Goal: Answer question/provide support: Share knowledge or assist other users

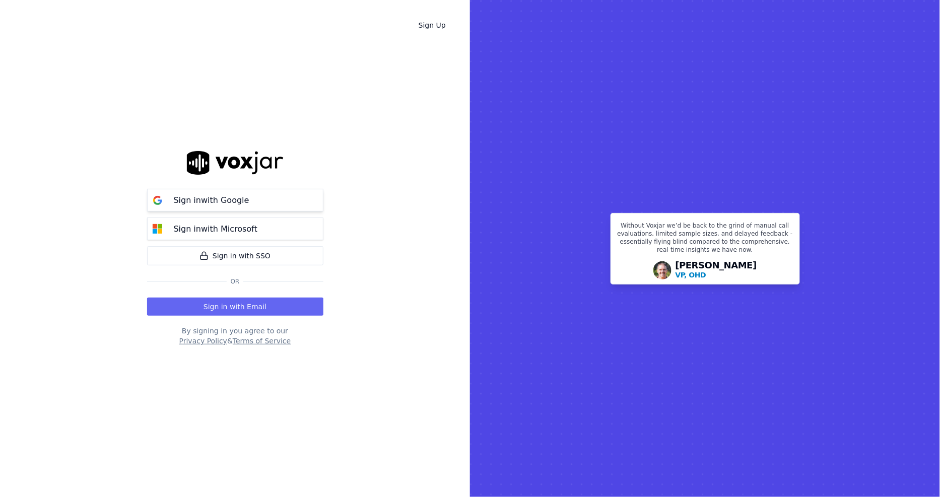
click at [174, 199] on p "Sign in with Google" at bounding box center [212, 200] width 76 height 12
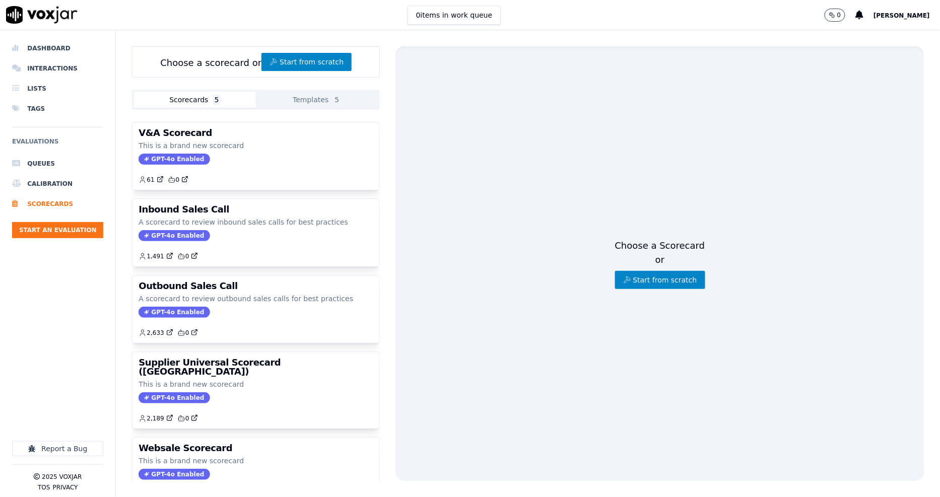
click at [69, 64] on li "Interactions" at bounding box center [57, 68] width 91 height 20
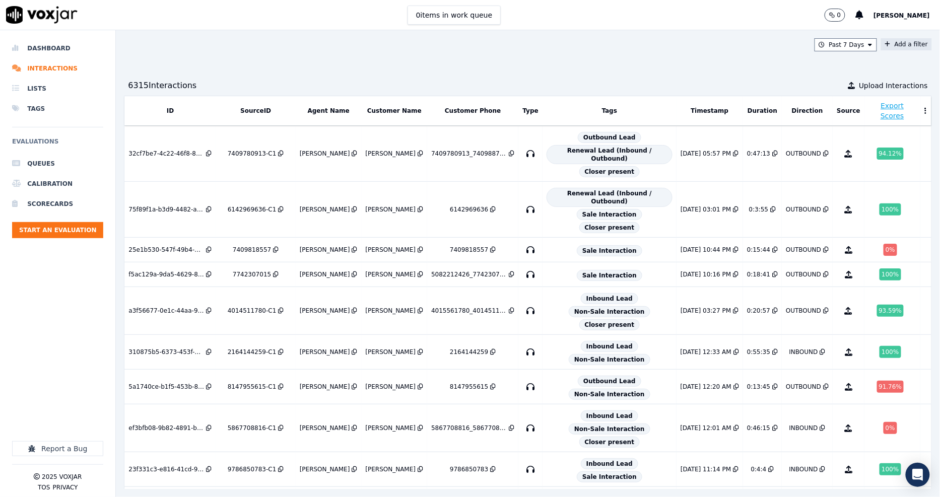
click at [889, 44] on button "Add a filter" at bounding box center [906, 44] width 51 height 12
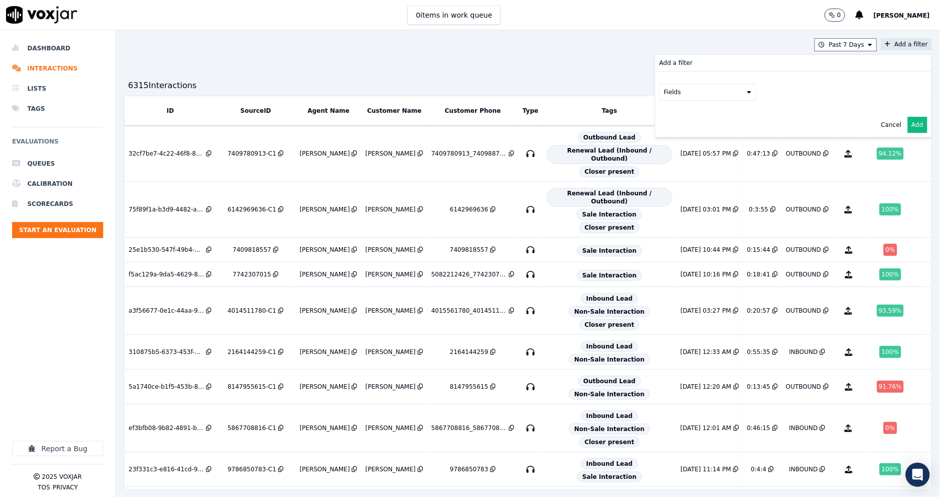
click at [663, 102] on div "Fields" at bounding box center [794, 92] width 276 height 41
click at [663, 101] on button "Fields" at bounding box center [708, 92] width 97 height 17
click at [677, 190] on div "customers" at bounding box center [693, 194] width 32 height 8
click at [693, 108] on button "Fields" at bounding box center [720, 113] width 97 height 17
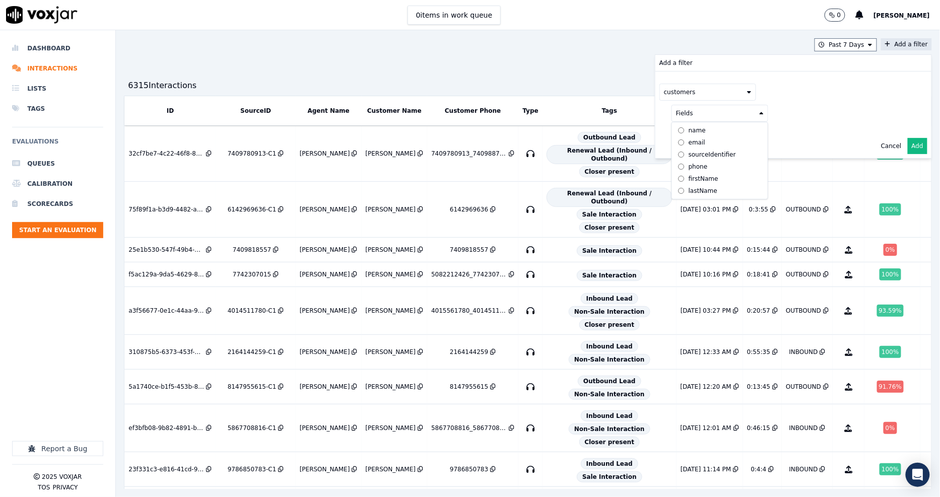
click at [687, 163] on label "phone" at bounding box center [720, 167] width 92 height 12
click at [819, 113] on button at bounding box center [844, 112] width 145 height 15
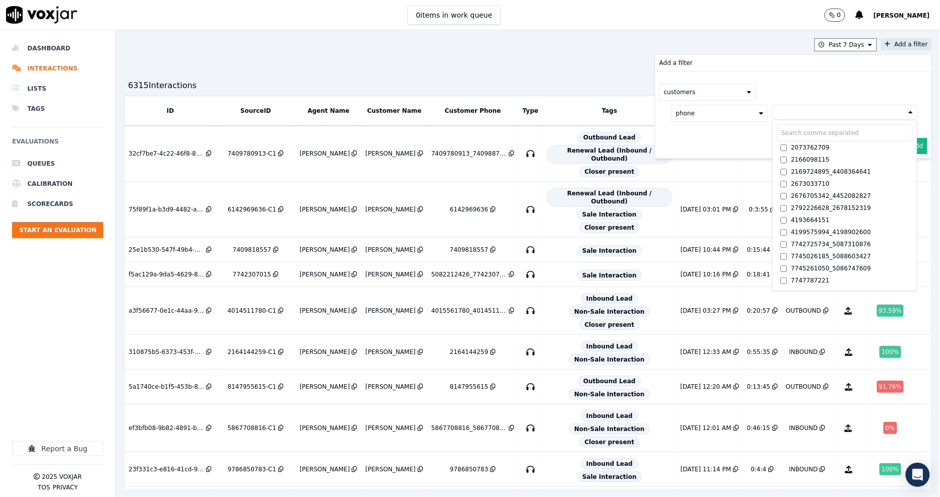
click at [790, 140] on input "text" at bounding box center [845, 132] width 136 height 17
paste input "6148167752"
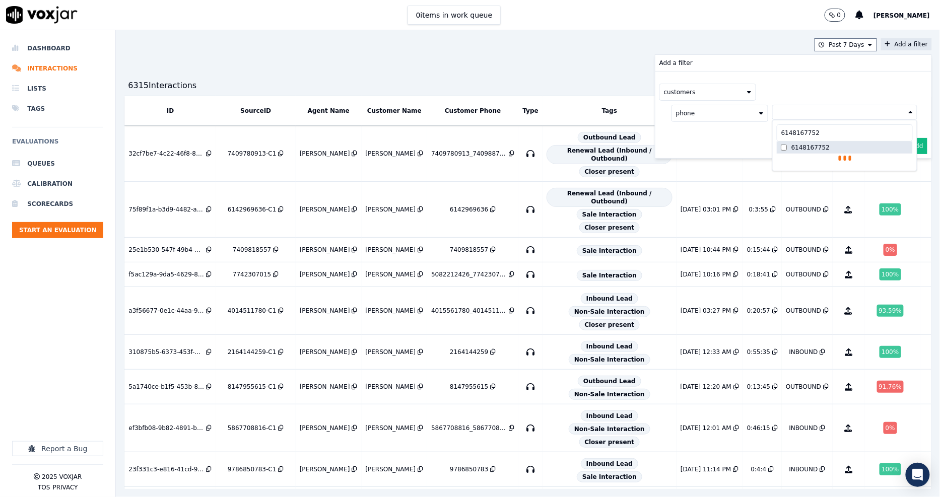
type input "6148167752"
click at [792, 150] on div "6148167752" at bounding box center [811, 148] width 38 height 8
click at [699, 147] on div "customers phone 6148167752 6148167752 6148167752 AND" at bounding box center [794, 115] width 276 height 87
click at [908, 171] on button "Add" at bounding box center [918, 170] width 20 height 16
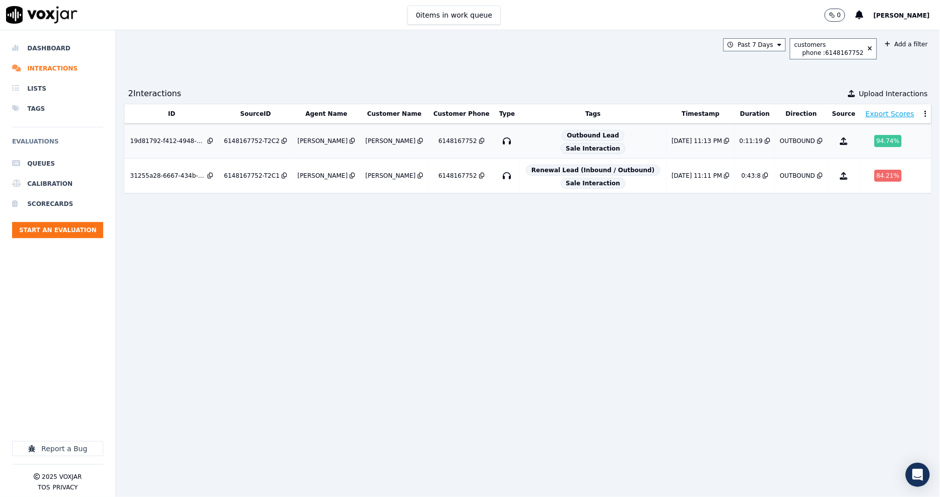
click at [255, 143] on div "6148167752-T2C2" at bounding box center [252, 141] width 56 height 8
click at [194, 140] on div "19d81792-f412-4948-85ff-ac67aeee78ef" at bounding box center [168, 141] width 76 height 8
click at [868, 48] on icon at bounding box center [870, 49] width 5 height 6
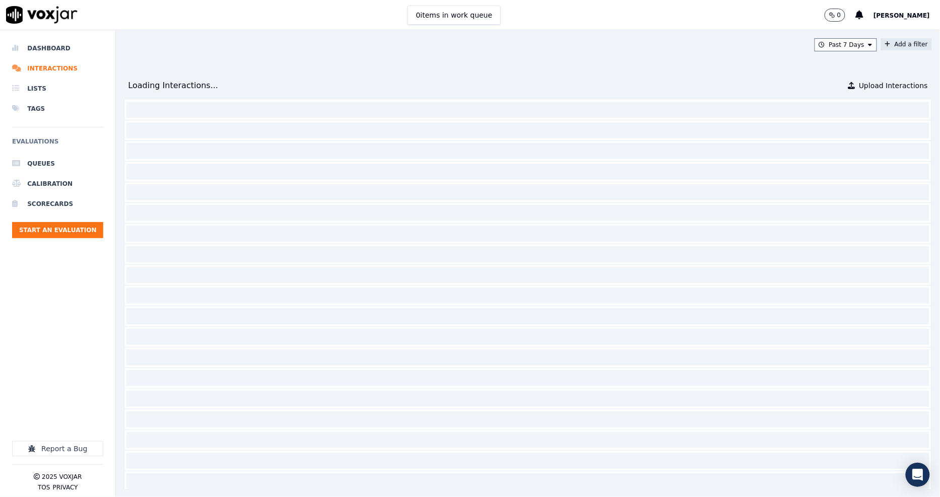
click at [881, 41] on button "Add a filter" at bounding box center [906, 44] width 51 height 12
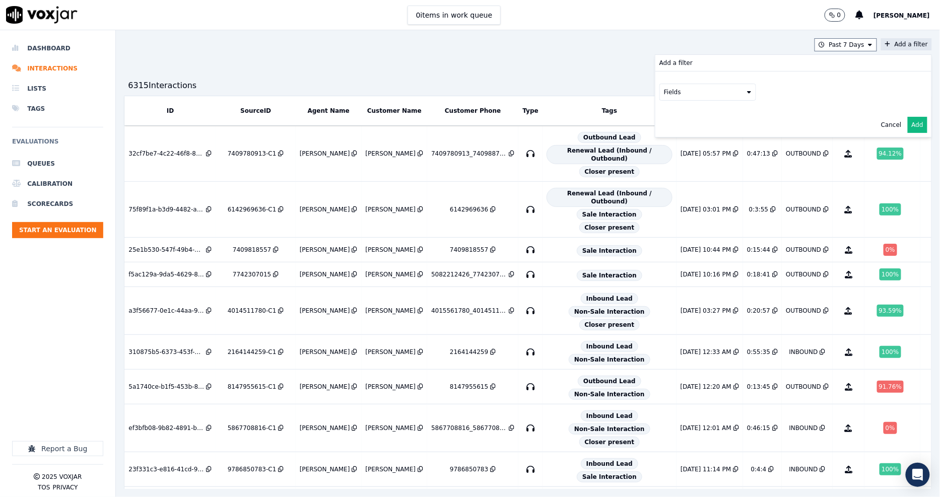
click at [662, 97] on button "Fields" at bounding box center [708, 92] width 97 height 17
click at [677, 190] on div "customers" at bounding box center [693, 194] width 32 height 8
click at [696, 117] on button "Fields" at bounding box center [720, 113] width 97 height 17
click at [689, 167] on div "phone" at bounding box center [698, 167] width 19 height 8
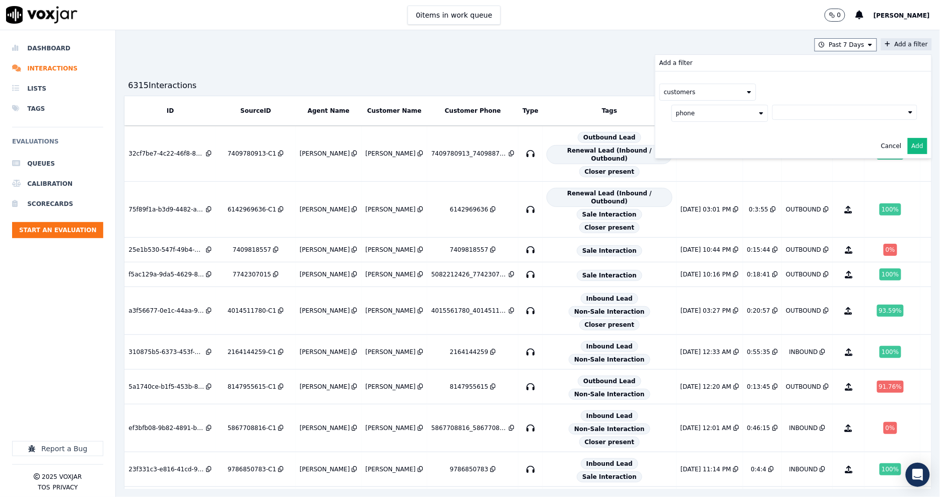
click at [698, 116] on button "phone" at bounding box center [720, 113] width 97 height 17
click at [683, 168] on label "phone" at bounding box center [720, 167] width 92 height 12
click at [791, 111] on button at bounding box center [844, 112] width 145 height 15
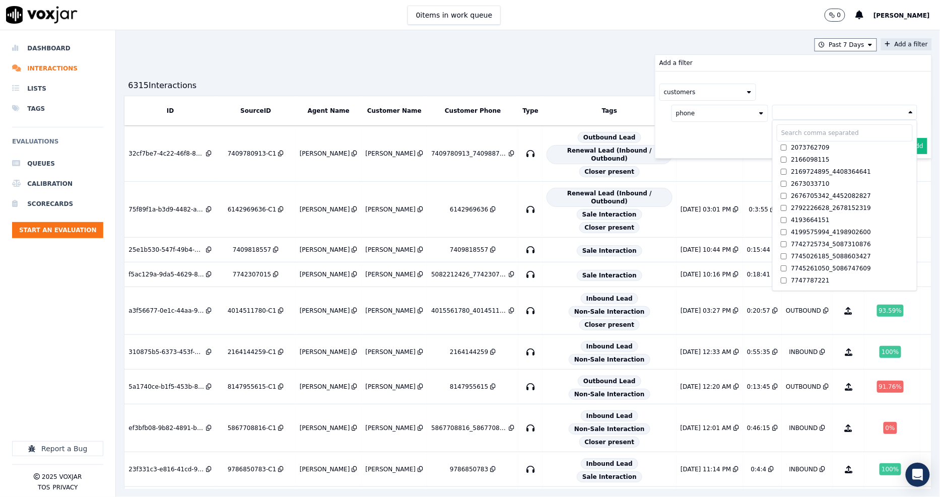
scroll to position [168, 0]
click at [780, 134] on input "text" at bounding box center [845, 132] width 136 height 17
paste input "2165441442"
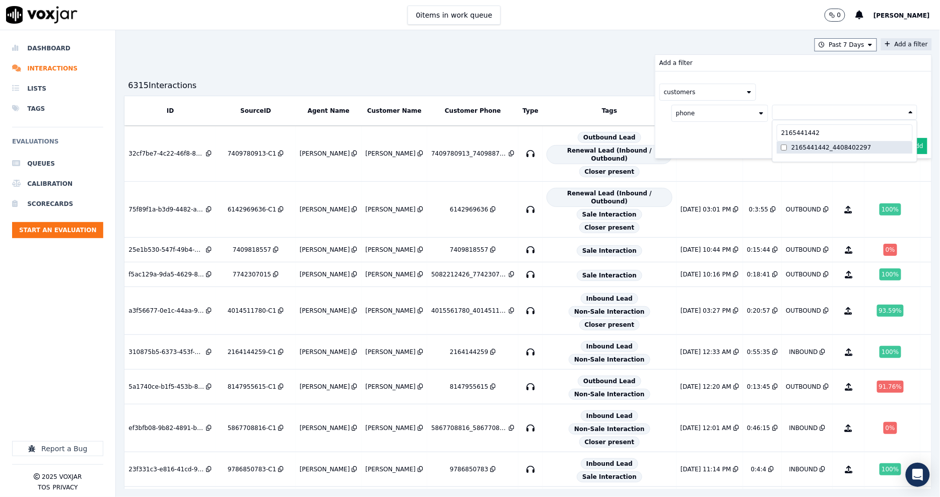
type input "2165441442"
click at [792, 149] on div "2165441442_4408402297" at bounding box center [832, 148] width 80 height 8
click at [717, 149] on div "customers phone 2165441442_4408402297 2165441442 2165441442_4408402297 AND" at bounding box center [794, 115] width 276 height 87
click at [908, 171] on button "Add" at bounding box center [918, 170] width 20 height 16
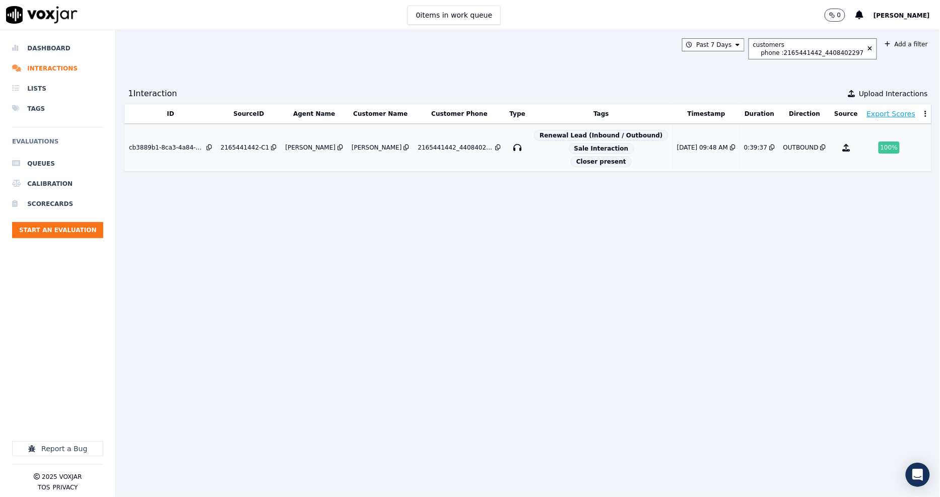
click at [249, 150] on div "2165441442-C1" at bounding box center [245, 148] width 49 height 8
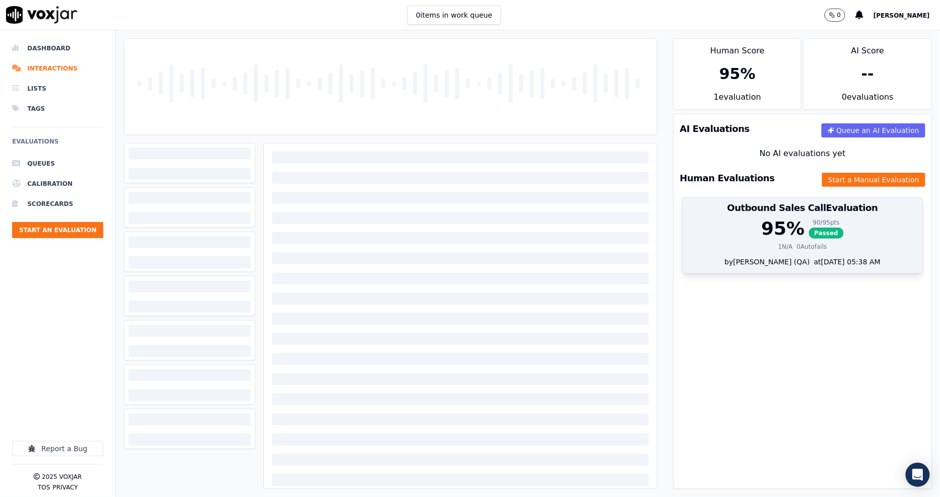
click at [809, 233] on span "Passed" at bounding box center [826, 233] width 35 height 11
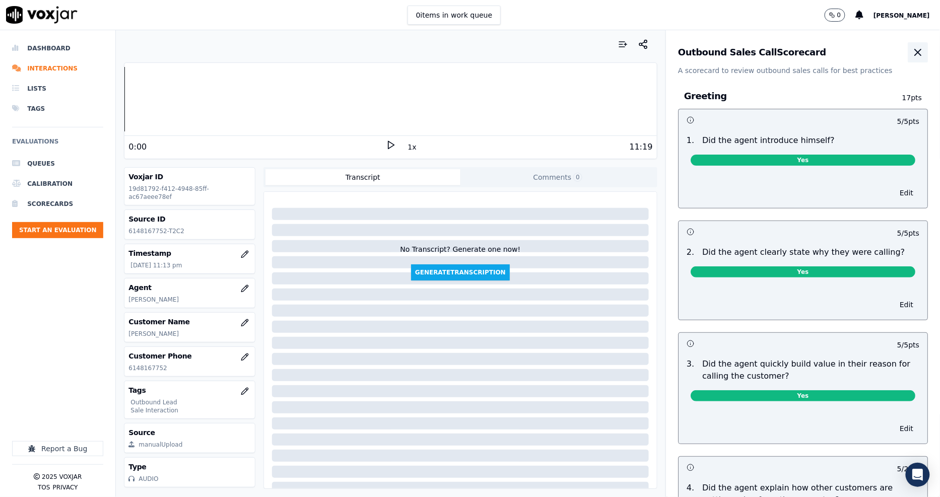
click at [915, 49] on icon "button" at bounding box center [918, 52] width 6 height 6
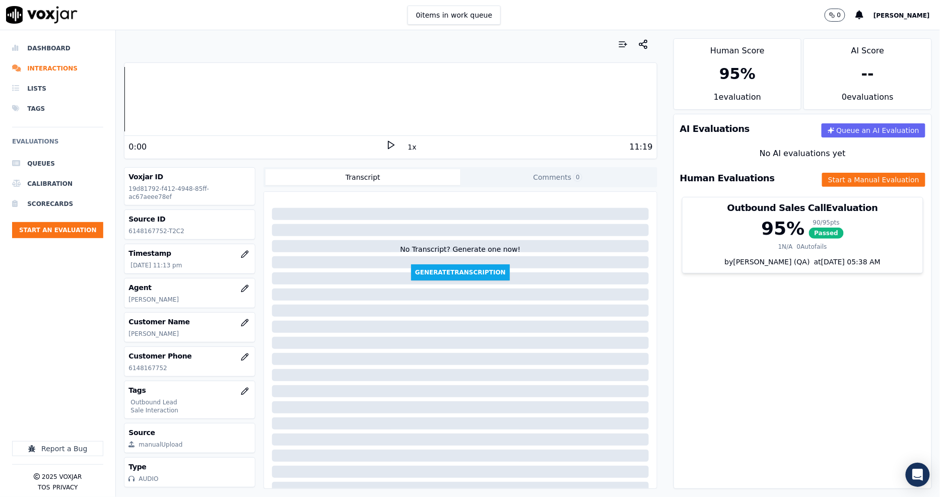
click at [144, 227] on p "6148167752-T2C2" at bounding box center [189, 231] width 122 height 8
copy p "6148167752"
click at [825, 179] on button "Start a Manual Evaluation" at bounding box center [873, 180] width 103 height 14
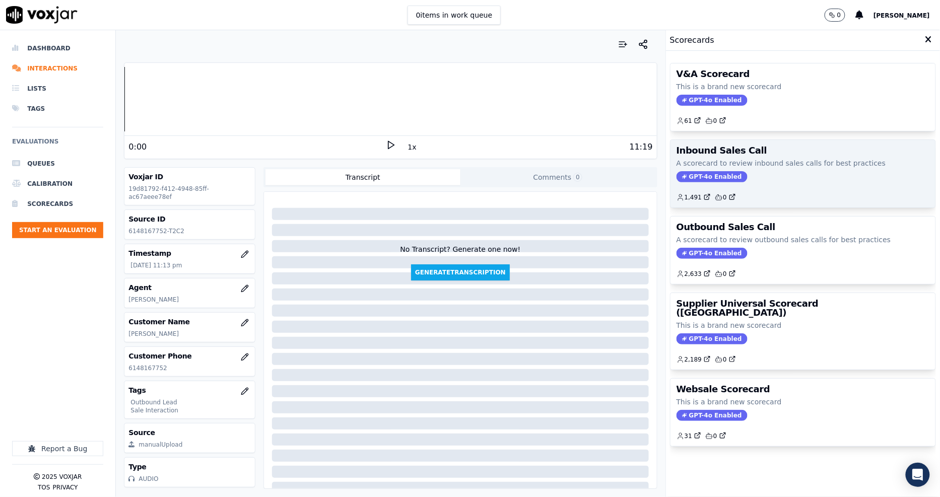
click at [749, 159] on p "A scorecard to review inbound sales calls for best practices" at bounding box center [803, 163] width 253 height 10
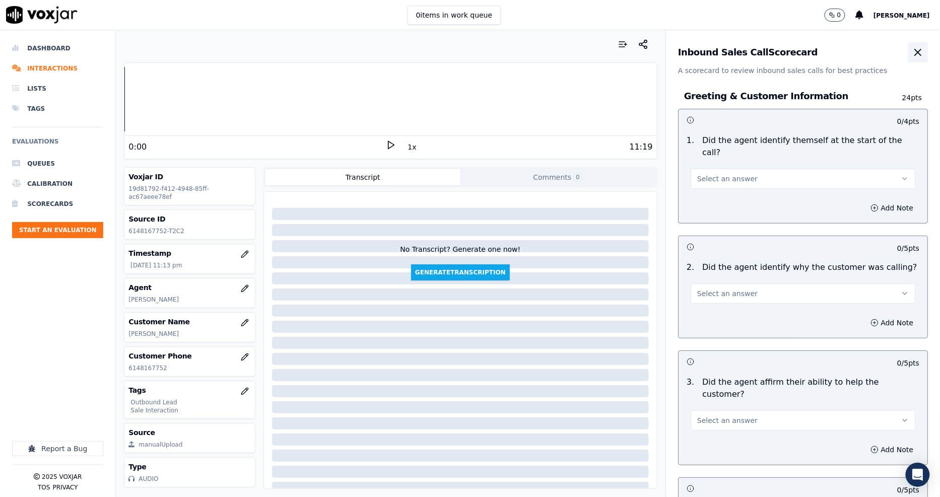
click at [912, 52] on icon "button" at bounding box center [918, 52] width 12 height 12
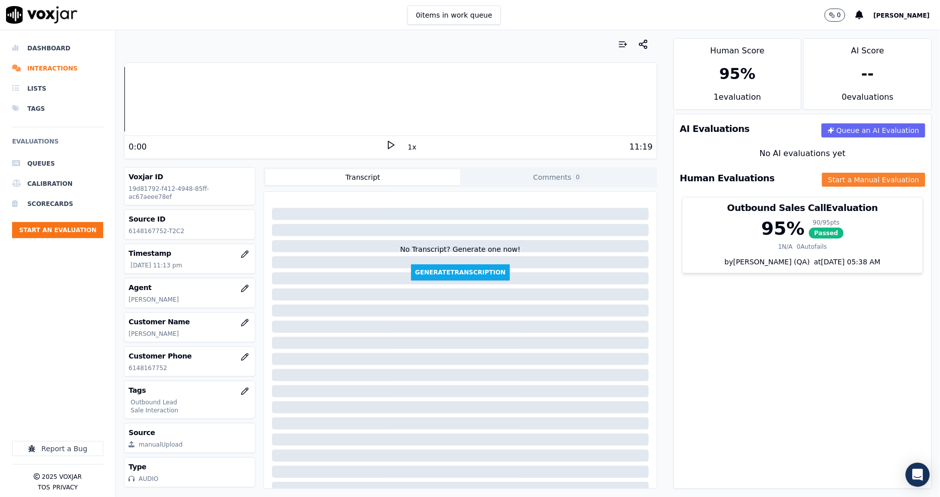
click at [855, 173] on button "Start a Manual Evaluation" at bounding box center [873, 180] width 103 height 14
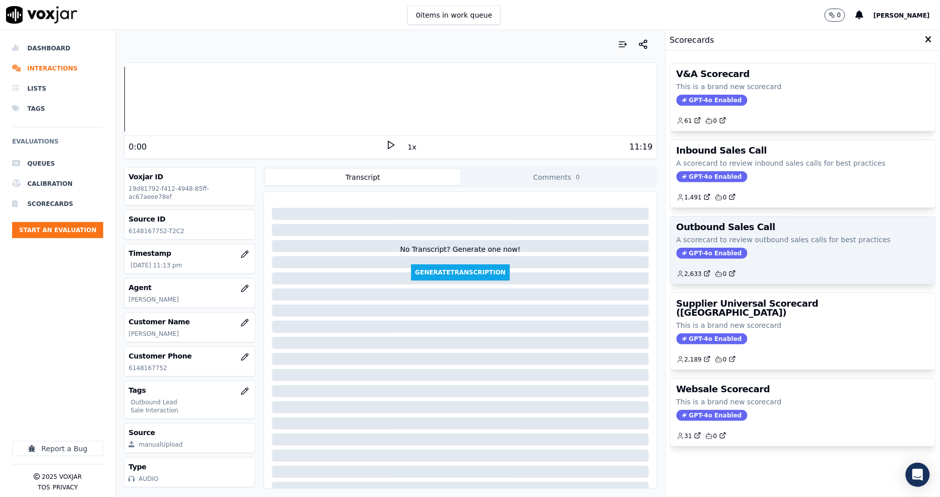
click at [776, 234] on div "Outbound Sales Call A scorecard to review outbound sales calls for best practic…" at bounding box center [803, 251] width 265 height 68
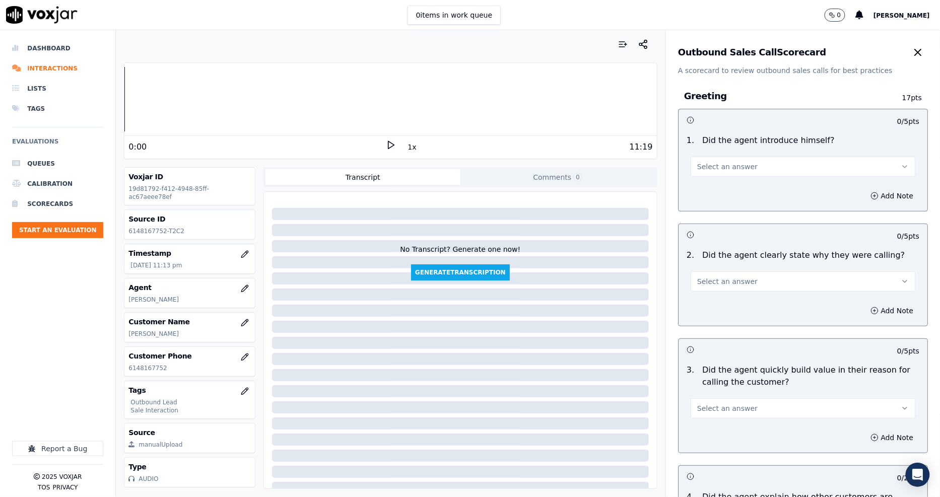
click at [748, 167] on button "Select an answer" at bounding box center [803, 167] width 225 height 20
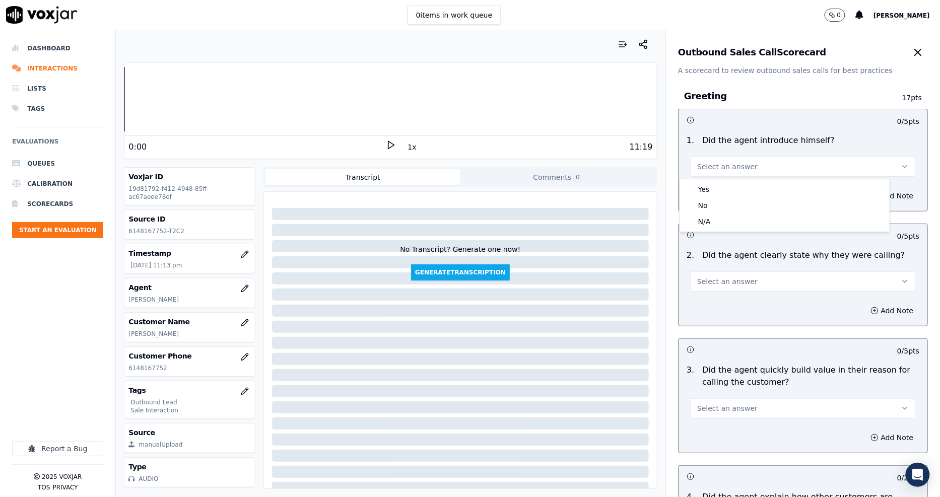
click at [379, 142] on div "0:00" at bounding box center [256, 147] width 257 height 12
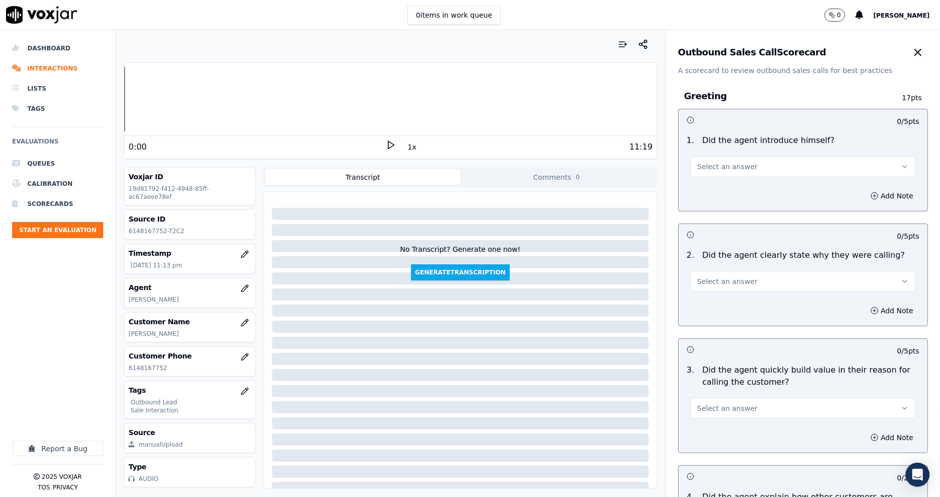
click at [386, 143] on icon at bounding box center [391, 145] width 10 height 10
click at [406, 148] on button "1x" at bounding box center [412, 147] width 13 height 14
click at [406, 148] on button "1.5x" at bounding box center [416, 147] width 20 height 14
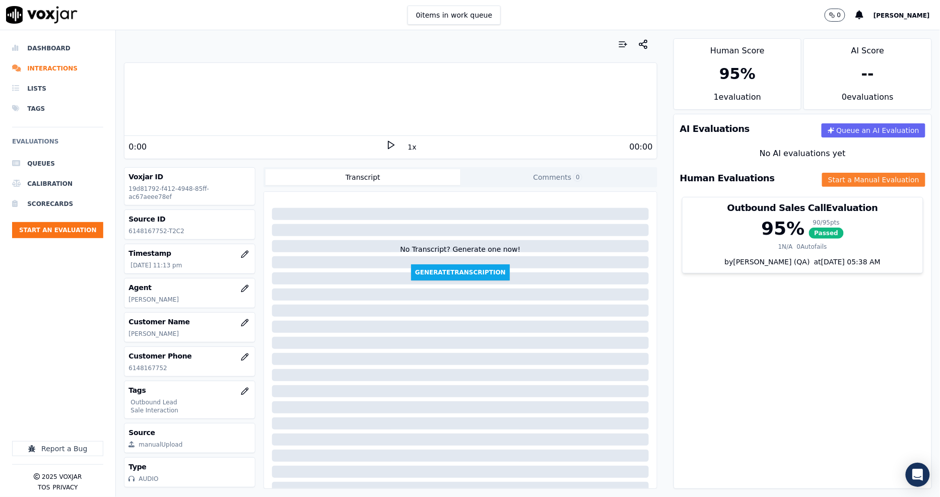
click at [832, 177] on button "Start a Manual Evaluation" at bounding box center [873, 180] width 103 height 14
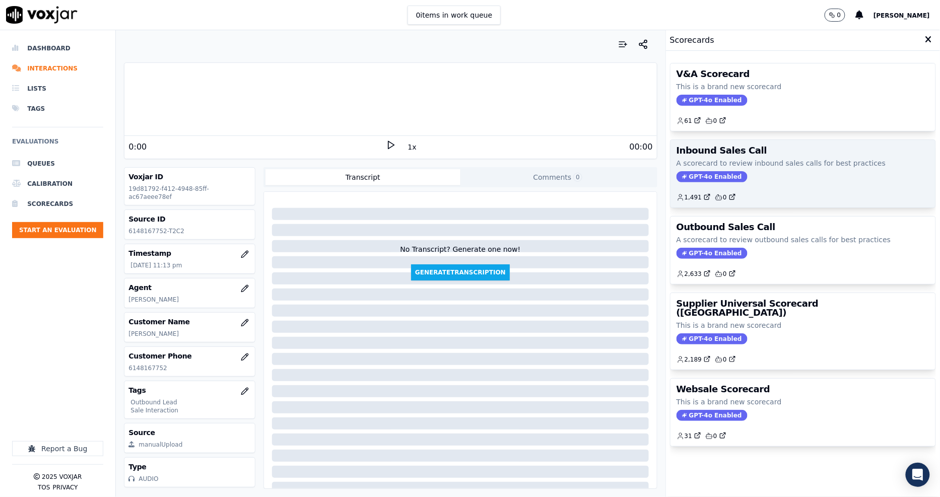
click at [748, 148] on h3 "Inbound Sales Call" at bounding box center [803, 150] width 253 height 9
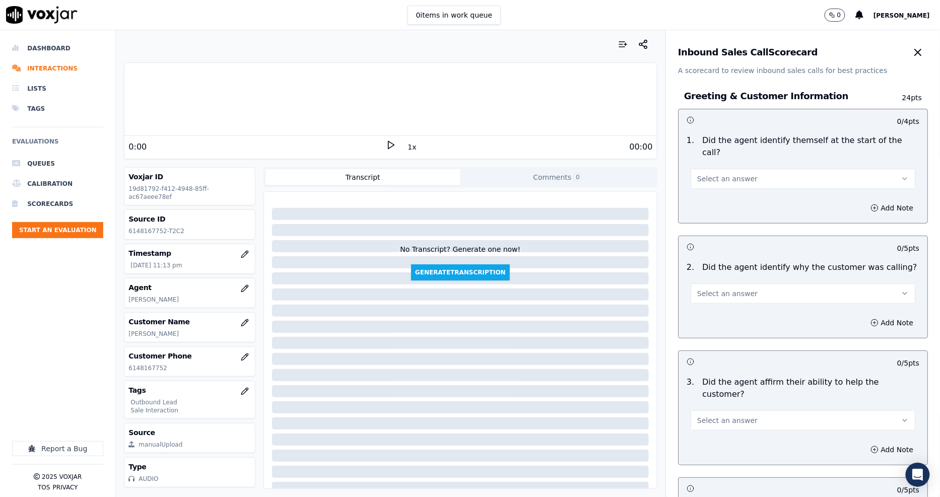
click at [744, 169] on button "Select an answer" at bounding box center [803, 179] width 225 height 20
click at [728, 197] on div "Yes" at bounding box center [785, 189] width 206 height 16
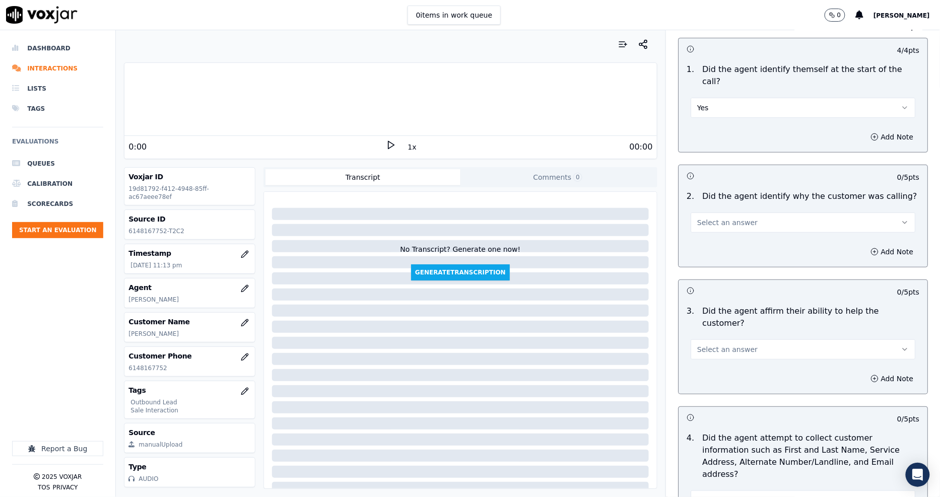
scroll to position [168, 0]
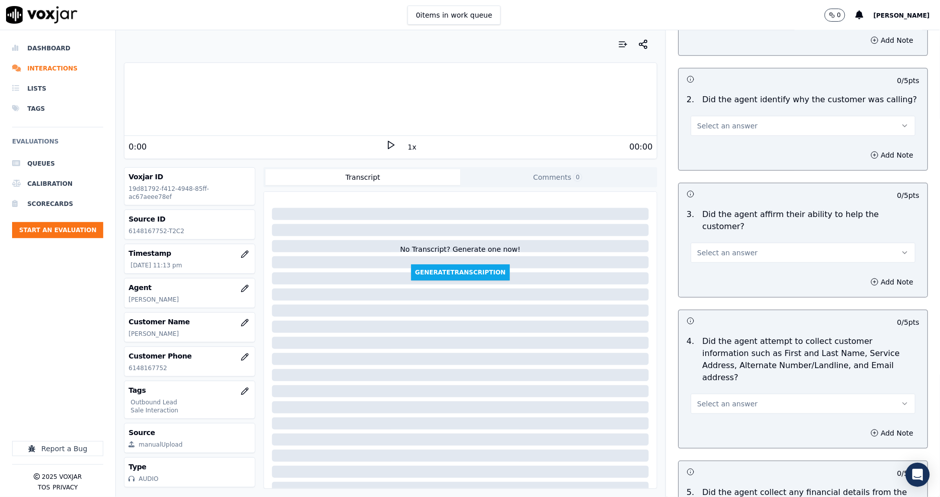
click at [718, 94] on p "Did the agent identify why the customer was calling?" at bounding box center [809, 100] width 215 height 12
click at [720, 116] on button "Select an answer" at bounding box center [803, 126] width 225 height 20
click at [724, 132] on div "Yes" at bounding box center [785, 136] width 206 height 16
click at [716, 248] on span "Select an answer" at bounding box center [727, 253] width 60 height 10
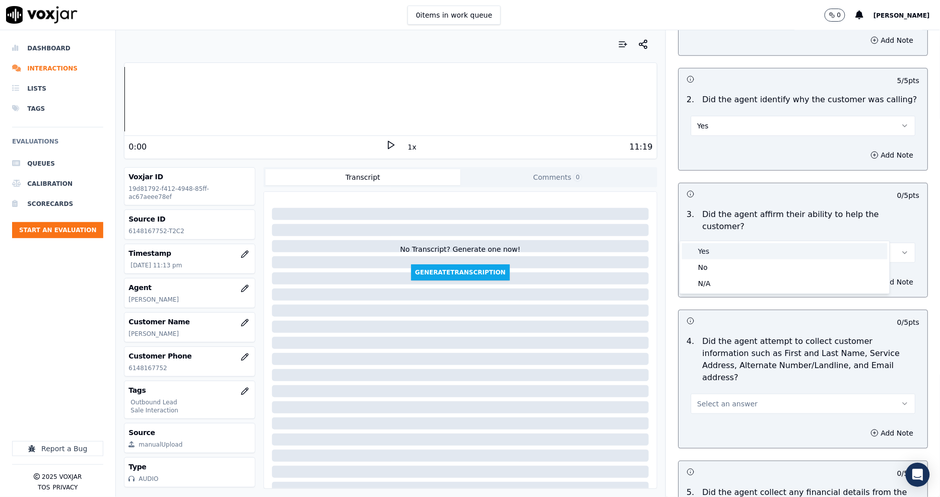
click at [718, 253] on div "Yes" at bounding box center [785, 251] width 206 height 16
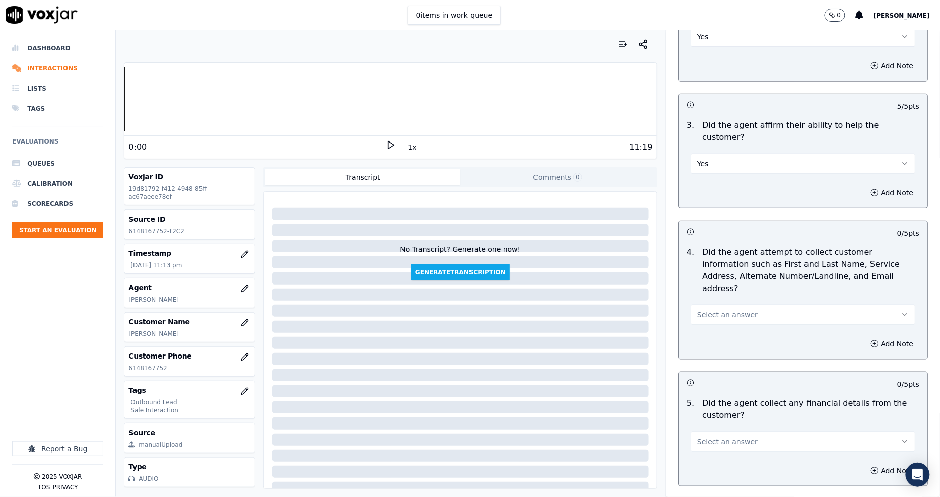
scroll to position [336, 0]
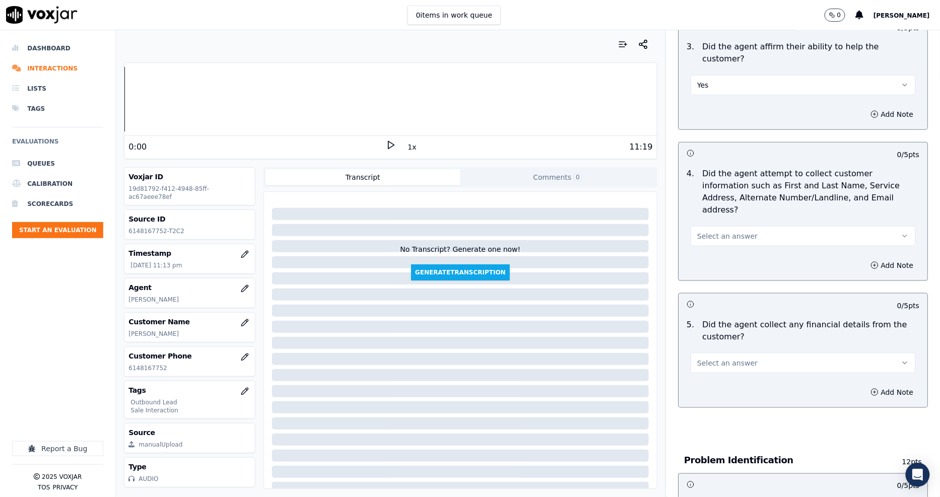
click at [714, 231] on span "Select an answer" at bounding box center [727, 236] width 60 height 10
click at [714, 218] on div "Yes" at bounding box center [785, 223] width 206 height 16
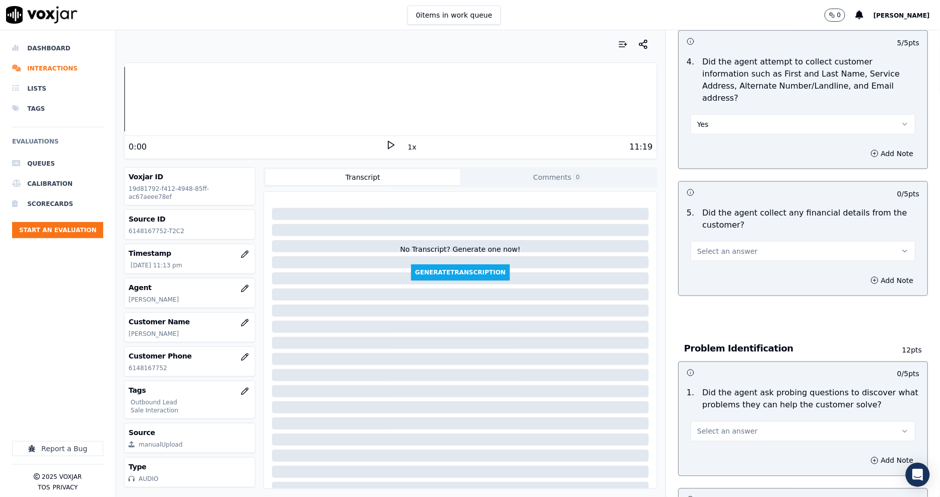
drag, startPoint x: 712, startPoint y: 212, endPoint x: 712, endPoint y: 220, distance: 8.1
click at [712, 246] on span "Select an answer" at bounding box center [727, 251] width 60 height 10
click at [718, 257] on div "No" at bounding box center [785, 254] width 206 height 16
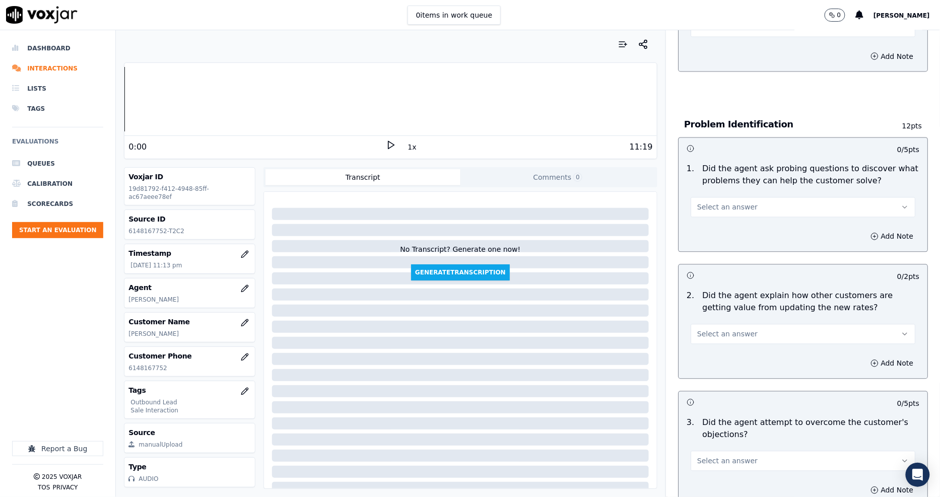
click at [698, 198] on button "Select an answer" at bounding box center [803, 208] width 225 height 20
click at [704, 191] on div "Yes" at bounding box center [785, 194] width 206 height 16
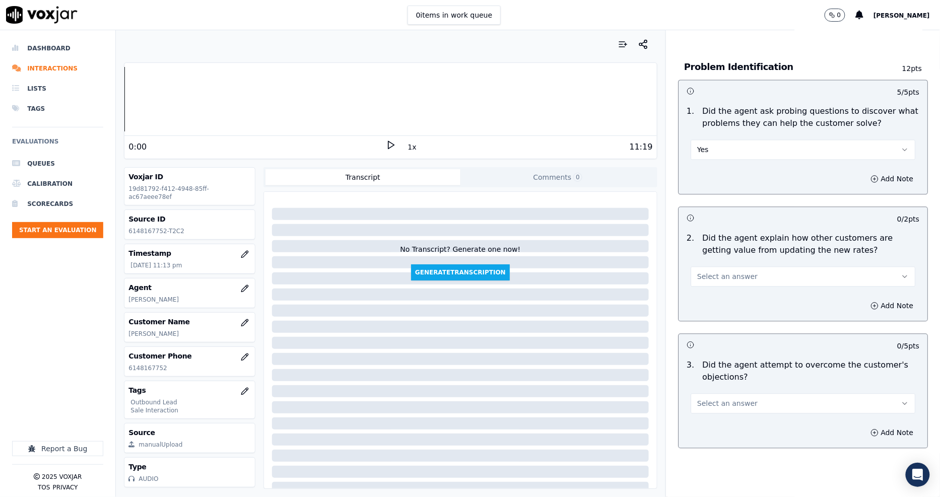
scroll to position [784, 0]
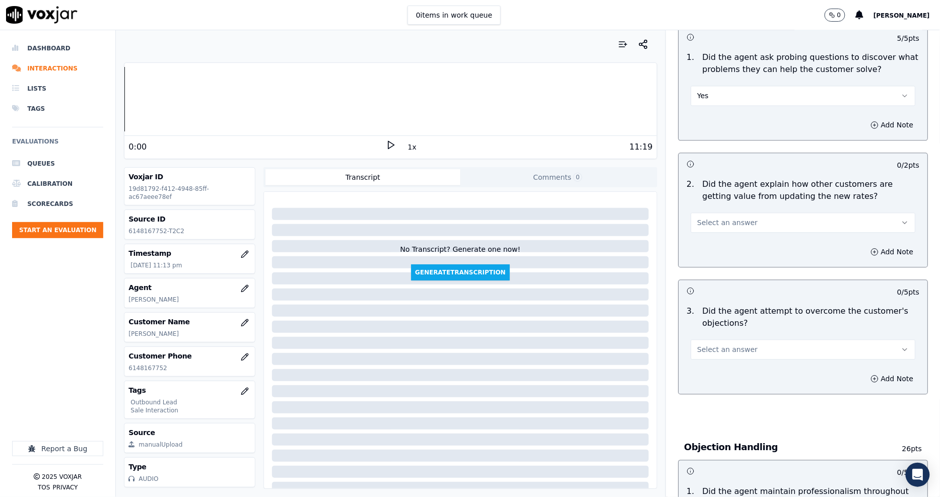
drag, startPoint x: 705, startPoint y: 179, endPoint x: 706, endPoint y: 185, distance: 6.1
click at [704, 213] on button "Select an answer" at bounding box center [803, 223] width 225 height 20
click at [708, 211] on div "Yes" at bounding box center [785, 209] width 206 height 16
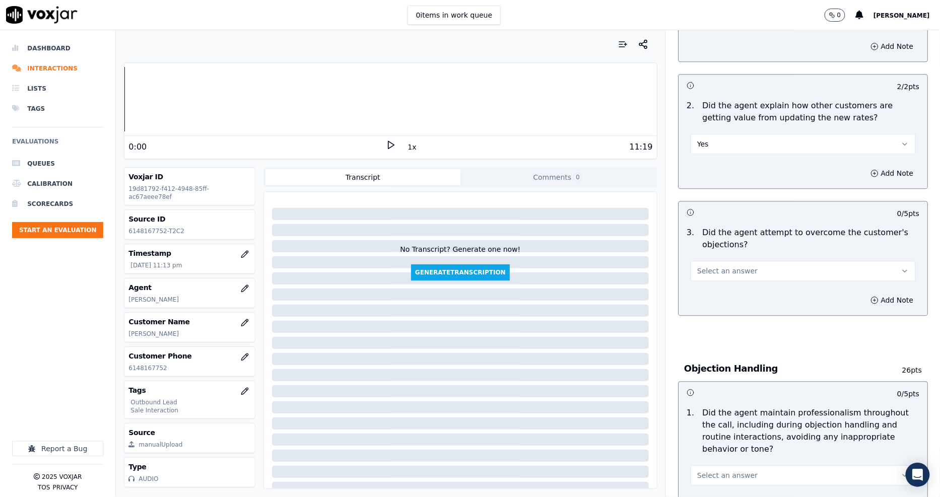
scroll to position [951, 0]
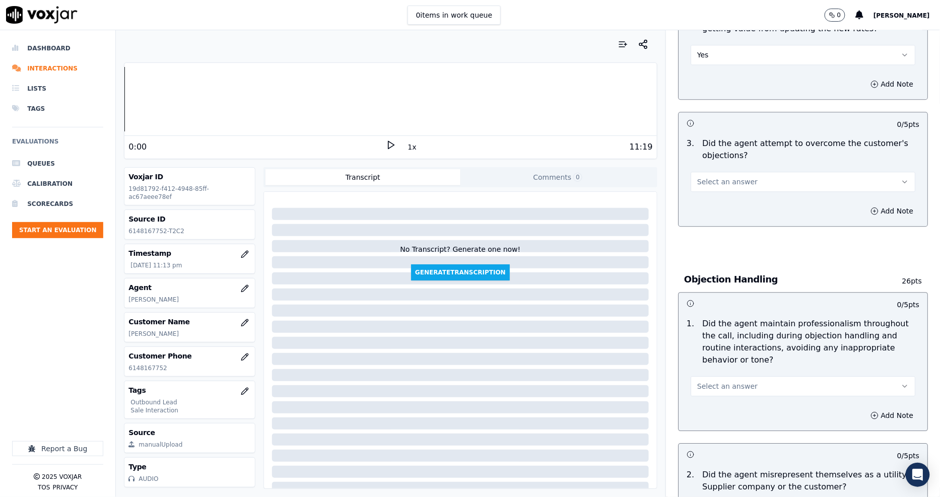
click at [708, 177] on span "Select an answer" at bounding box center [727, 182] width 60 height 10
click at [711, 171] on div "Yes" at bounding box center [785, 168] width 206 height 16
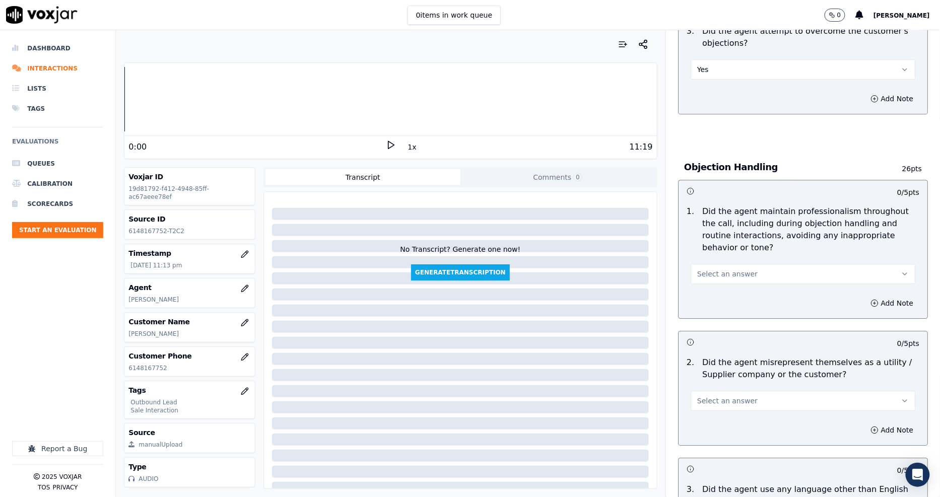
drag, startPoint x: 719, startPoint y: 229, endPoint x: 719, endPoint y: 247, distance: 18.1
click at [719, 264] on button "Select an answer" at bounding box center [803, 274] width 225 height 20
click at [719, 265] on div "Yes" at bounding box center [785, 261] width 206 height 16
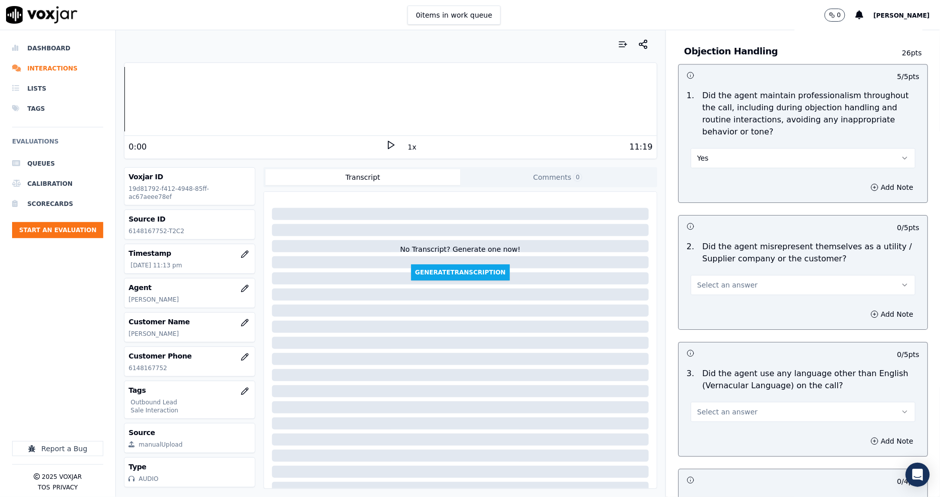
scroll to position [1287, 0]
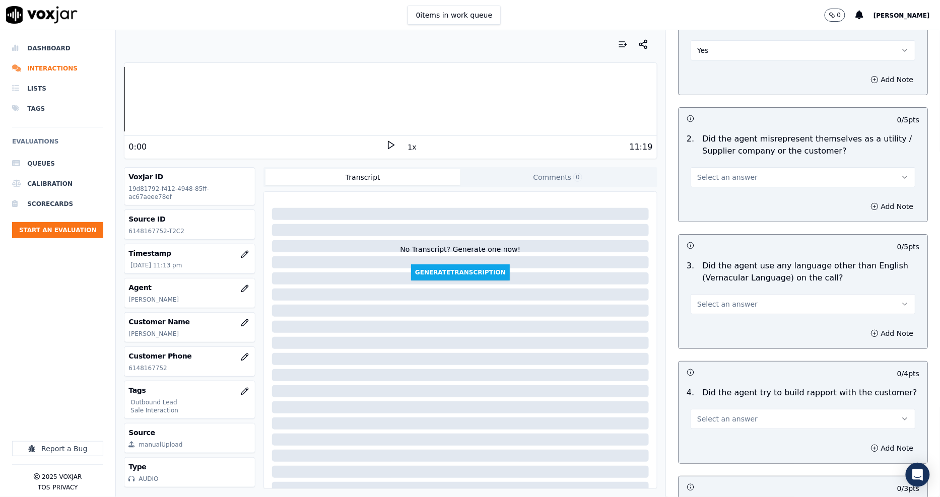
drag, startPoint x: 709, startPoint y: 140, endPoint x: 709, endPoint y: 149, distance: 8.6
click at [709, 172] on span "Select an answer" at bounding box center [727, 177] width 60 height 10
click at [709, 179] on div "No" at bounding box center [785, 180] width 206 height 16
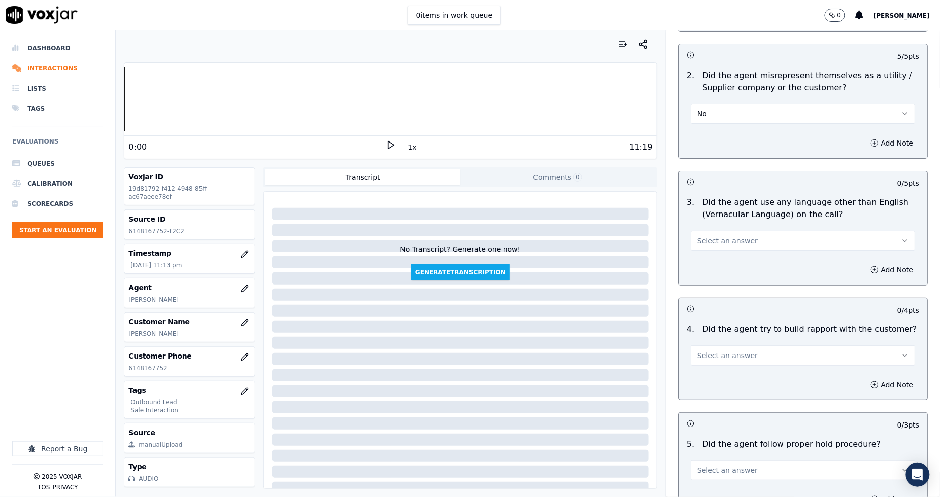
scroll to position [1399, 0]
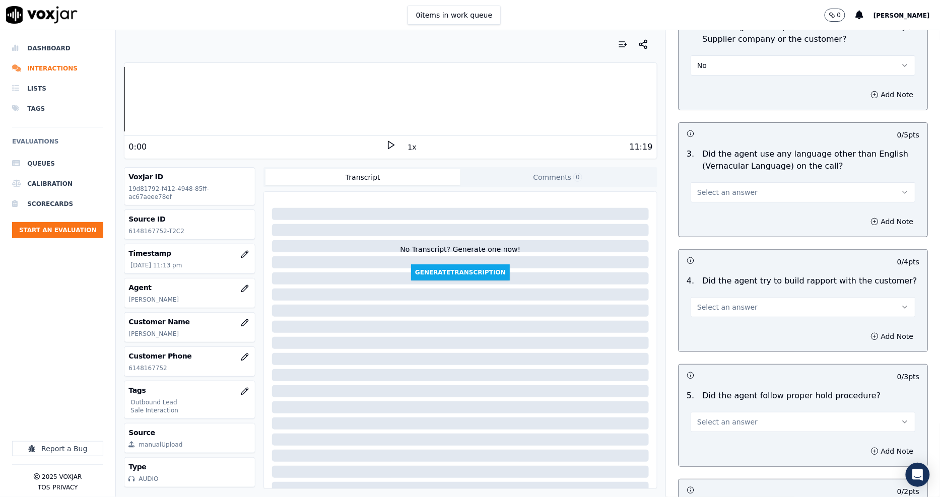
click at [711, 187] on span "Select an answer" at bounding box center [727, 192] width 60 height 10
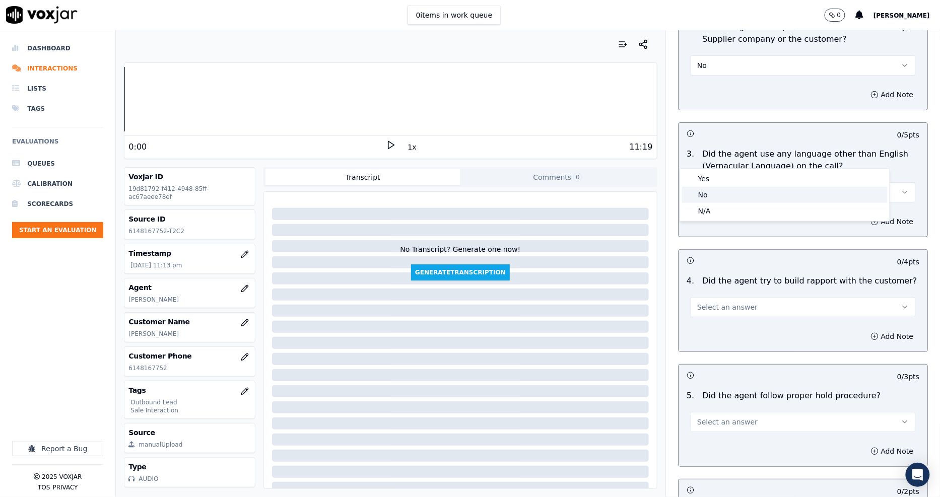
click at [717, 196] on div "No" at bounding box center [785, 195] width 206 height 16
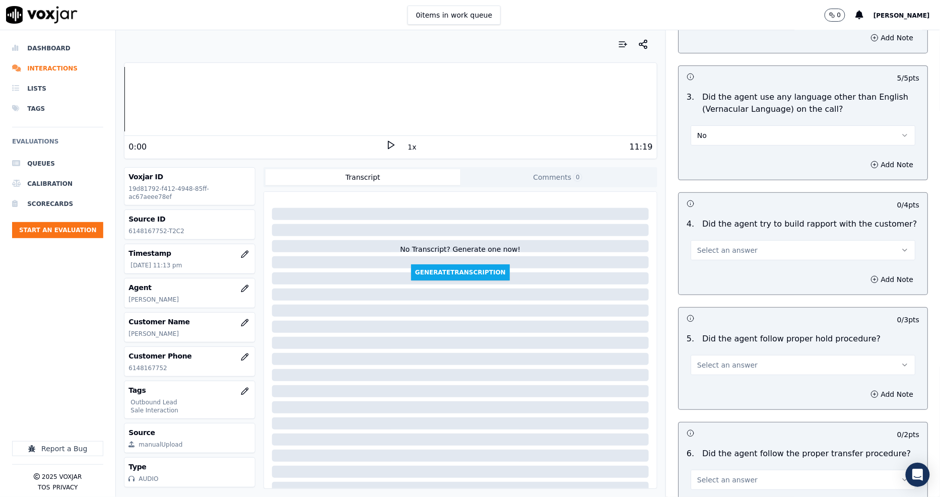
scroll to position [1455, 0]
click at [728, 246] on span "Select an answer" at bounding box center [727, 251] width 60 height 10
click at [723, 236] on div "Yes" at bounding box center [785, 238] width 206 height 16
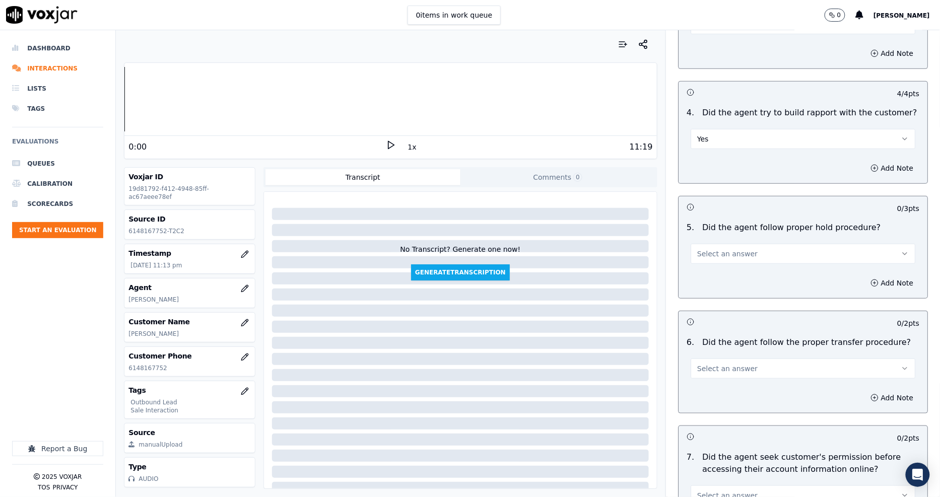
click at [703, 249] on span "Select an answer" at bounding box center [727, 254] width 60 height 10
click at [709, 252] on div "No" at bounding box center [785, 257] width 206 height 16
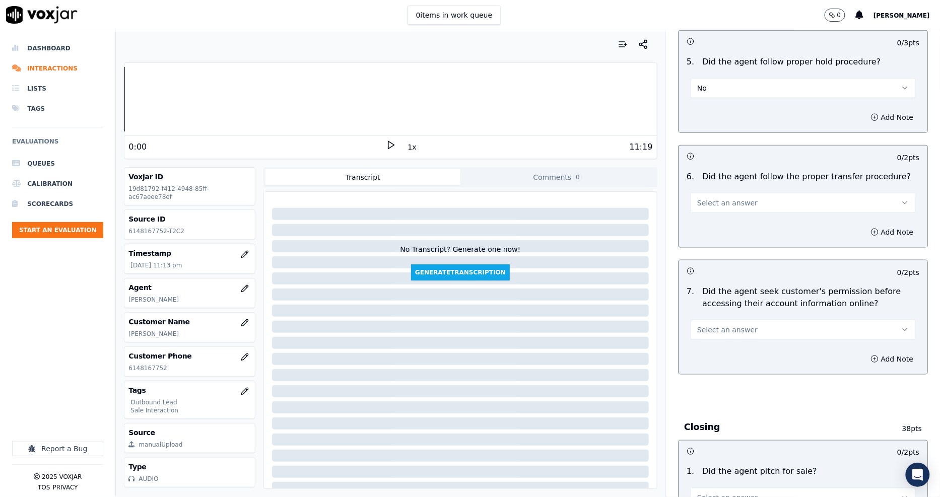
scroll to position [1735, 0]
click at [697, 81] on span "No" at bounding box center [702, 86] width 10 height 10
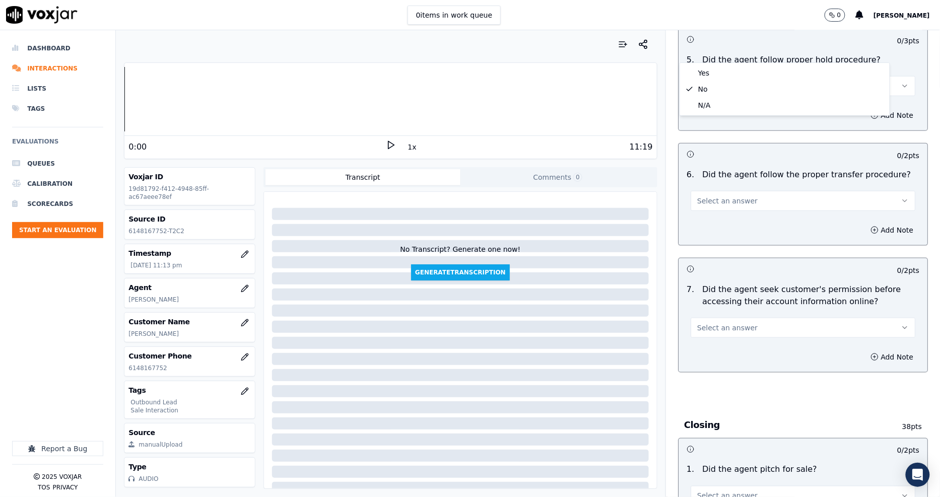
click at [702, 106] on div "N/A" at bounding box center [785, 105] width 206 height 16
click at [714, 191] on button "Select an answer" at bounding box center [803, 201] width 225 height 20
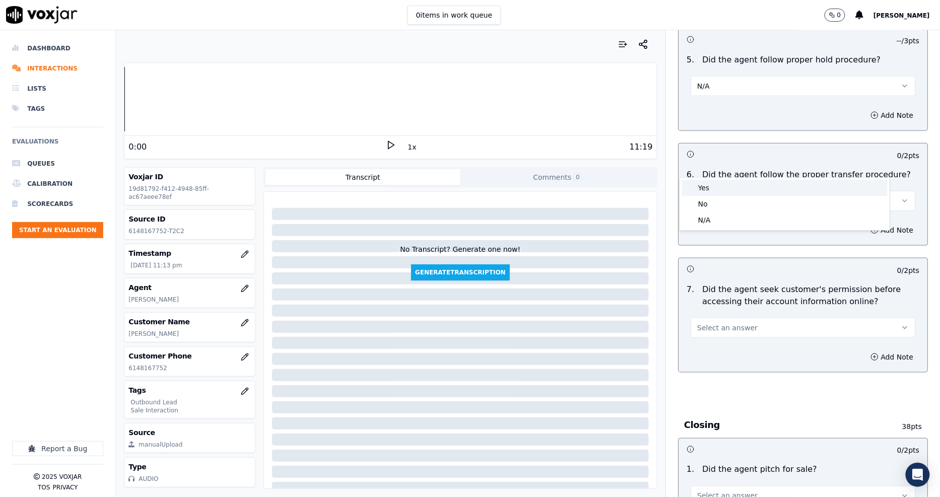
click at [717, 190] on div "Yes" at bounding box center [785, 188] width 206 height 16
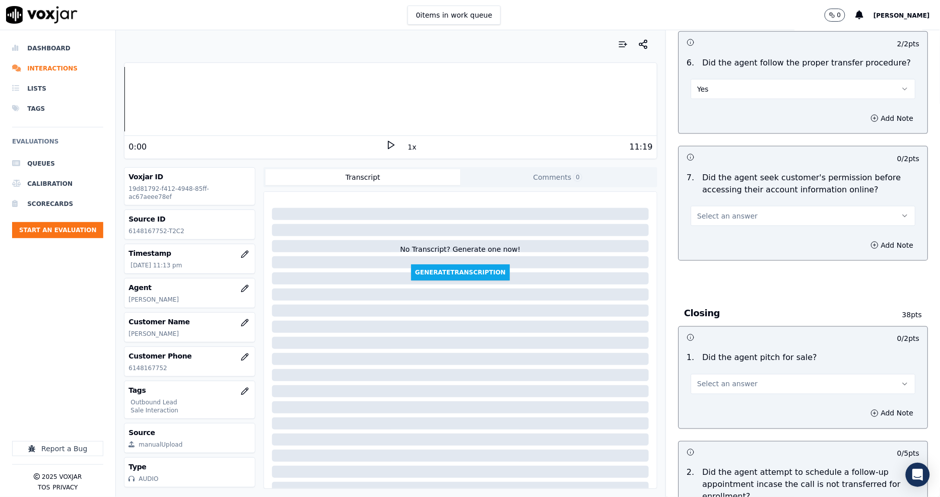
click at [705, 211] on span "Select an answer" at bounding box center [727, 216] width 60 height 10
click at [711, 204] on div "Yes" at bounding box center [785, 203] width 206 height 16
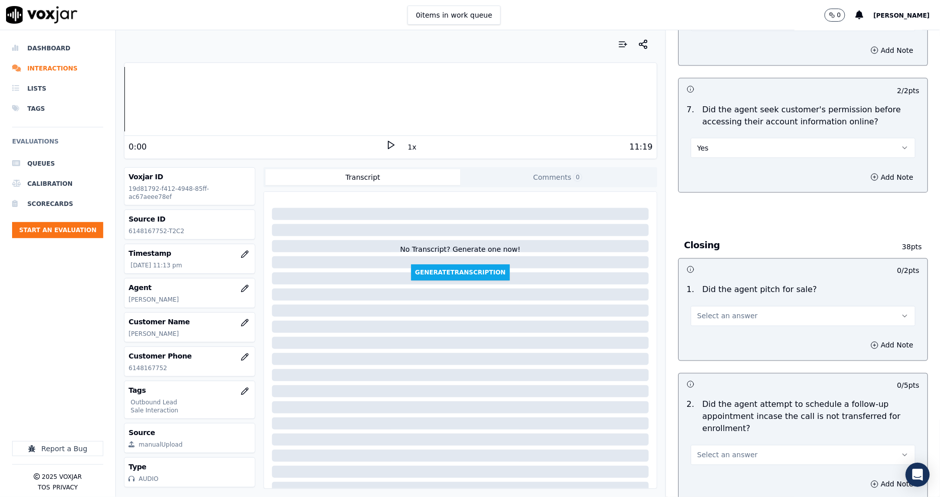
scroll to position [2016, 0]
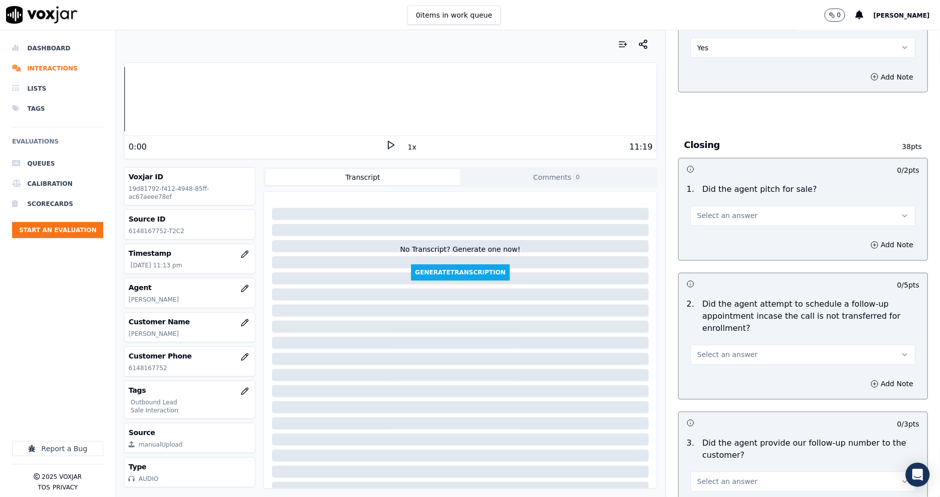
click at [707, 211] on span "Select an answer" at bounding box center [727, 216] width 60 height 10
click at [712, 210] on div "Yes" at bounding box center [785, 204] width 206 height 16
click at [706, 350] on span "Select an answer" at bounding box center [727, 355] width 60 height 10
click at [711, 371] on div "N/A" at bounding box center [785, 375] width 206 height 16
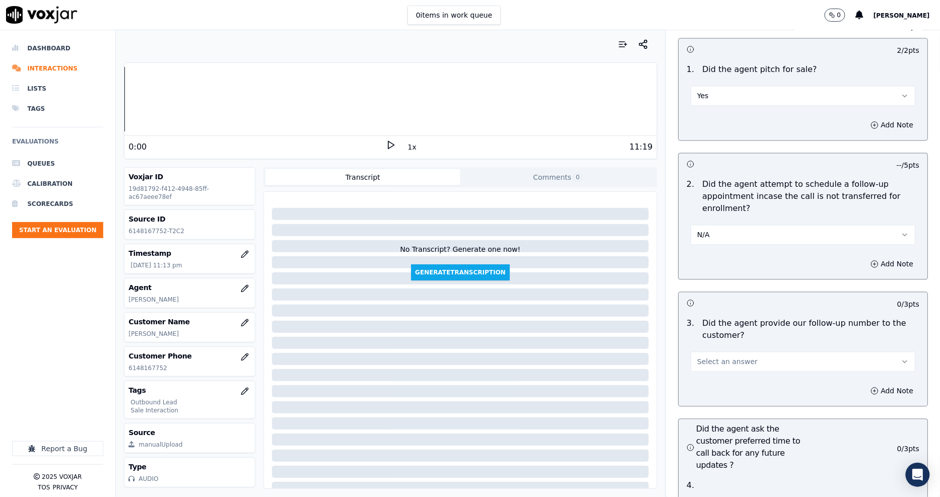
scroll to position [2239, 0]
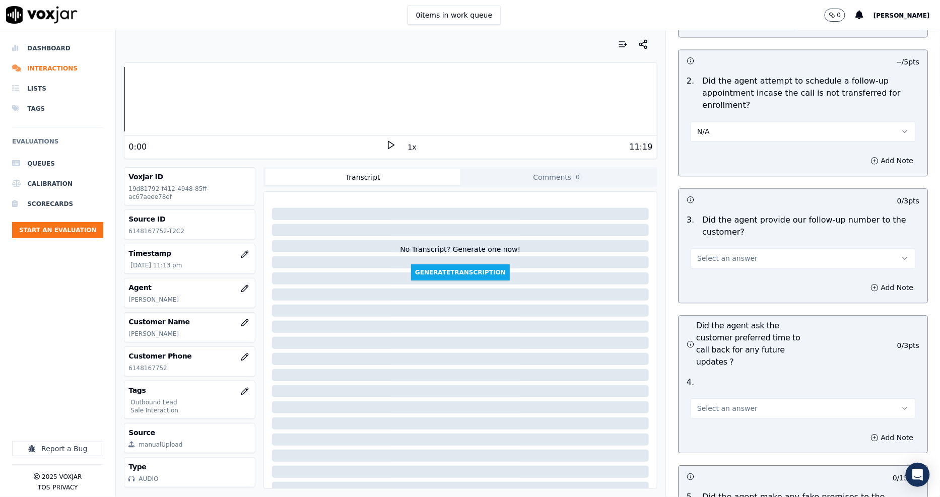
click at [709, 253] on span "Select an answer" at bounding box center [727, 258] width 60 height 10
drag, startPoint x: 715, startPoint y: 255, endPoint x: 719, endPoint y: 242, distance: 13.9
click at [719, 242] on div "Yes No N/A" at bounding box center [785, 262] width 210 height 52
click at [719, 242] on div "Yes" at bounding box center [785, 246] width 206 height 16
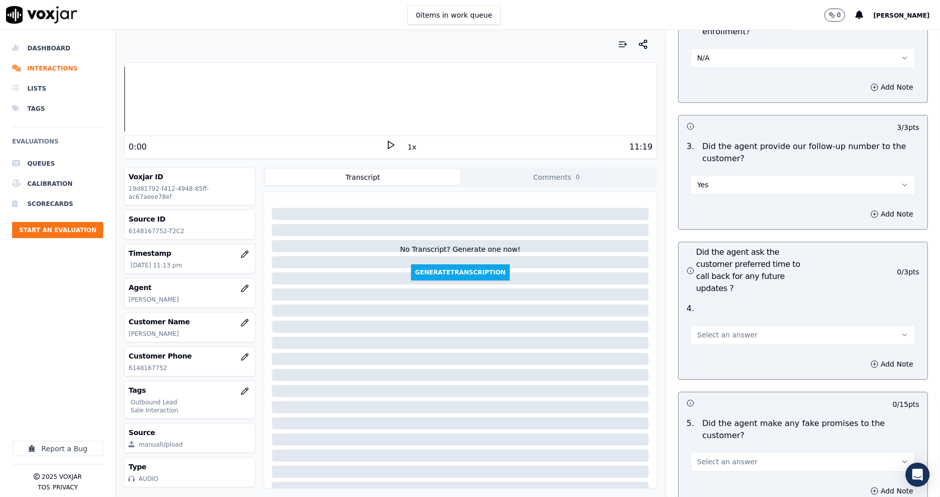
scroll to position [2407, 0]
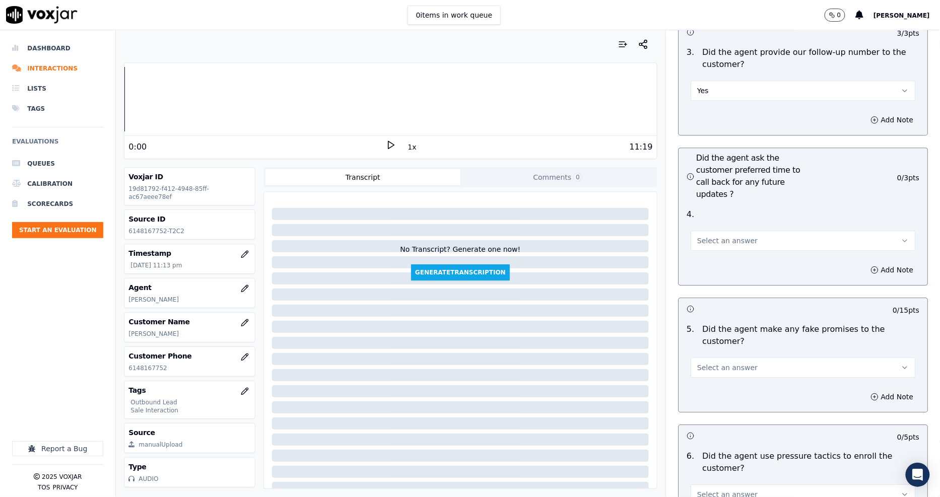
click at [703, 231] on button "Select an answer" at bounding box center [803, 241] width 225 height 20
click at [706, 223] on div "Yes" at bounding box center [785, 228] width 206 height 16
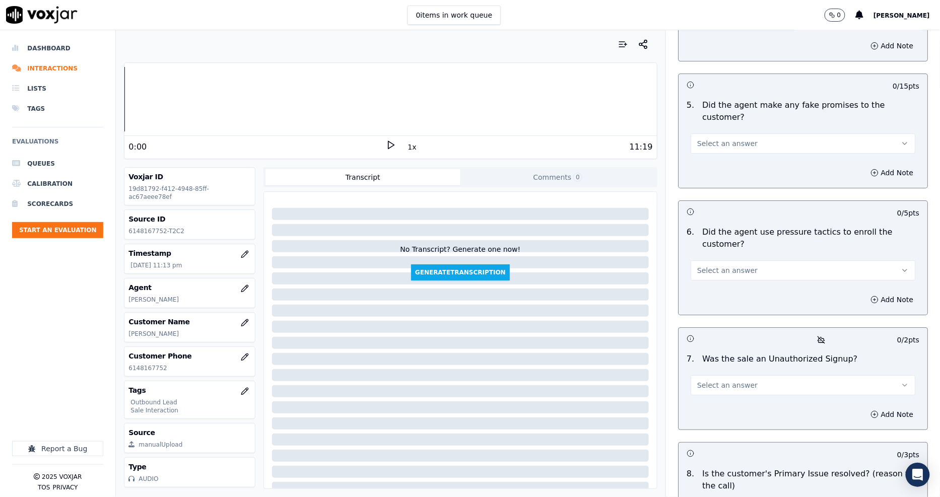
click at [697, 139] on span "Select an answer" at bounding box center [727, 144] width 60 height 10
click at [702, 135] on div "No" at bounding box center [785, 135] width 206 height 16
click at [718, 266] on span "Select an answer" at bounding box center [727, 271] width 60 height 10
click at [719, 247] on div "No" at bounding box center [785, 250] width 206 height 16
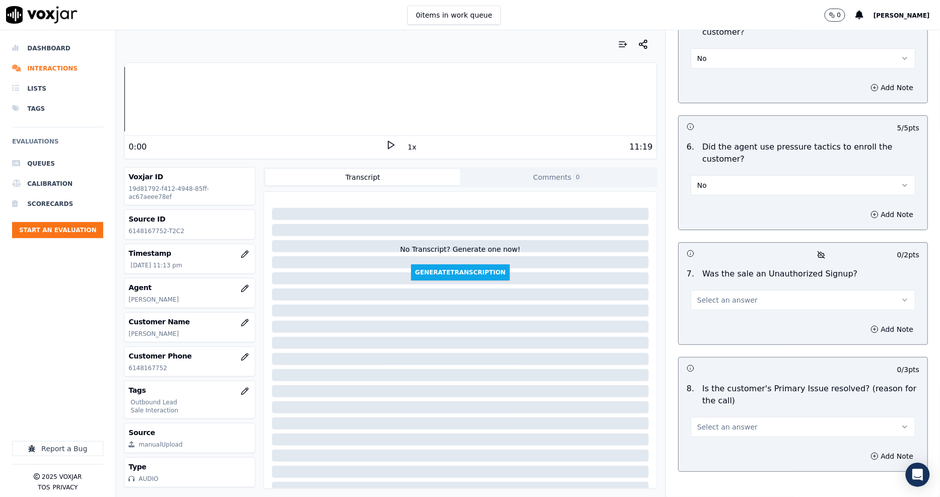
scroll to position [2717, 0]
click at [701, 290] on button "Select an answer" at bounding box center [803, 300] width 225 height 20
click at [707, 269] on div "Yes" at bounding box center [785, 263] width 206 height 16
click at [703, 290] on button "Yes" at bounding box center [803, 300] width 225 height 20
click at [704, 274] on div "No" at bounding box center [785, 279] width 206 height 16
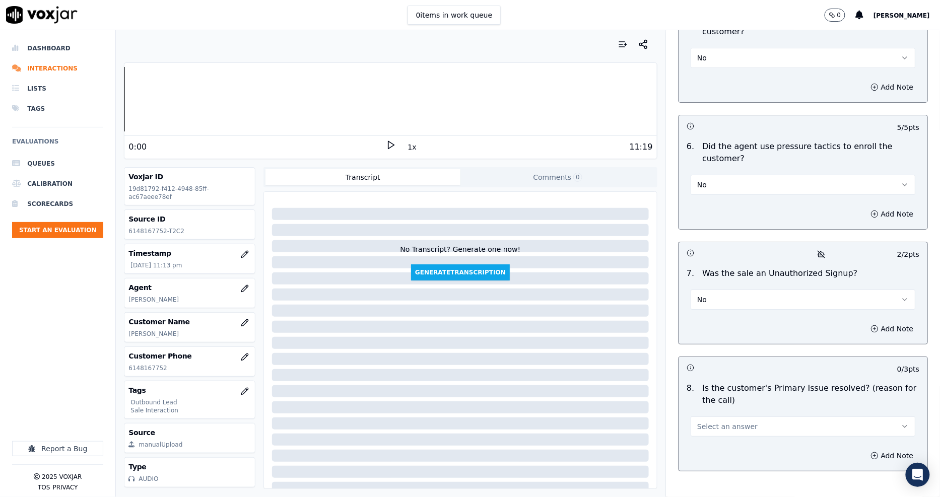
click at [718, 422] on span "Select an answer" at bounding box center [727, 427] width 60 height 10
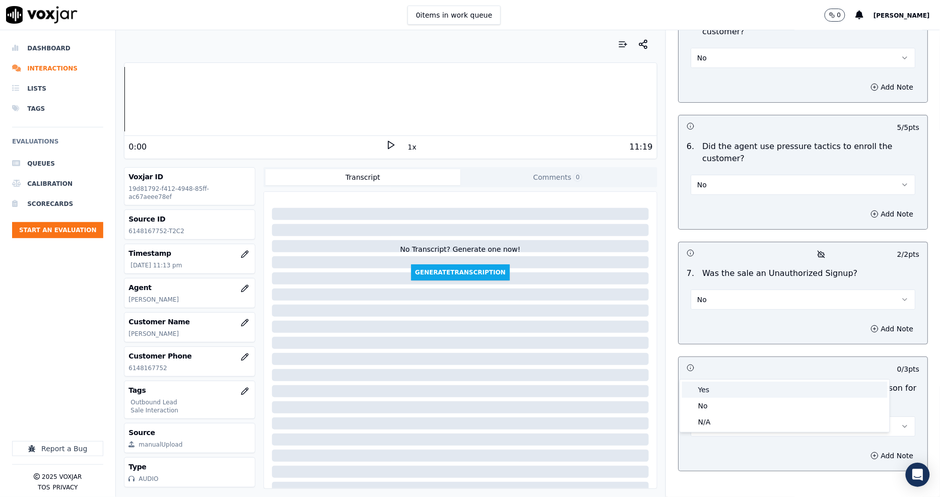
click at [715, 383] on div "Yes" at bounding box center [785, 390] width 206 height 16
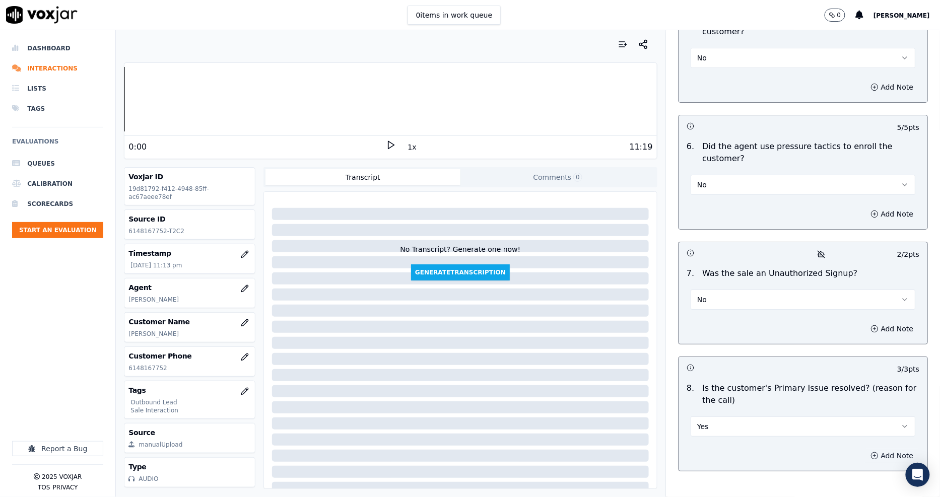
click at [871, 452] on icon "button" at bounding box center [875, 456] width 8 height 8
drag, startPoint x: 734, startPoint y: 401, endPoint x: 733, endPoint y: 407, distance: 6.6
click at [733, 441] on div "Hide note" at bounding box center [803, 483] width 249 height 84
click at [732, 467] on textarea at bounding box center [803, 491] width 233 height 49
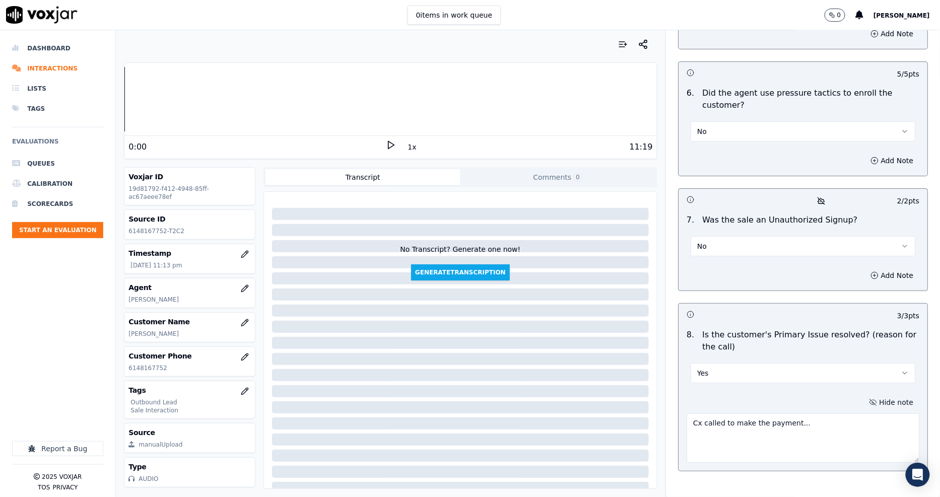
type textarea "Cx called to make the payment..."
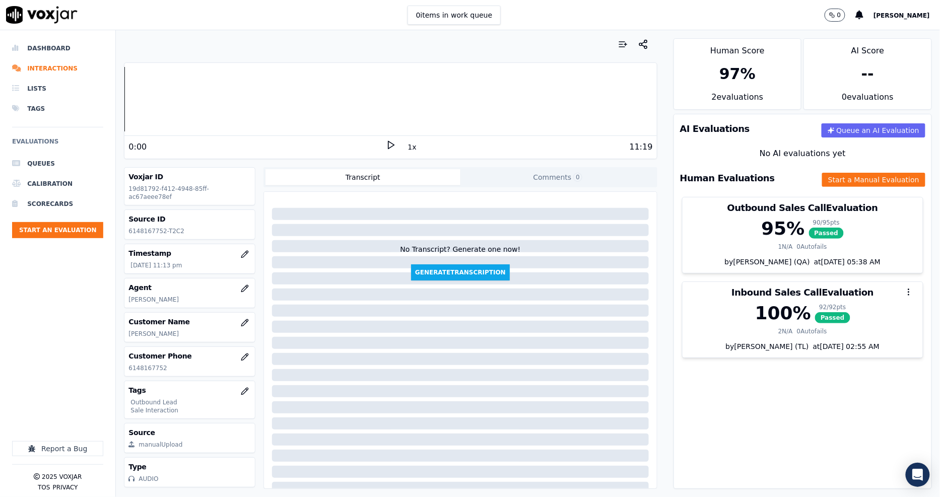
scroll to position [0, 0]
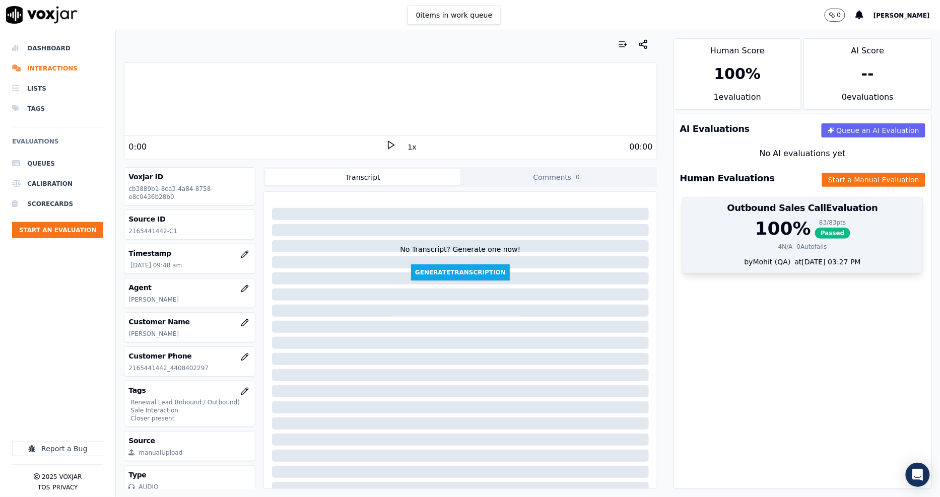
click at [791, 220] on div "100 %" at bounding box center [783, 229] width 56 height 20
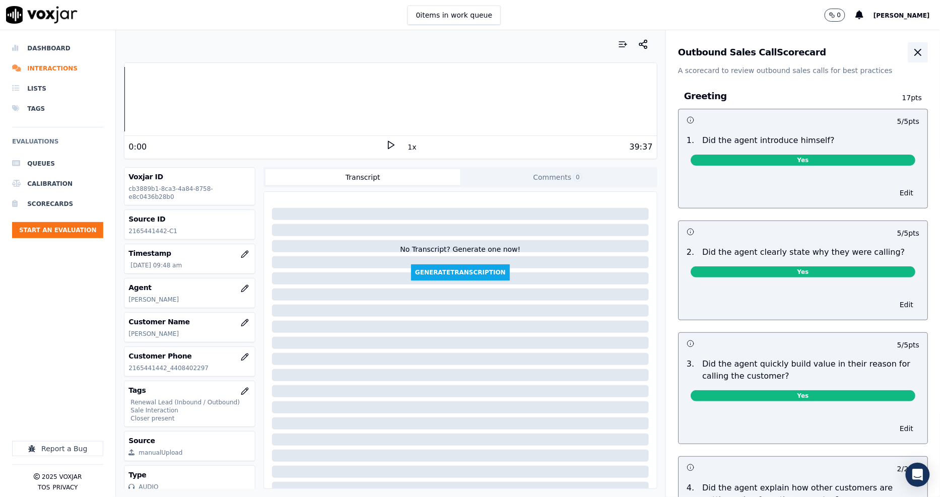
click at [912, 55] on icon "button" at bounding box center [918, 52] width 12 height 12
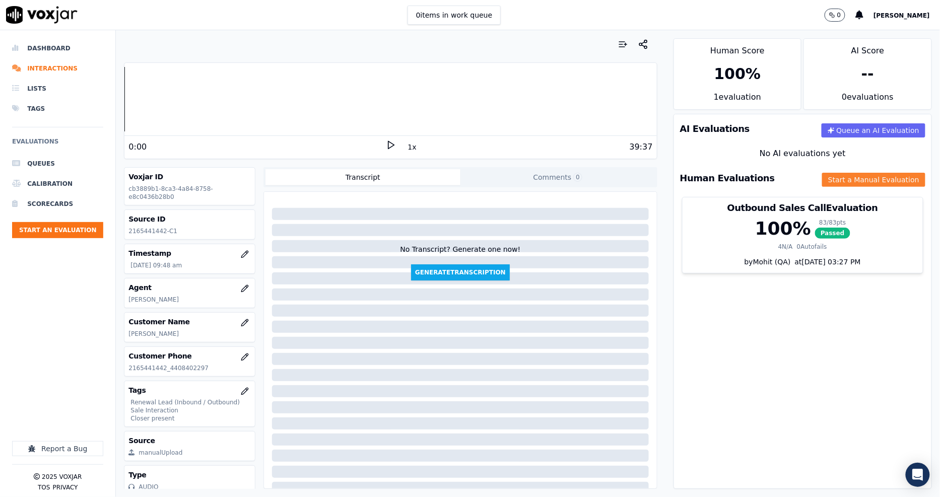
click at [847, 183] on button "Start a Manual Evaluation" at bounding box center [873, 180] width 103 height 14
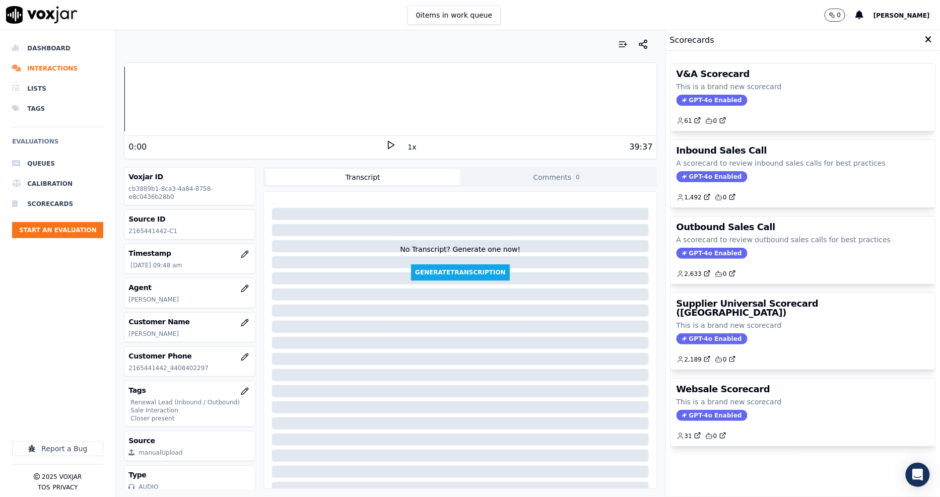
click at [538, 364] on div at bounding box center [460, 359] width 377 height 12
click at [377, 144] on div "0:00" at bounding box center [256, 147] width 257 height 12
click at [386, 144] on icon at bounding box center [391, 145] width 10 height 10
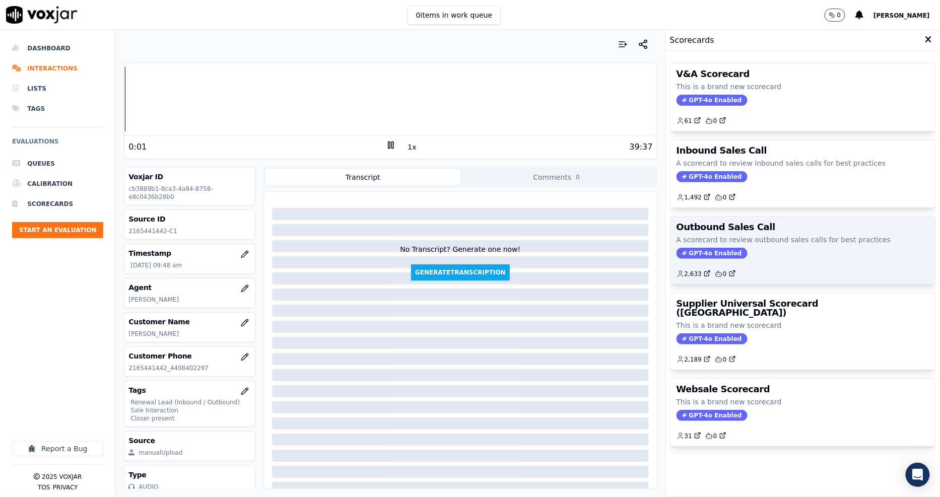
click at [813, 230] on h3 "Outbound Sales Call" at bounding box center [803, 227] width 253 height 9
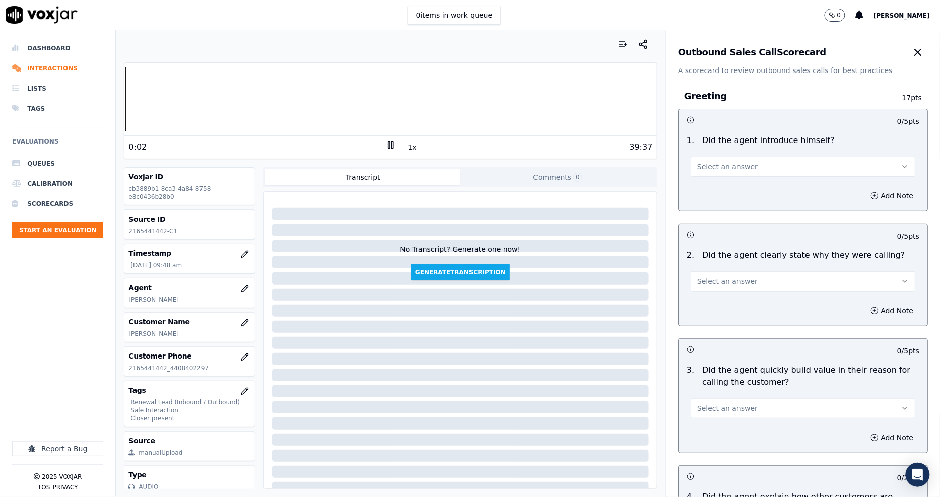
click at [774, 170] on button "Select an answer" at bounding box center [803, 167] width 225 height 20
click at [741, 193] on div "Yes" at bounding box center [785, 189] width 206 height 16
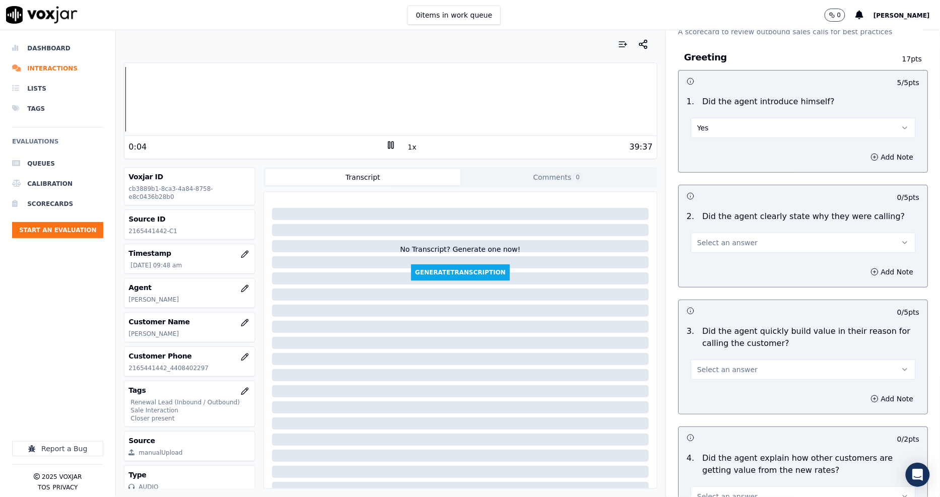
scroll to position [56, 0]
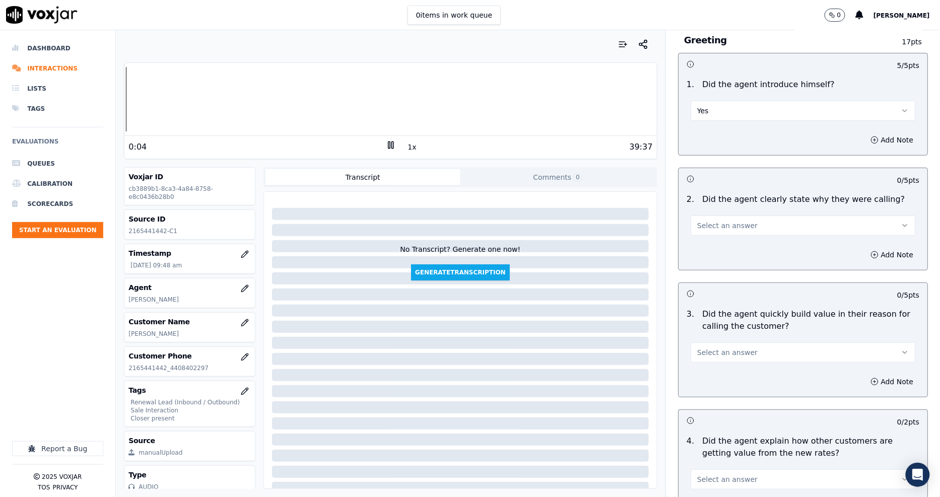
click at [732, 232] on button "Select an answer" at bounding box center [803, 226] width 225 height 20
click at [727, 244] on div "Yes" at bounding box center [785, 248] width 206 height 16
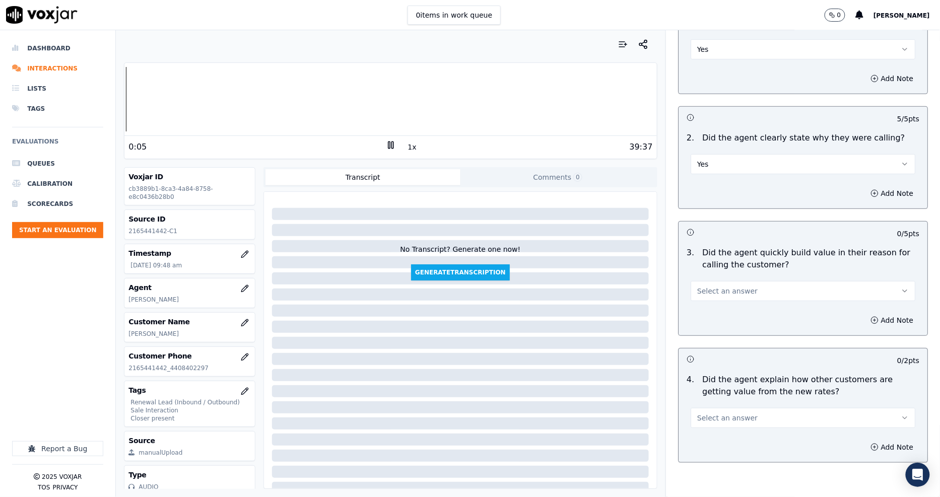
scroll to position [224, 0]
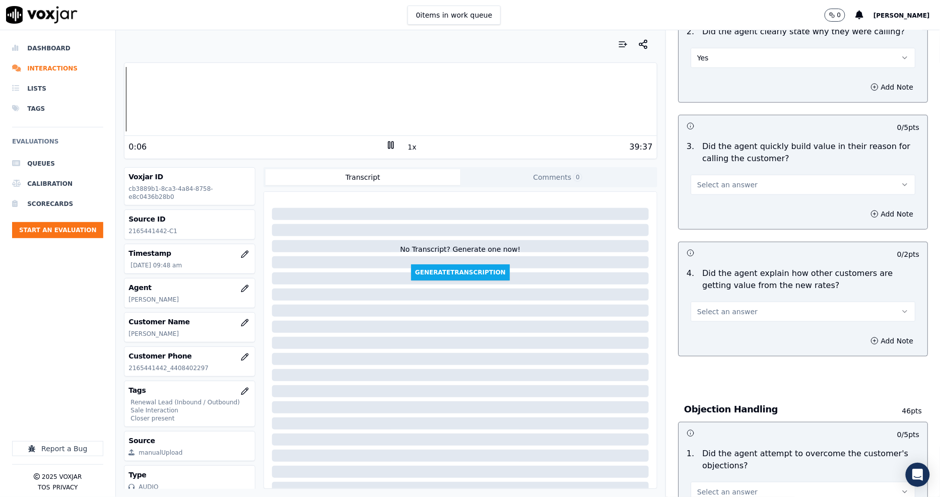
click at [711, 194] on button "Select an answer" at bounding box center [803, 185] width 225 height 20
click at [713, 217] on div "No" at bounding box center [785, 224] width 206 height 16
click at [709, 189] on button "No" at bounding box center [803, 185] width 225 height 20
click at [707, 202] on div "Yes" at bounding box center [785, 208] width 206 height 16
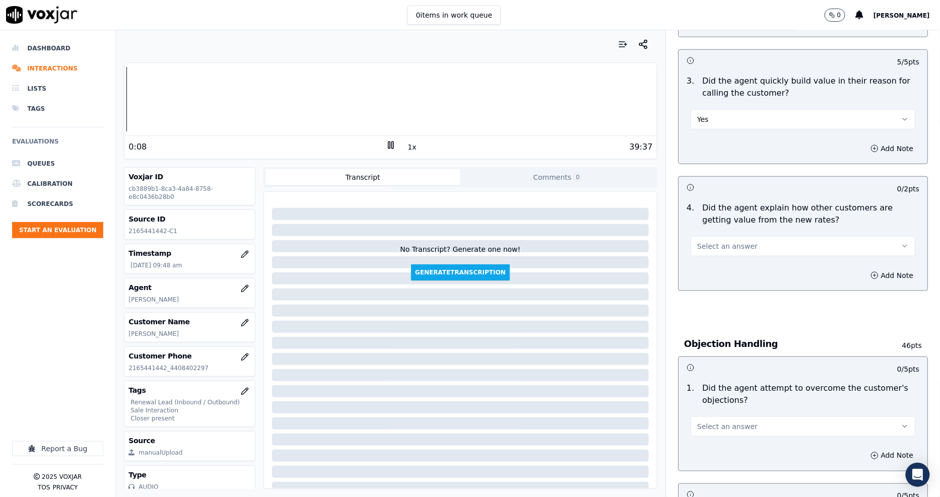
scroll to position [392, 0]
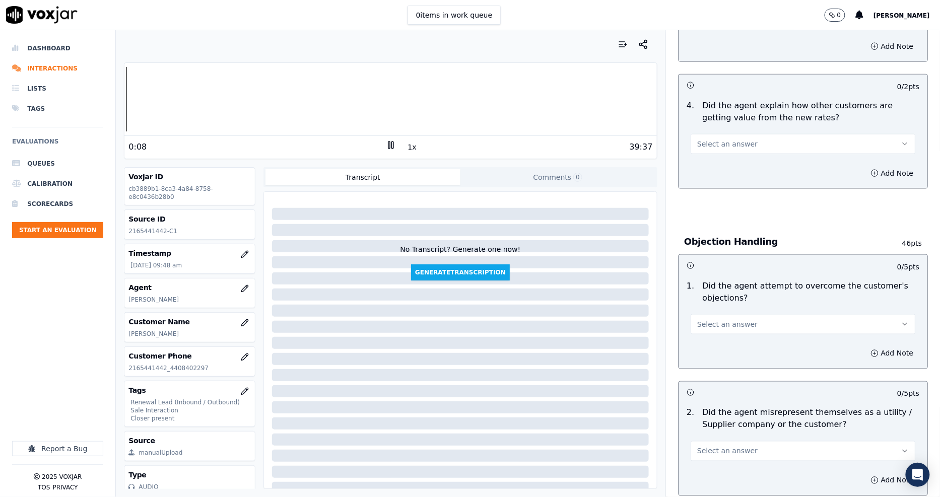
click at [699, 135] on button "Select an answer" at bounding box center [803, 144] width 225 height 20
click at [703, 164] on div "Yes" at bounding box center [785, 167] width 206 height 16
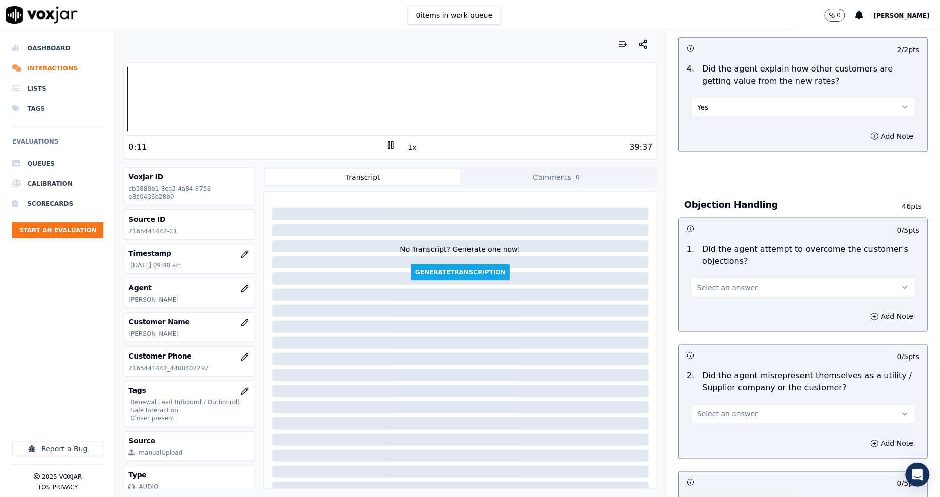
scroll to position [447, 0]
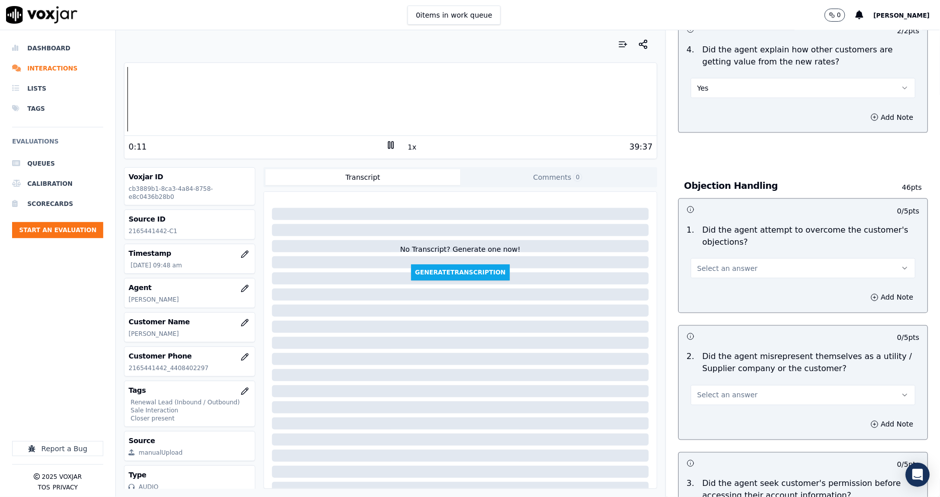
click at [717, 264] on span "Select an answer" at bounding box center [727, 269] width 60 height 10
click at [714, 291] on div "Yes" at bounding box center [785, 291] width 206 height 16
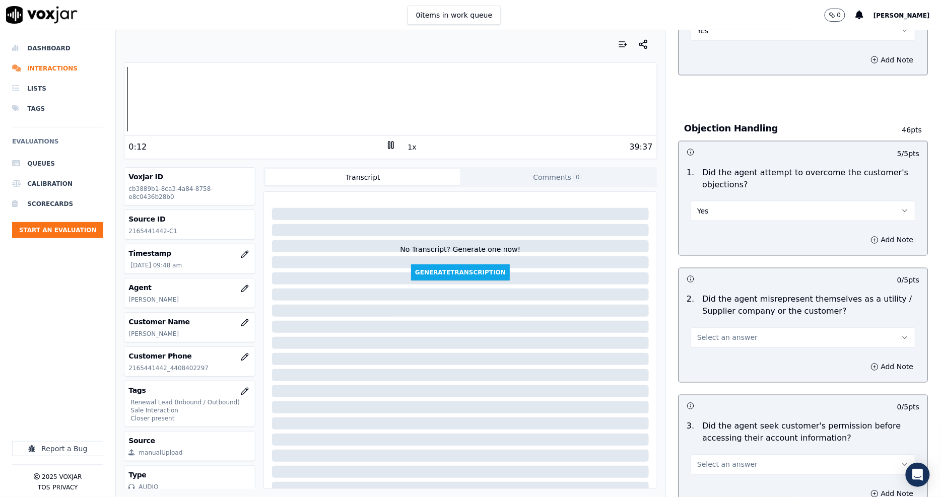
scroll to position [616, 0]
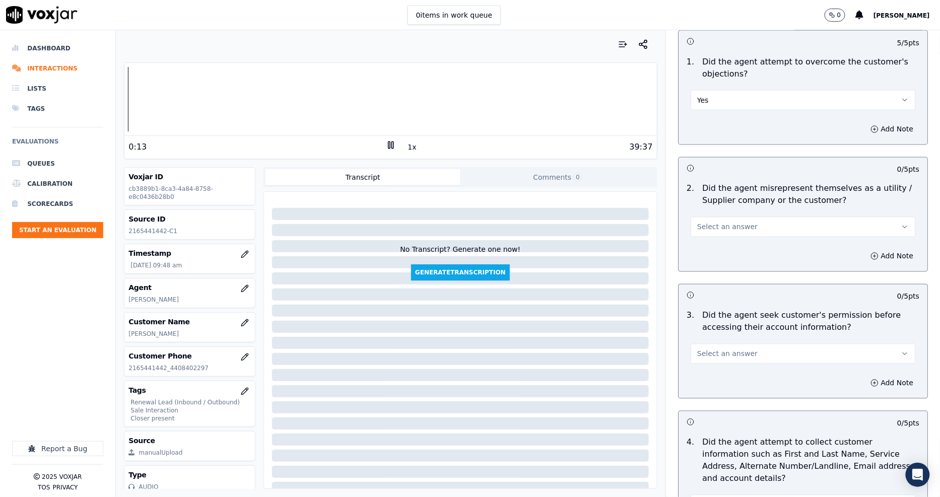
click at [406, 149] on button "1x" at bounding box center [412, 147] width 13 height 14
click at [406, 149] on button "1.5x" at bounding box center [416, 147] width 20 height 14
click at [739, 234] on button "Select an answer" at bounding box center [803, 227] width 225 height 20
click at [737, 252] on div "Yes" at bounding box center [785, 250] width 206 height 16
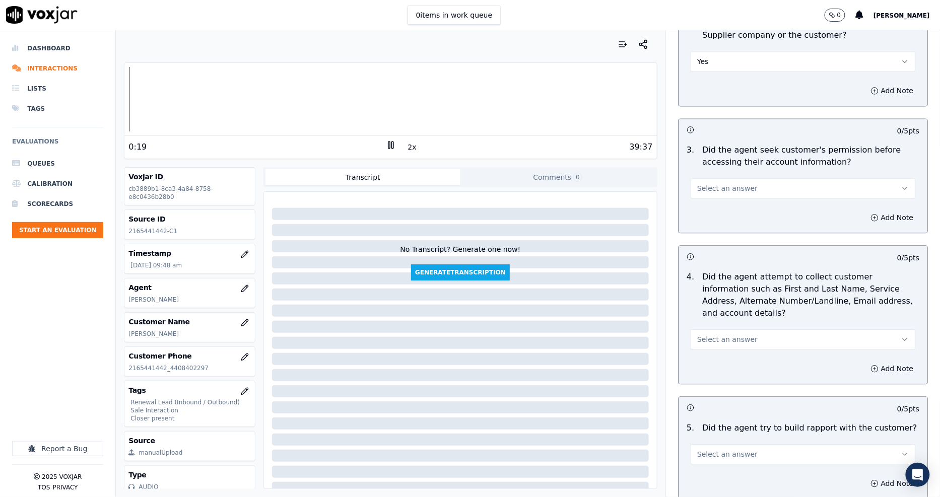
scroll to position [784, 0]
click at [740, 187] on button "Select an answer" at bounding box center [803, 186] width 225 height 20
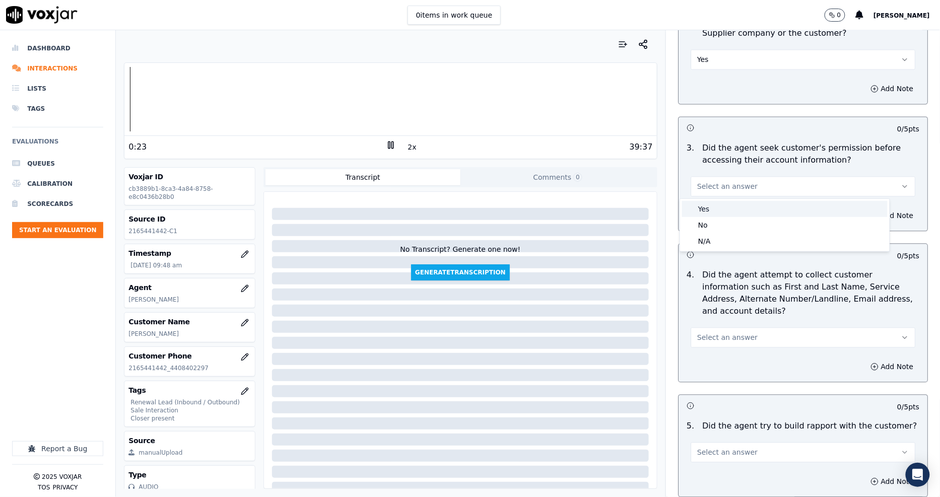
click at [726, 210] on div "Yes" at bounding box center [785, 209] width 206 height 16
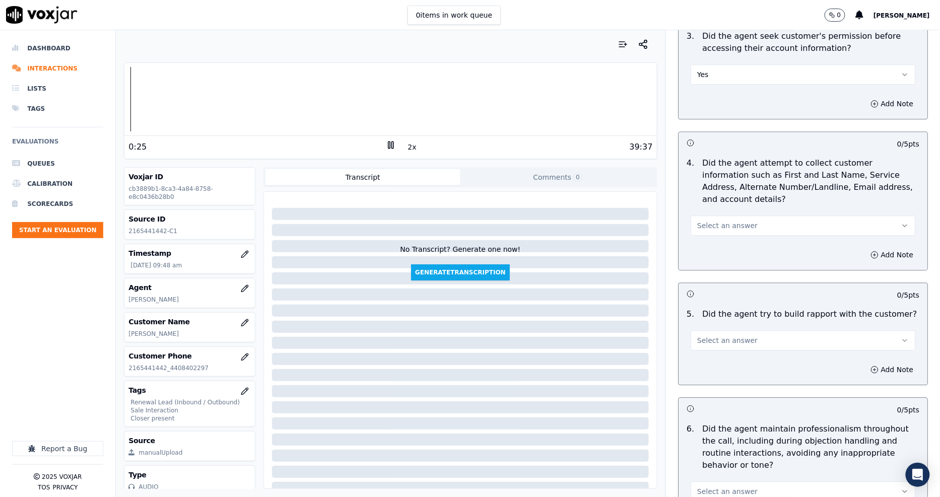
click at [723, 221] on span "Select an answer" at bounding box center [727, 226] width 60 height 10
click at [231, 106] on div at bounding box center [390, 99] width 532 height 64
click at [715, 221] on span "Select an answer" at bounding box center [727, 226] width 60 height 10
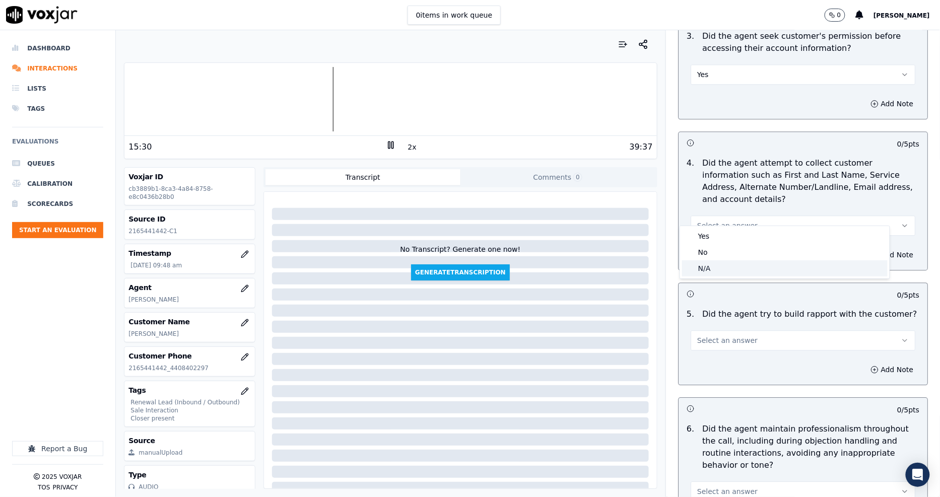
click at [719, 265] on div "N/A" at bounding box center [785, 269] width 206 height 16
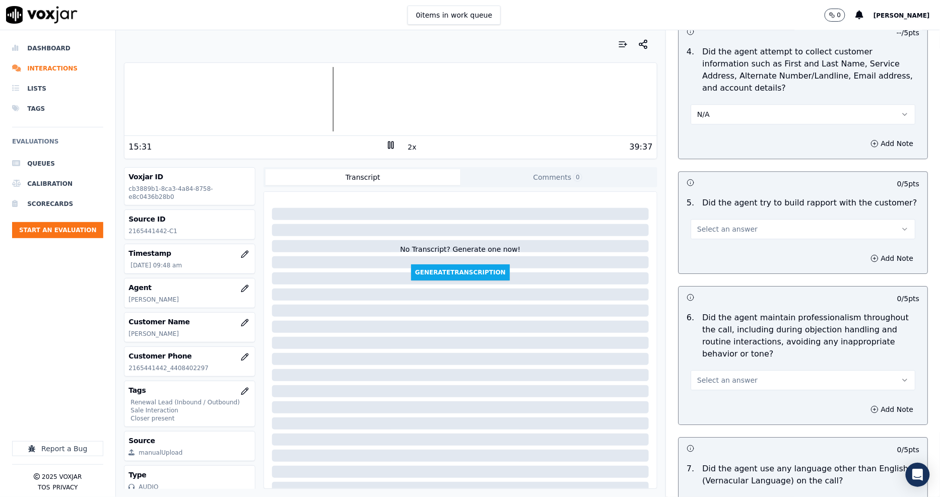
scroll to position [1008, 0]
click at [726, 223] on span "Select an answer" at bounding box center [727, 228] width 60 height 10
click at [713, 240] on div "Yes" at bounding box center [785, 239] width 206 height 16
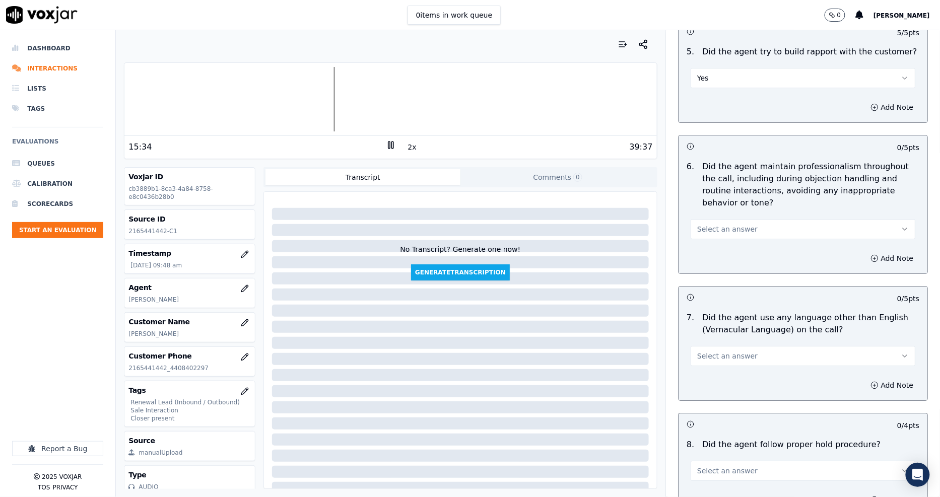
scroll to position [1176, 0]
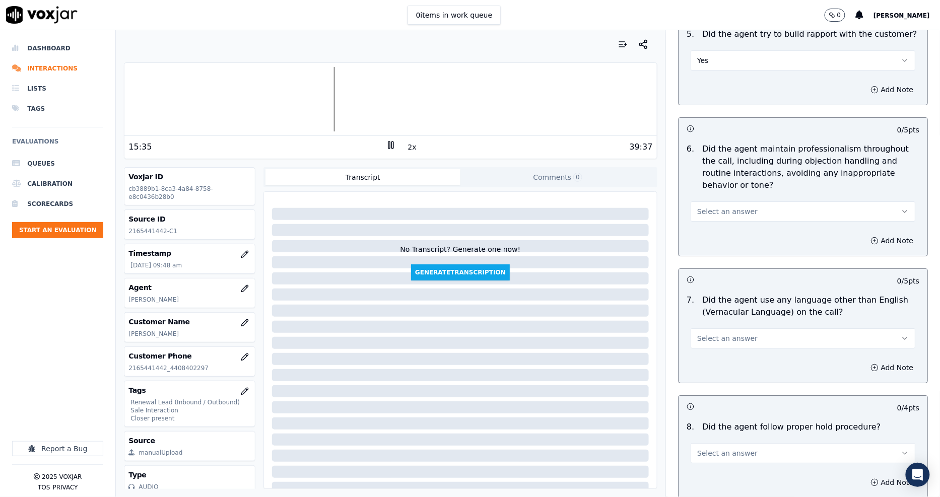
click at [711, 207] on span "Select an answer" at bounding box center [727, 212] width 60 height 10
click at [711, 222] on div "Yes" at bounding box center [785, 223] width 206 height 16
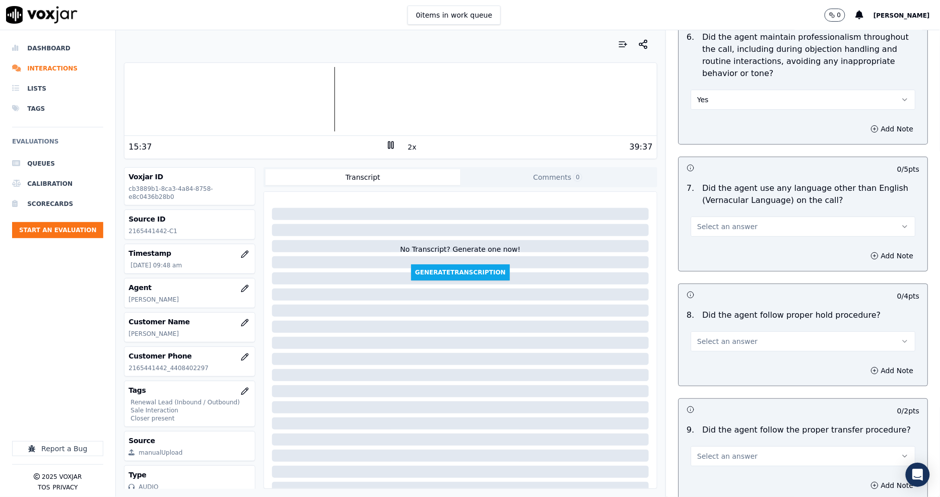
click at [711, 222] on button "Select an answer" at bounding box center [803, 227] width 225 height 20
click at [708, 244] on div "Yes" at bounding box center [785, 238] width 206 height 16
click at [704, 222] on button "Yes" at bounding box center [803, 227] width 225 height 20
click at [704, 251] on div "No" at bounding box center [785, 254] width 206 height 16
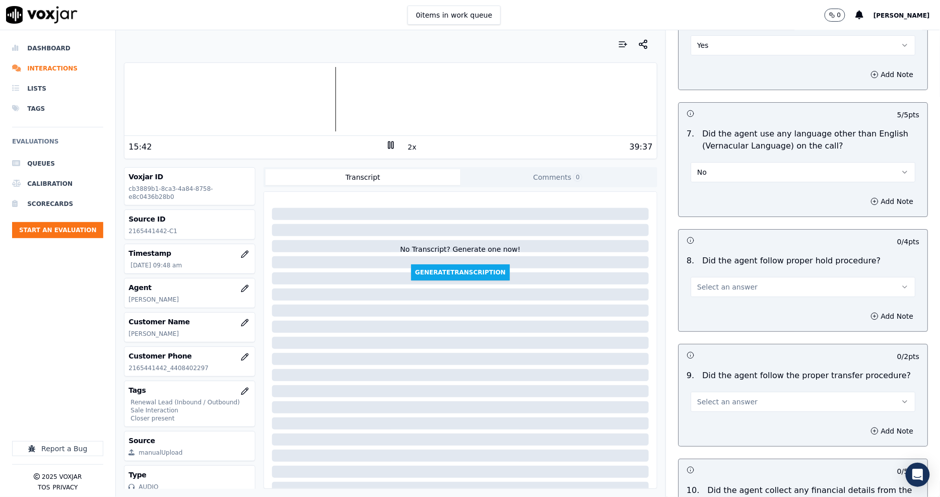
scroll to position [1399, 0]
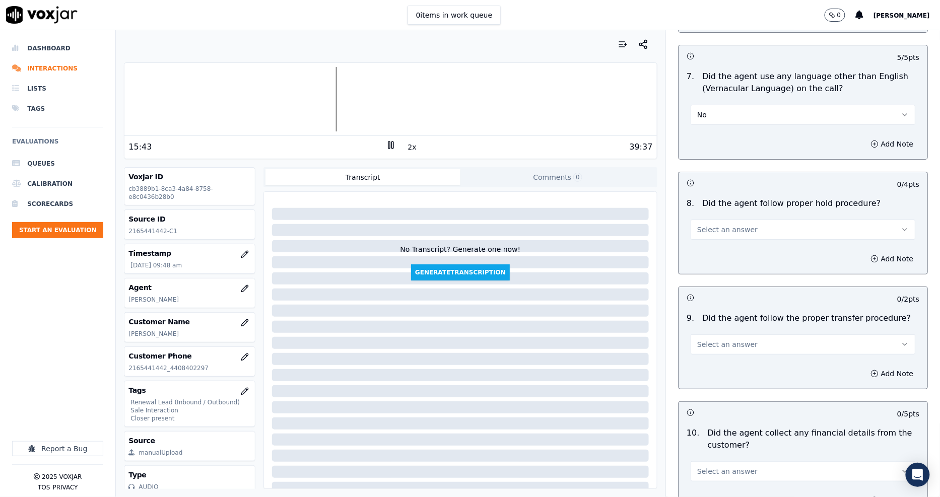
click at [702, 225] on span "Select an answer" at bounding box center [727, 230] width 60 height 10
click at [705, 255] on div "No" at bounding box center [785, 257] width 206 height 16
click at [705, 220] on button "No" at bounding box center [803, 230] width 225 height 20
drag, startPoint x: 704, startPoint y: 264, endPoint x: 704, endPoint y: 270, distance: 6.0
click at [704, 270] on div "Yes No N/A" at bounding box center [785, 257] width 210 height 52
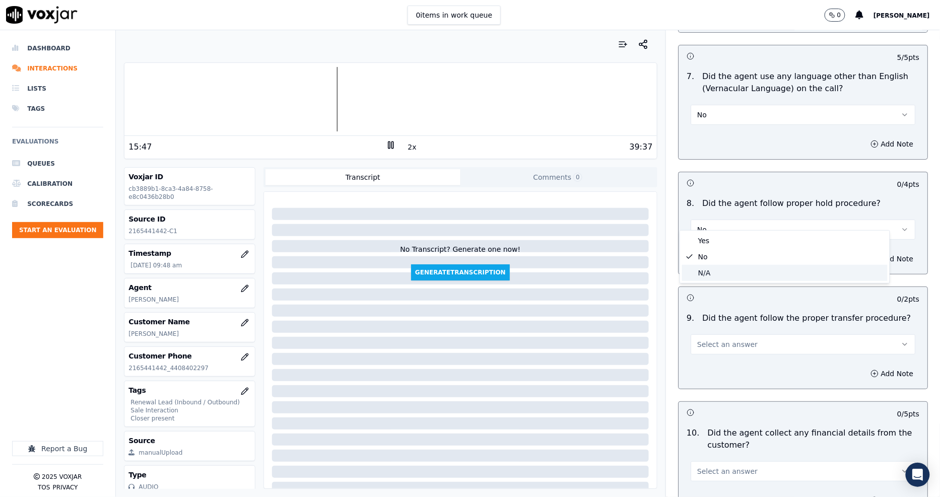
click at [704, 270] on div "N/A" at bounding box center [785, 273] width 206 height 16
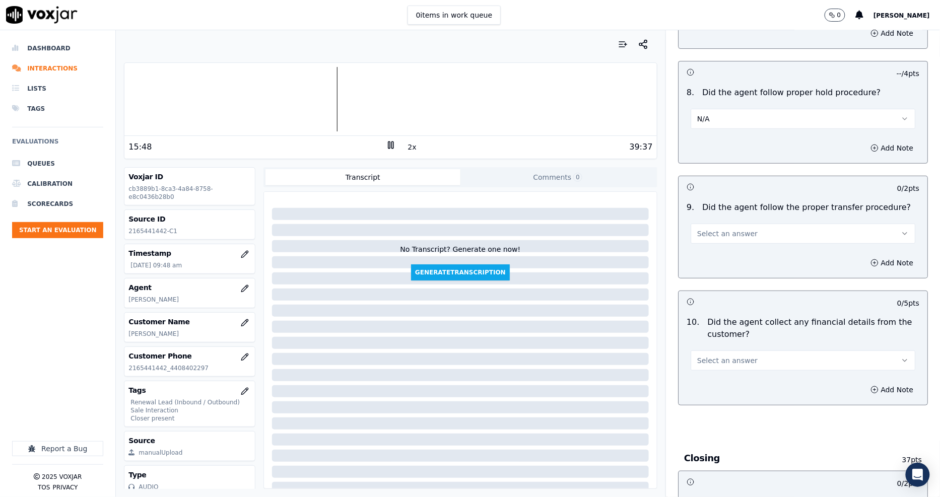
scroll to position [1512, 0]
click at [704, 227] on span "Select an answer" at bounding box center [727, 232] width 60 height 10
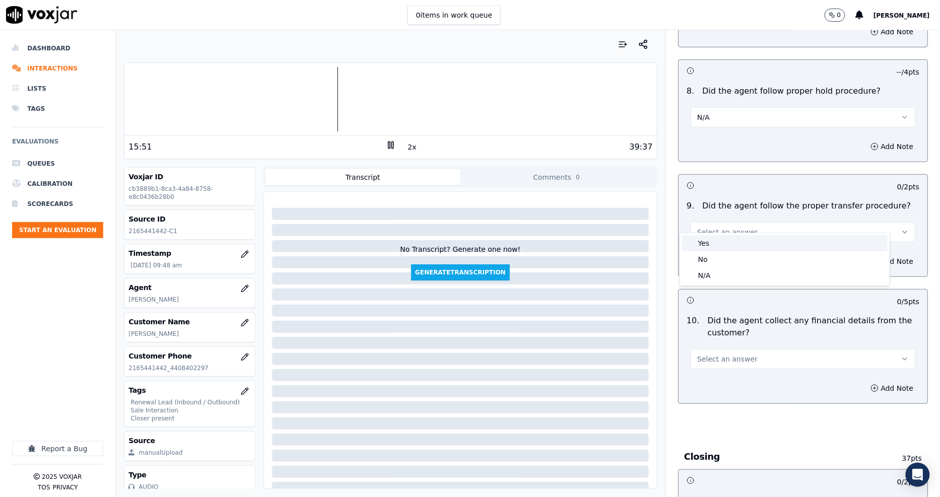
click at [704, 241] on div "Yes" at bounding box center [785, 243] width 206 height 16
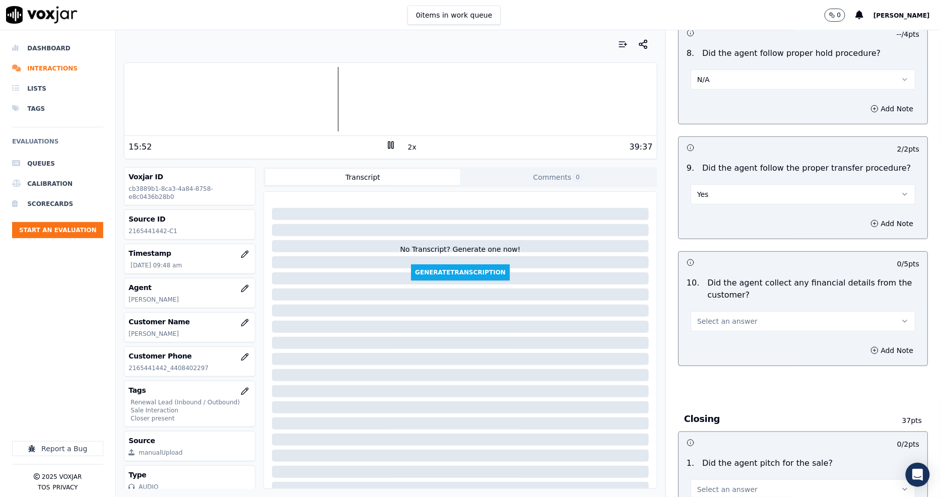
scroll to position [1568, 0]
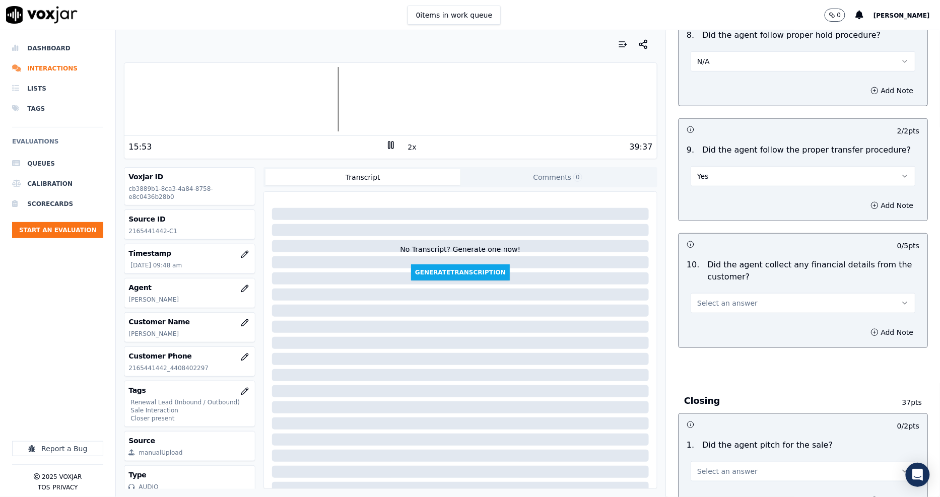
click at [715, 298] on span "Select an answer" at bounding box center [727, 303] width 60 height 10
click at [721, 328] on div "No" at bounding box center [785, 330] width 206 height 16
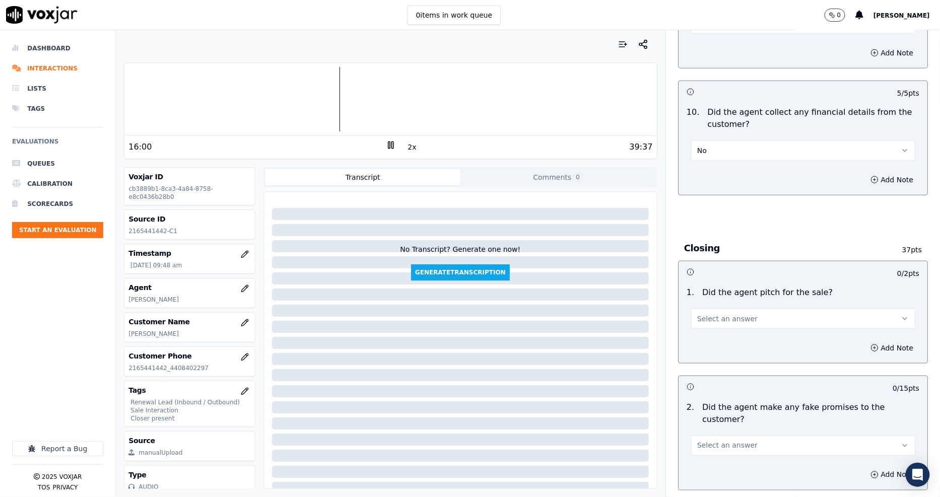
scroll to position [1735, 0]
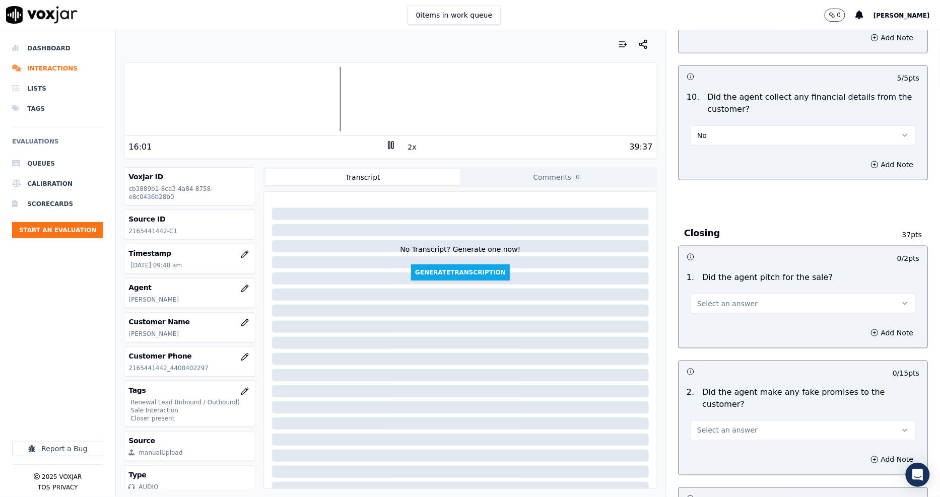
click at [711, 299] on span "Select an answer" at bounding box center [727, 304] width 60 height 10
click at [711, 310] on div "Yes" at bounding box center [785, 315] width 206 height 16
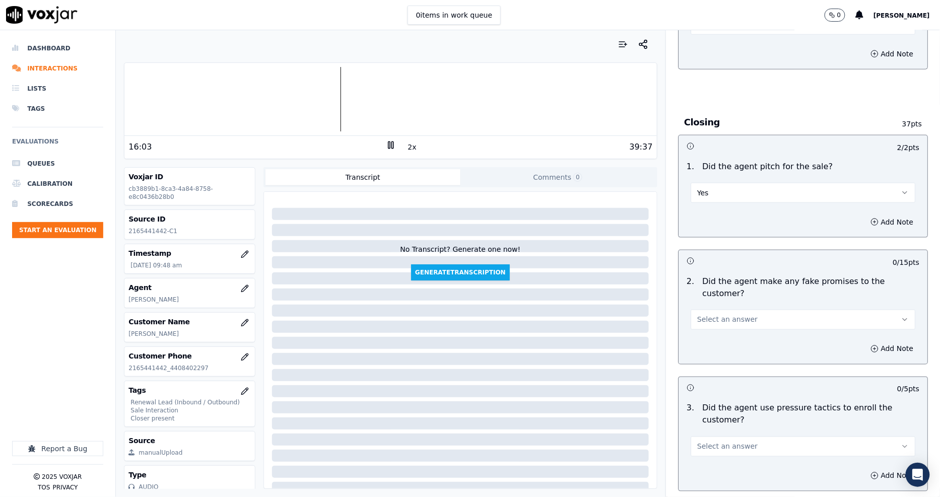
scroll to position [1847, 0]
click at [711, 314] on span "Select an answer" at bounding box center [727, 319] width 60 height 10
click at [713, 331] on div "No" at bounding box center [785, 334] width 206 height 16
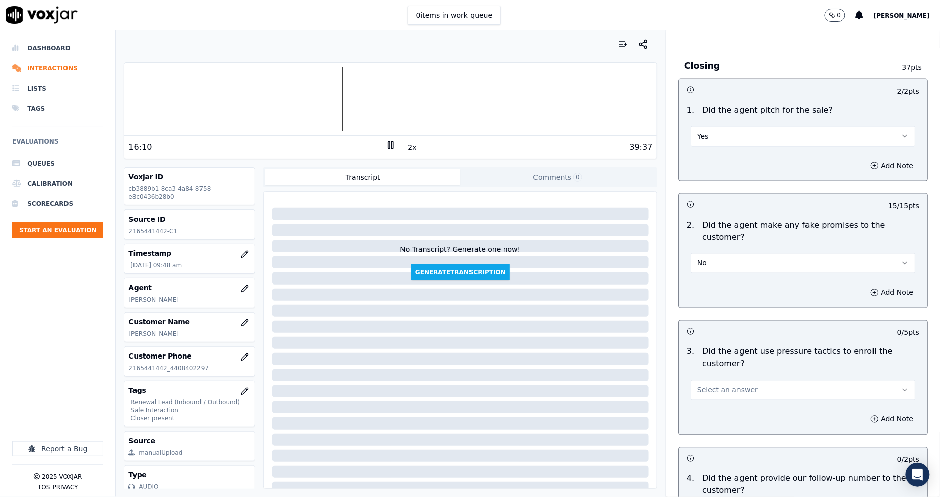
scroll to position [2016, 0]
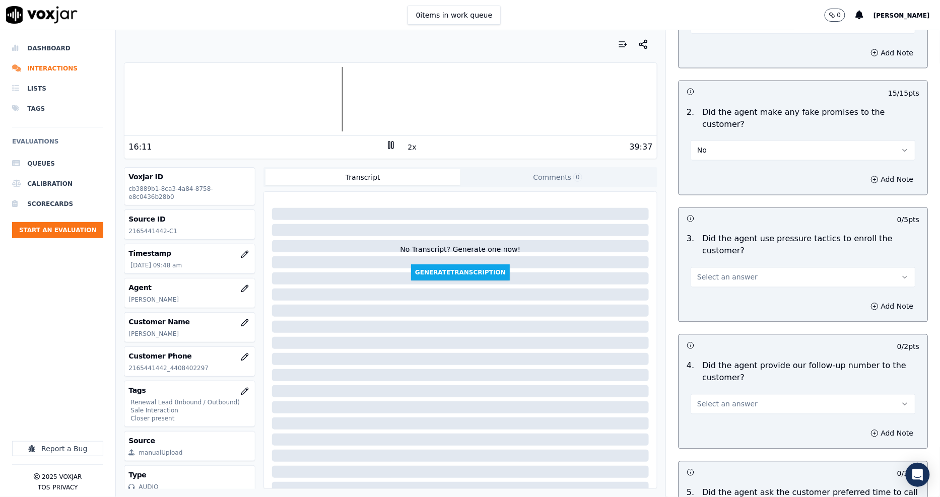
click at [707, 273] on span "Select an answer" at bounding box center [727, 278] width 60 height 10
click at [712, 284] on div "No" at bounding box center [785, 281] width 206 height 16
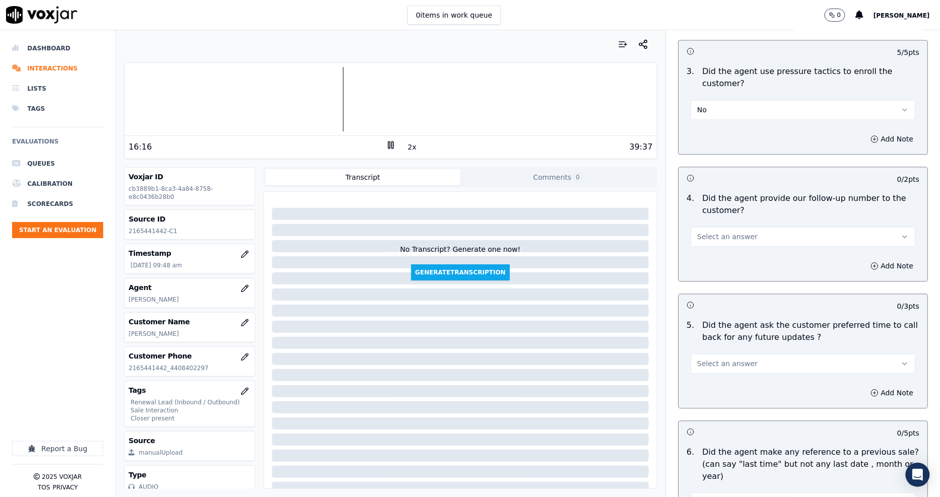
click at [707, 227] on button "Select an answer" at bounding box center [803, 237] width 225 height 20
click at [708, 223] on div "Yes" at bounding box center [785, 224] width 206 height 16
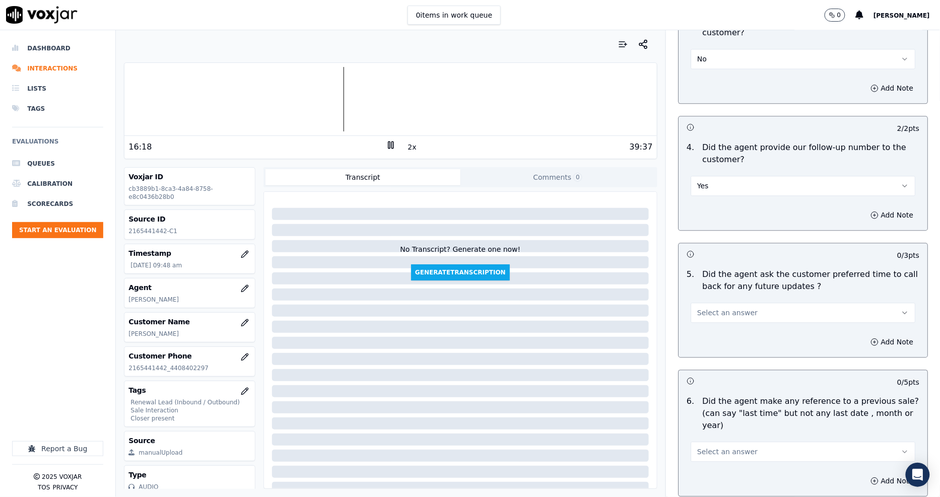
scroll to position [2295, 0]
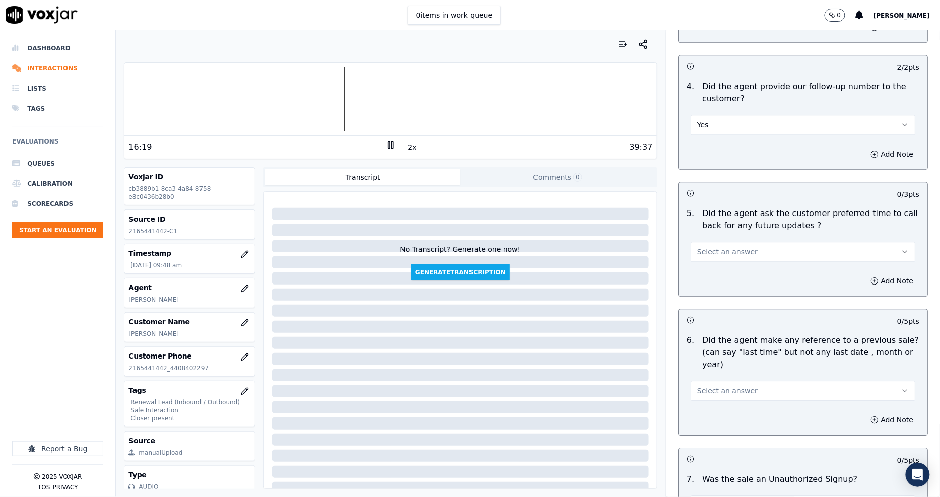
click at [713, 247] on span "Select an answer" at bounding box center [727, 252] width 60 height 10
drag, startPoint x: 727, startPoint y: 259, endPoint x: 716, endPoint y: 318, distance: 60.0
click at [716, 318] on body "0 items in work queue 0 Allen Paygeek Dashboard Interactions Lists Tags Evaluat…" at bounding box center [470, 248] width 940 height 497
click at [532, 105] on div at bounding box center [390, 99] width 532 height 64
click at [728, 247] on span "Select an answer" at bounding box center [727, 252] width 60 height 10
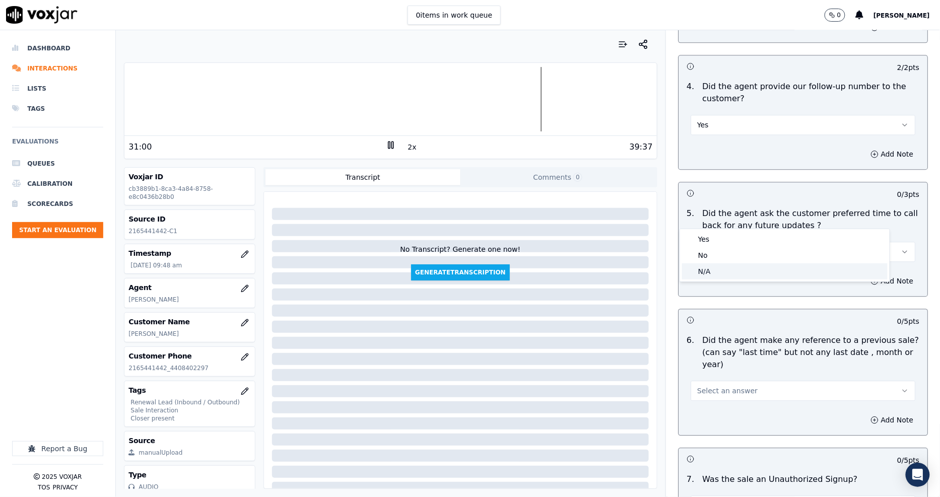
click at [707, 269] on div "N/A" at bounding box center [785, 272] width 206 height 16
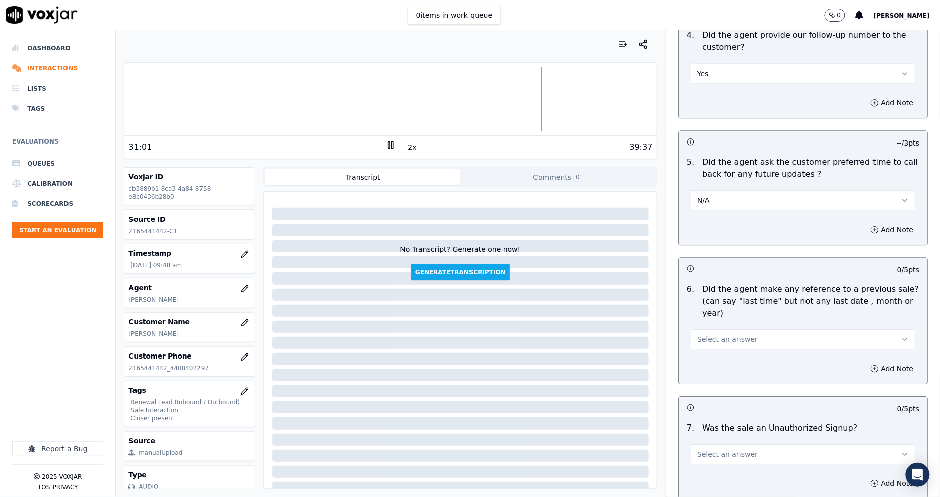
scroll to position [2386, 0]
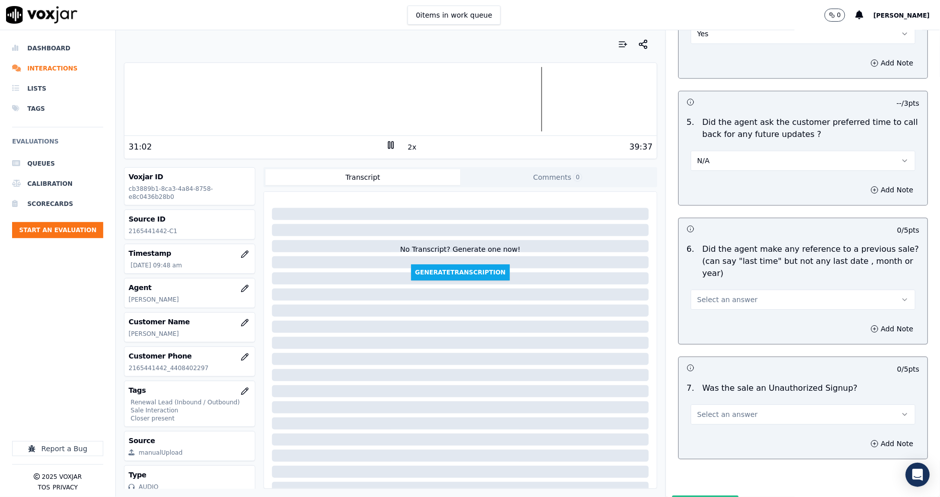
click at [716, 295] on span "Select an answer" at bounding box center [727, 300] width 60 height 10
click at [713, 287] on div "No" at bounding box center [785, 291] width 206 height 16
click at [741, 405] on button "Select an answer" at bounding box center [803, 415] width 225 height 20
click at [718, 407] on div "No" at bounding box center [785, 406] width 206 height 16
click at [681, 496] on button "Submit Scores" at bounding box center [705, 505] width 67 height 18
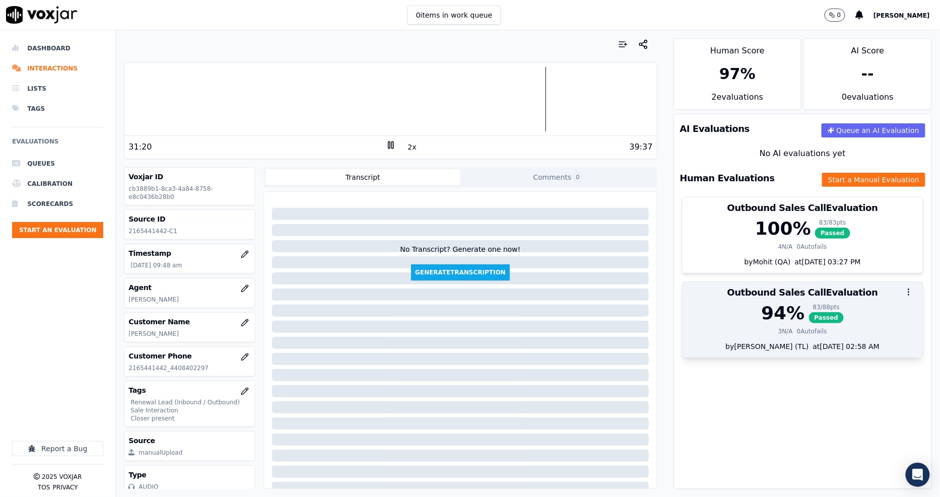
click at [785, 323] on div "94 %" at bounding box center [783, 313] width 43 height 20
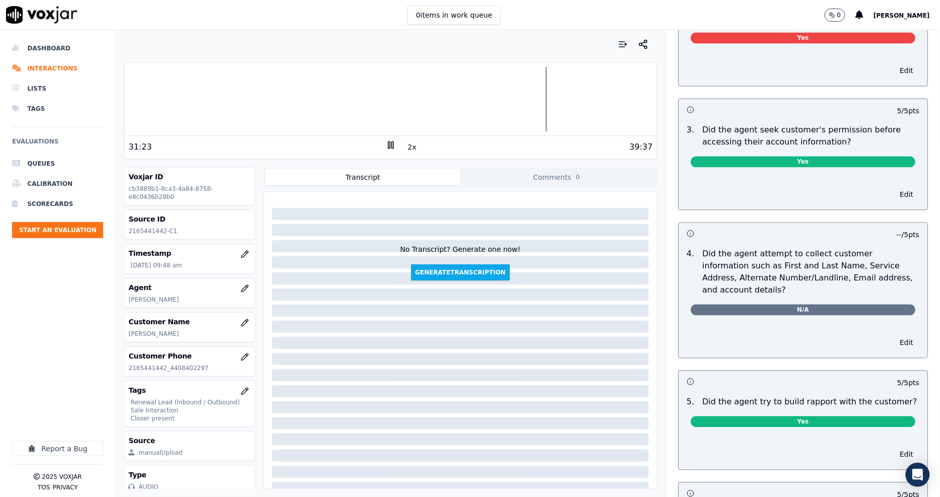
scroll to position [560, 0]
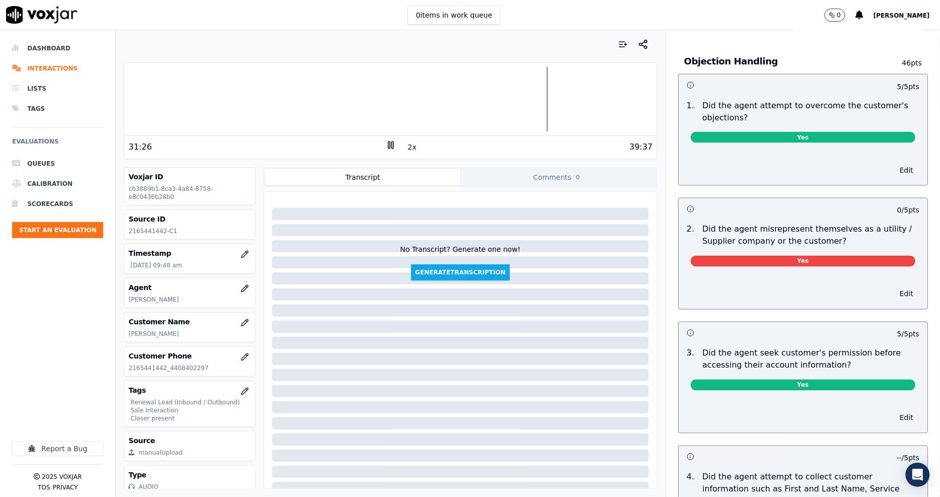
click at [831, 264] on span "Yes" at bounding box center [803, 261] width 225 height 11
click at [819, 259] on span "Yes" at bounding box center [803, 261] width 225 height 11
click at [894, 295] on button "Edit" at bounding box center [907, 294] width 26 height 14
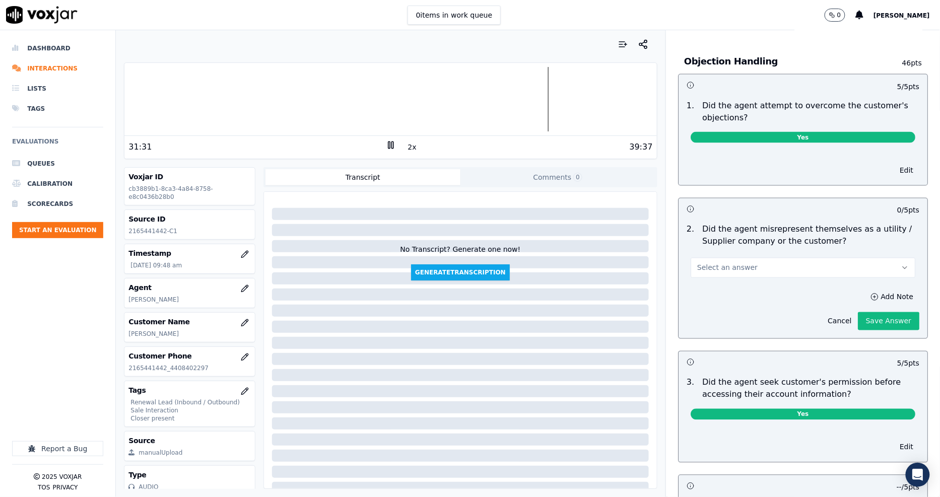
click at [858, 319] on button "Save Answer" at bounding box center [888, 321] width 61 height 18
click at [742, 273] on button "Select an answer" at bounding box center [803, 268] width 225 height 20
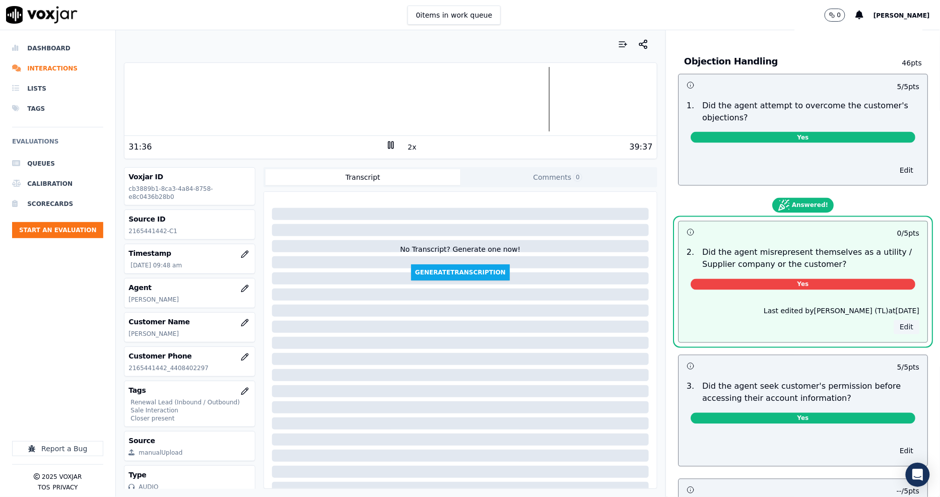
click at [894, 329] on button "Edit" at bounding box center [907, 327] width 26 height 14
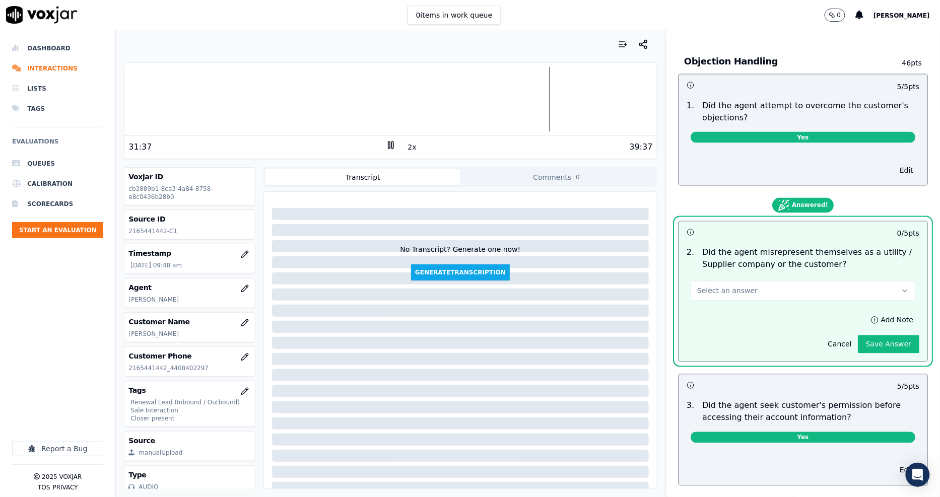
click at [731, 293] on span "Select an answer" at bounding box center [727, 291] width 60 height 10
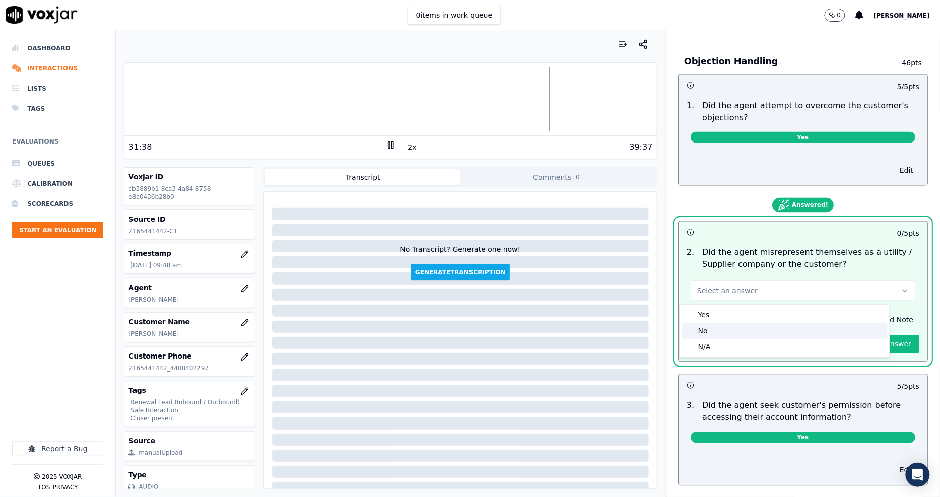
click at [730, 330] on div "No" at bounding box center [785, 331] width 206 height 16
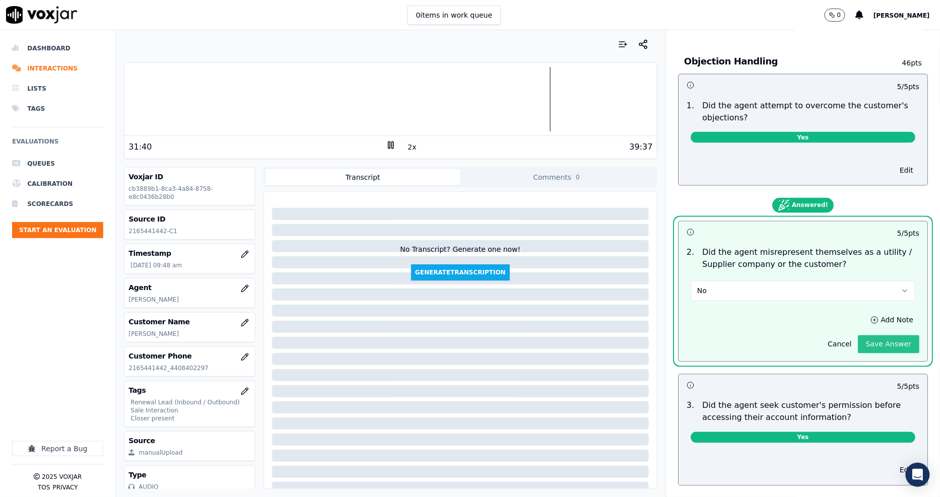
click at [884, 339] on button "Save Answer" at bounding box center [888, 345] width 61 height 18
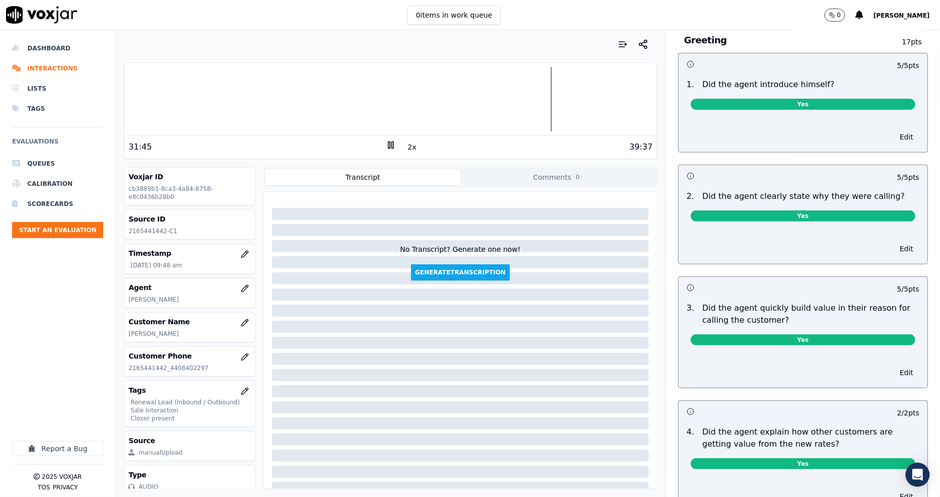
scroll to position [0, 0]
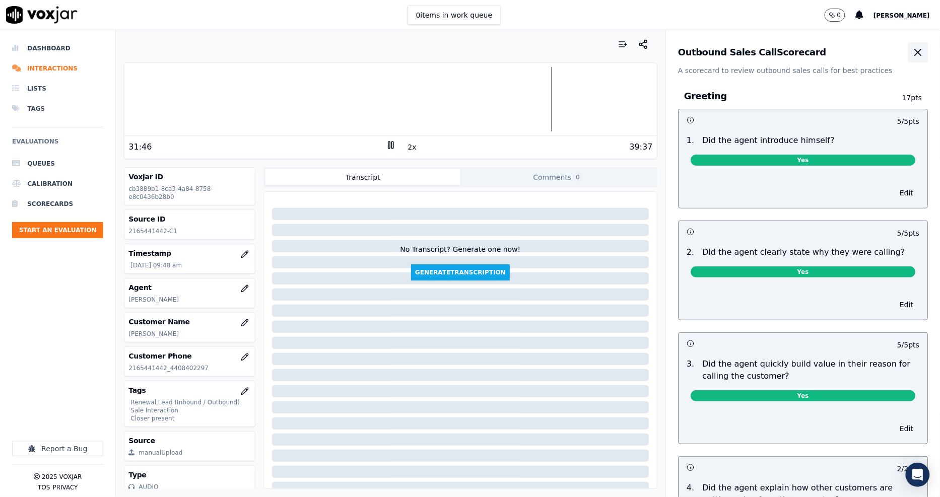
click at [912, 53] on icon "button" at bounding box center [918, 52] width 12 height 12
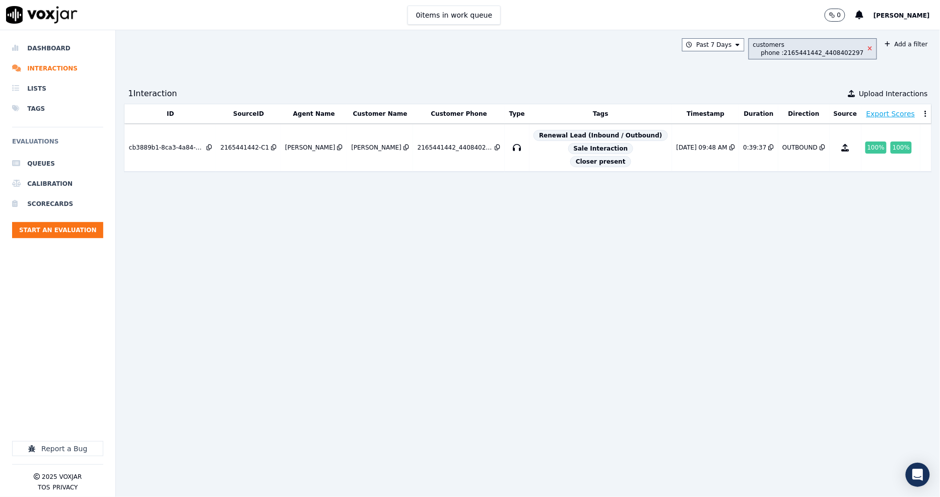
click at [868, 49] on icon at bounding box center [870, 49] width 5 height 6
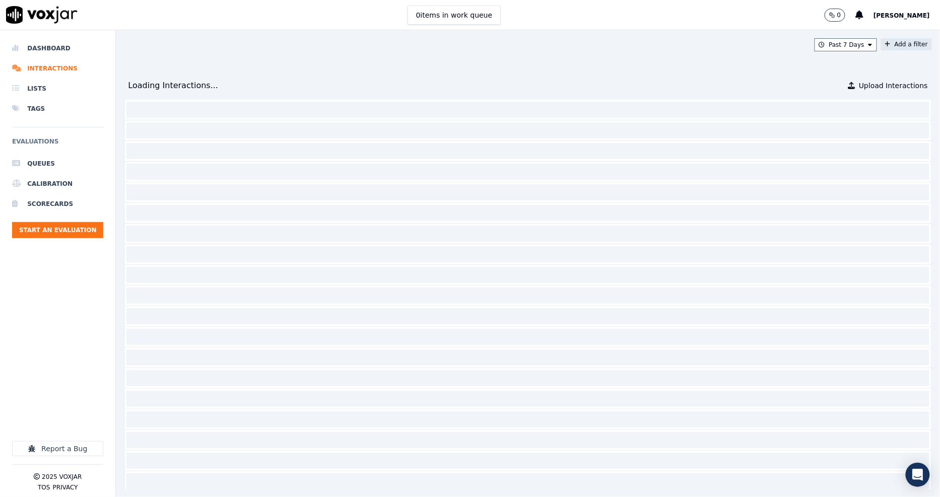
click at [885, 42] on icon at bounding box center [888, 44] width 6 height 6
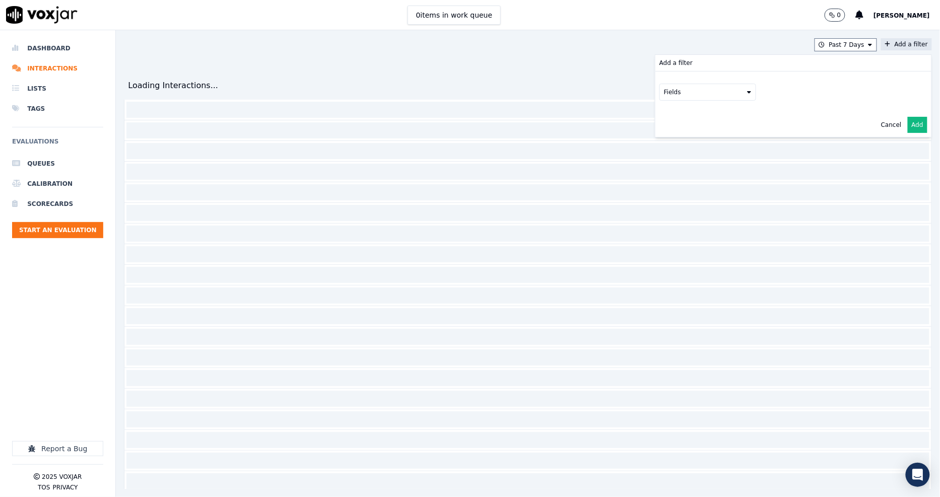
click at [679, 96] on button "Fields" at bounding box center [708, 92] width 97 height 17
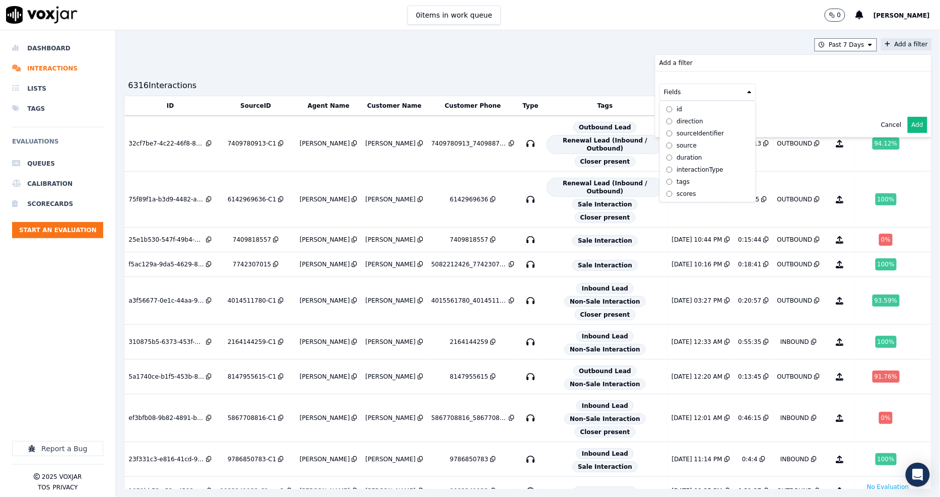
scroll to position [32, 0]
click at [677, 190] on div "customers" at bounding box center [693, 194] width 32 height 8
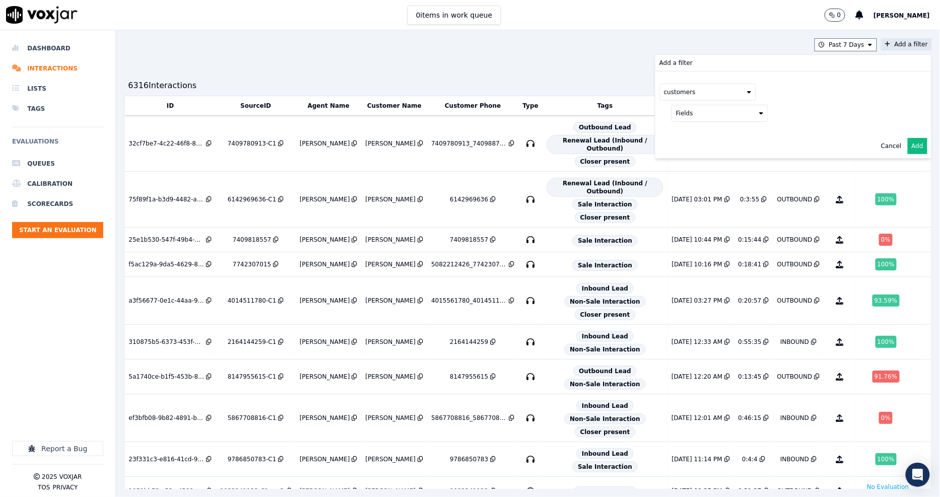
click at [713, 112] on button "Fields" at bounding box center [720, 113] width 97 height 17
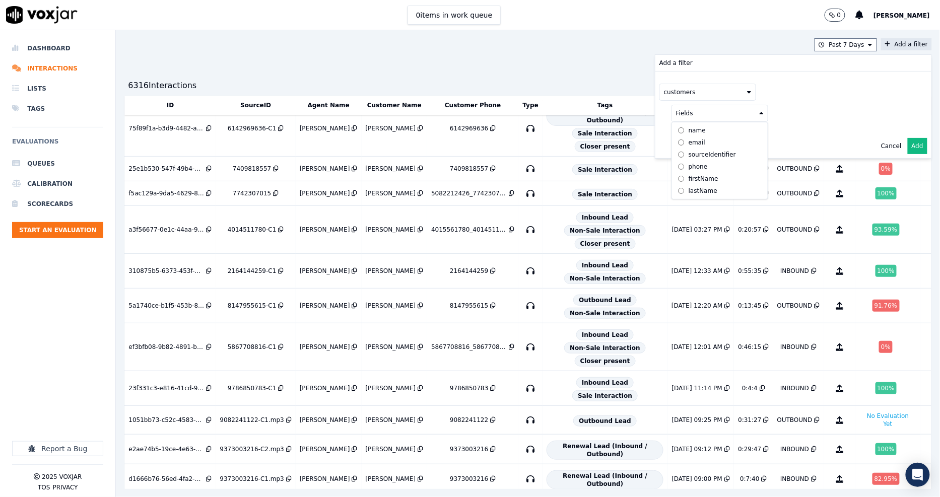
scroll to position [224, 0]
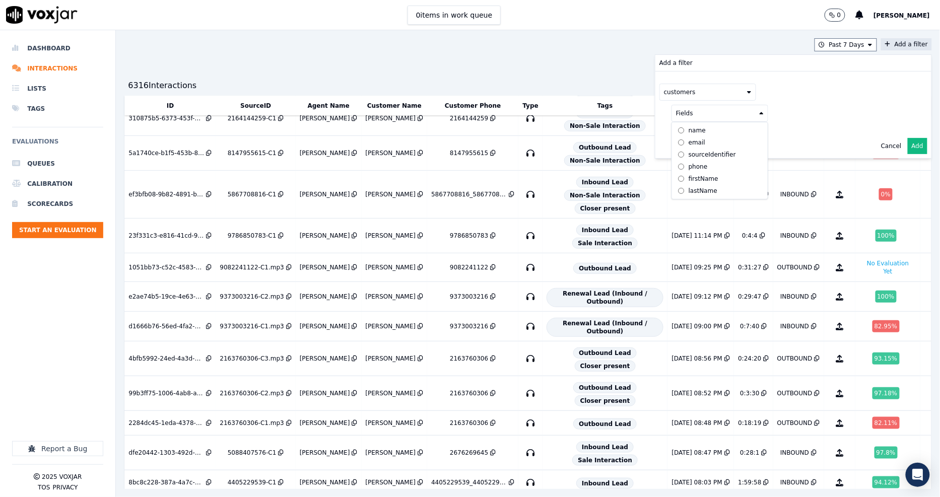
click at [689, 168] on div "phone" at bounding box center [698, 167] width 19 height 8
click at [772, 116] on button at bounding box center [844, 112] width 145 height 15
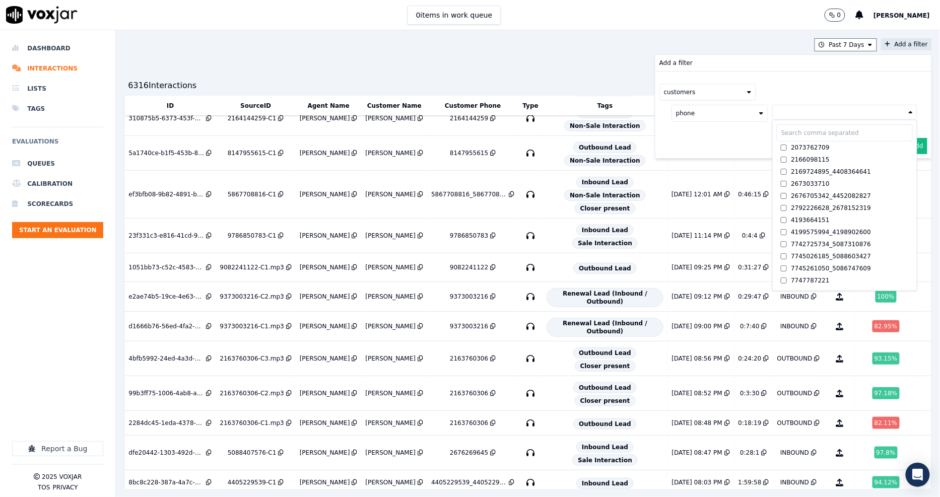
click at [785, 135] on input "text" at bounding box center [845, 132] width 136 height 17
paste input "4403822014"
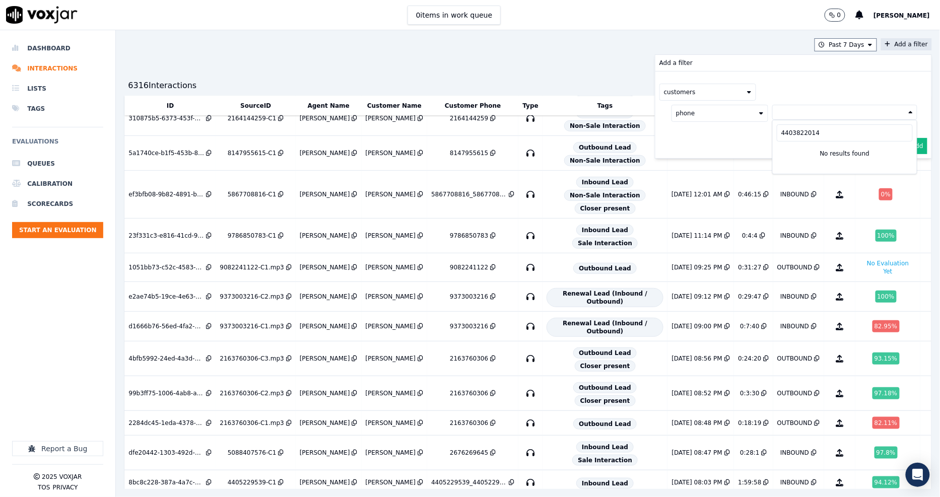
click at [796, 134] on input "4403822014" at bounding box center [845, 132] width 136 height 17
paste input "2163450158"
type input "2163450158"
click at [792, 145] on div "2163450158" at bounding box center [811, 148] width 38 height 8
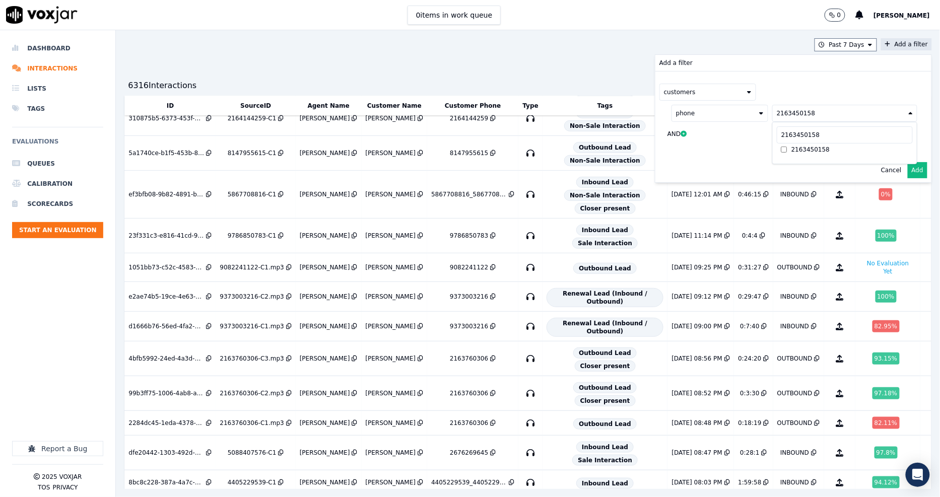
click at [719, 167] on div "Cancel Add" at bounding box center [794, 170] width 276 height 24
click at [908, 167] on button "Add" at bounding box center [918, 170] width 20 height 16
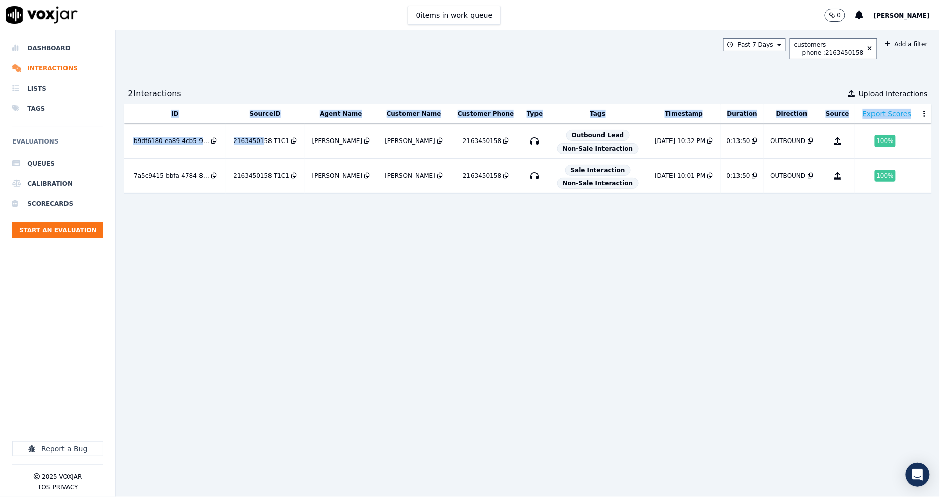
drag, startPoint x: 265, startPoint y: 141, endPoint x: 286, endPoint y: 232, distance: 93.6
click at [286, 232] on div "ID SourceID Agent Name Customer Name Customer Phone Type Tags Timestamp Duratio…" at bounding box center [528, 296] width 808 height 385
drag, startPoint x: 309, startPoint y: 268, endPoint x: 267, endPoint y: 232, distance: 55.4
click at [308, 268] on div "ID SourceID Agent Name Customer Name Customer Phone Type Tags Timestamp Duratio…" at bounding box center [528, 296] width 808 height 385
click at [265, 142] on div "2163450158-T1C1" at bounding box center [262, 141] width 56 height 8
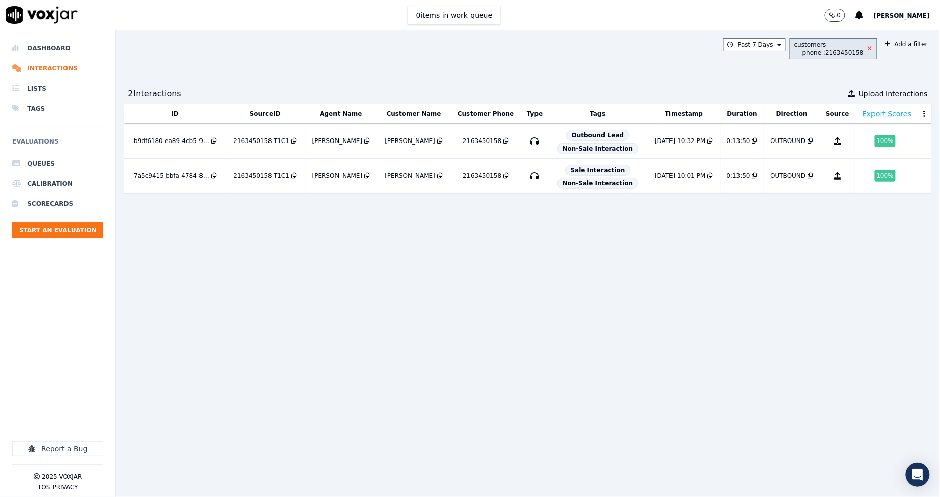
click at [868, 50] on icon at bounding box center [870, 49] width 5 height 6
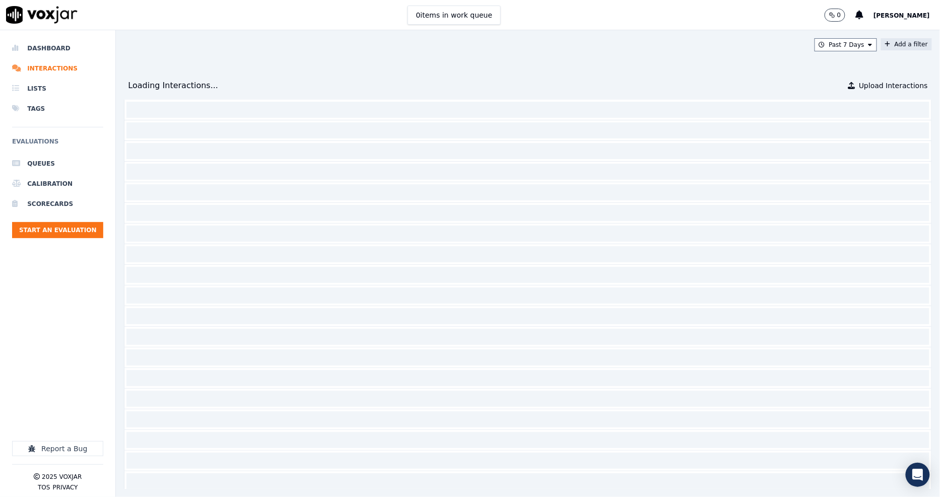
click at [881, 46] on button "Add a filter" at bounding box center [906, 44] width 51 height 12
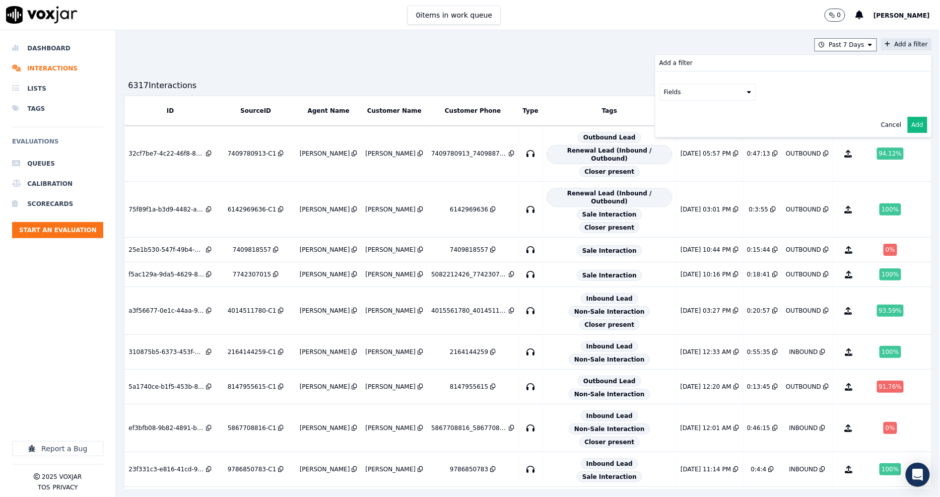
click at [660, 98] on button "Fields" at bounding box center [708, 92] width 97 height 17
click at [677, 190] on div "customers" at bounding box center [693, 194] width 32 height 8
click at [733, 116] on button "Fields" at bounding box center [720, 113] width 97 height 17
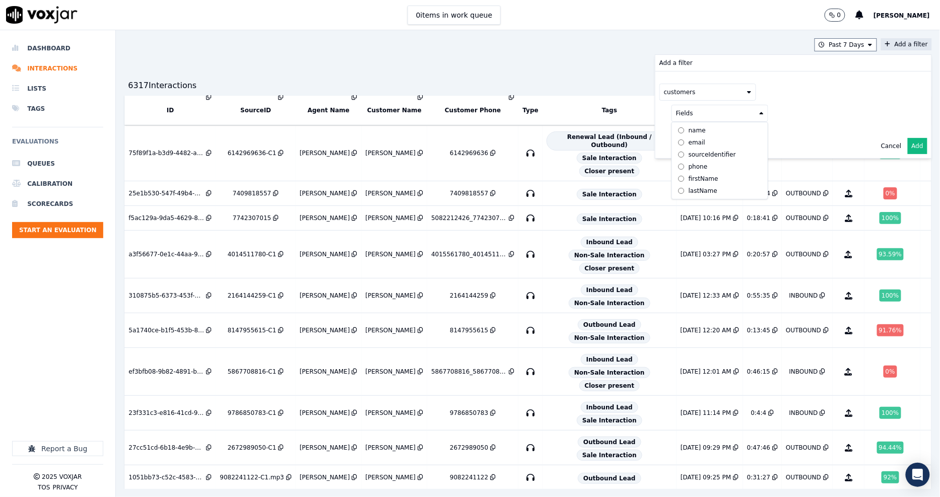
scroll to position [168, 0]
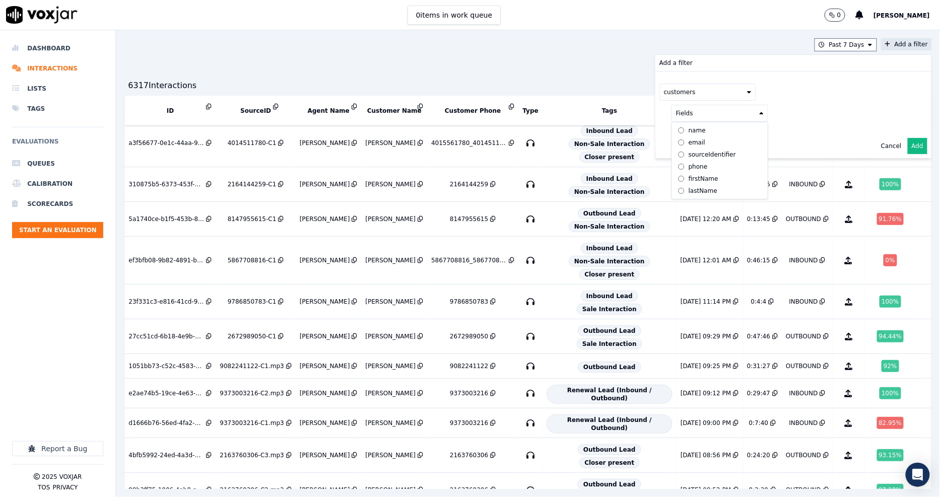
click at [689, 165] on div "phone" at bounding box center [698, 167] width 19 height 8
click at [772, 116] on button at bounding box center [844, 112] width 145 height 15
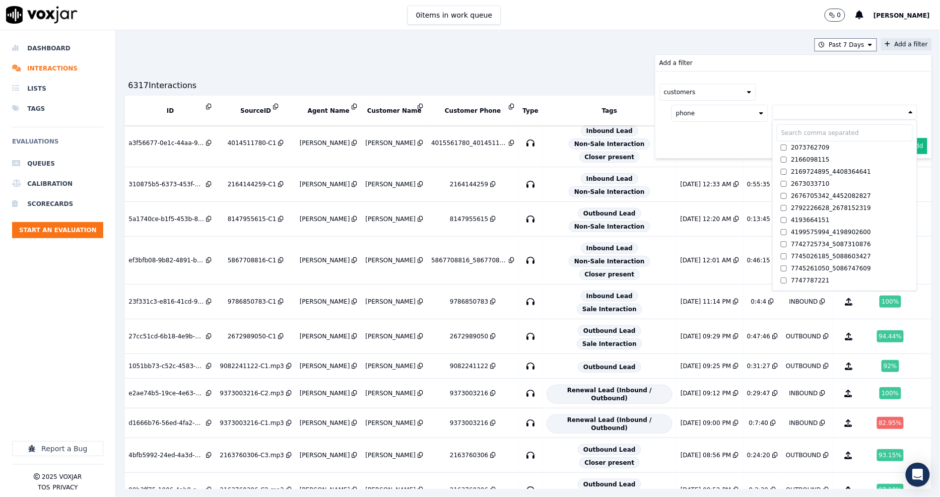
click at [784, 138] on input "text" at bounding box center [845, 132] width 136 height 17
paste input "2163450158"
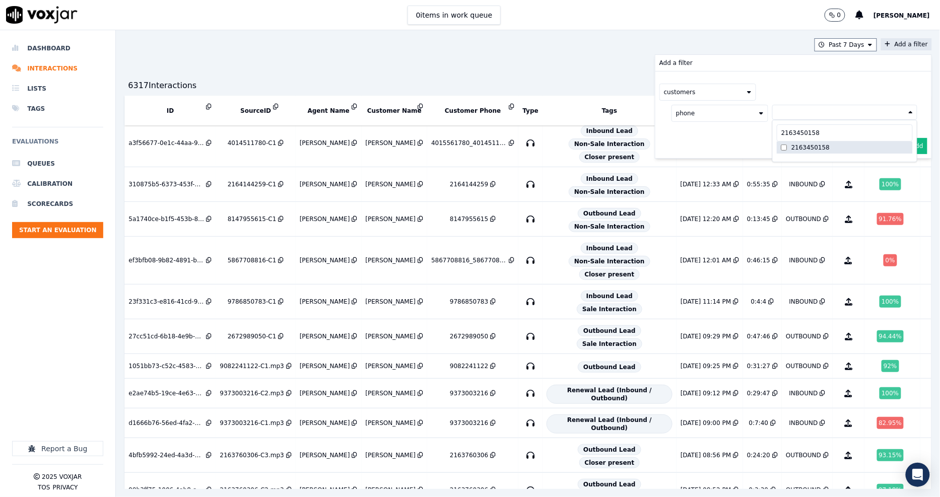
type input "2163450158"
click at [715, 153] on div "customers phone 2163450158 2163450158 2163450158 AND" at bounding box center [794, 115] width 276 height 87
click at [908, 170] on button "Add" at bounding box center [918, 170] width 20 height 16
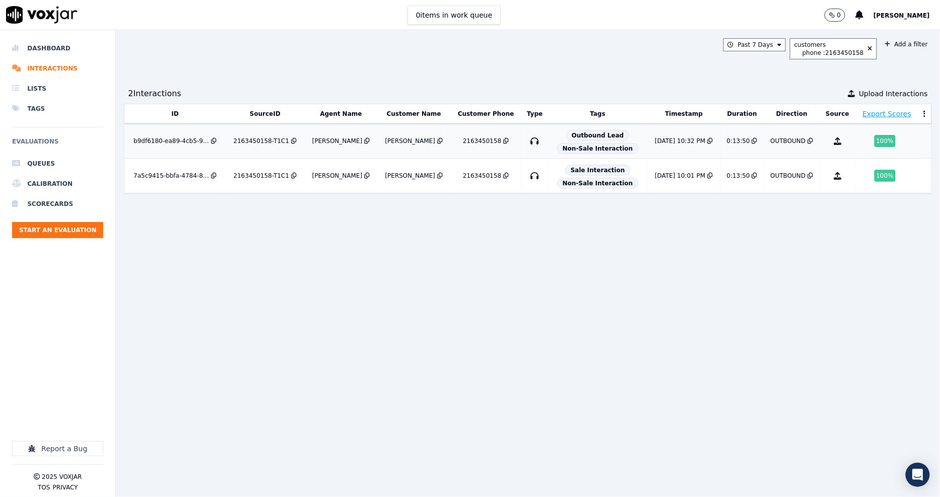
click at [276, 141] on div "2163450158-T1C1" at bounding box center [262, 141] width 56 height 8
click at [54, 49] on li "Dashboard" at bounding box center [57, 48] width 91 height 20
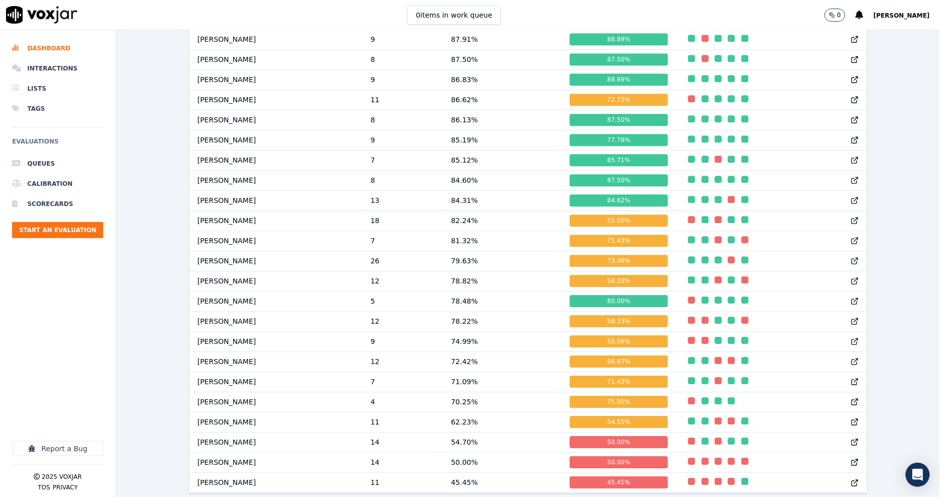
scroll to position [1041, 0]
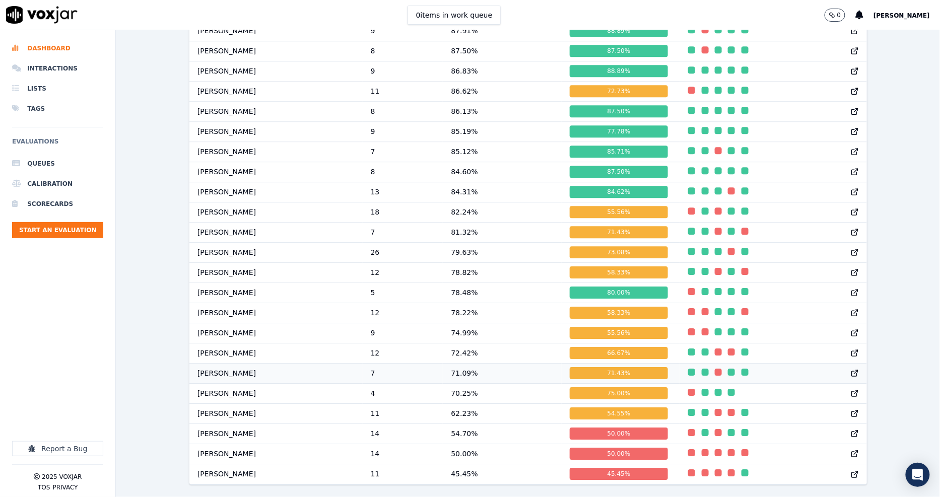
click at [431, 363] on td "7" at bounding box center [403, 373] width 81 height 20
click at [353, 242] on td "Jake Saha" at bounding box center [275, 252] width 173 height 20
click at [421, 363] on td "7" at bounding box center [403, 373] width 81 height 20
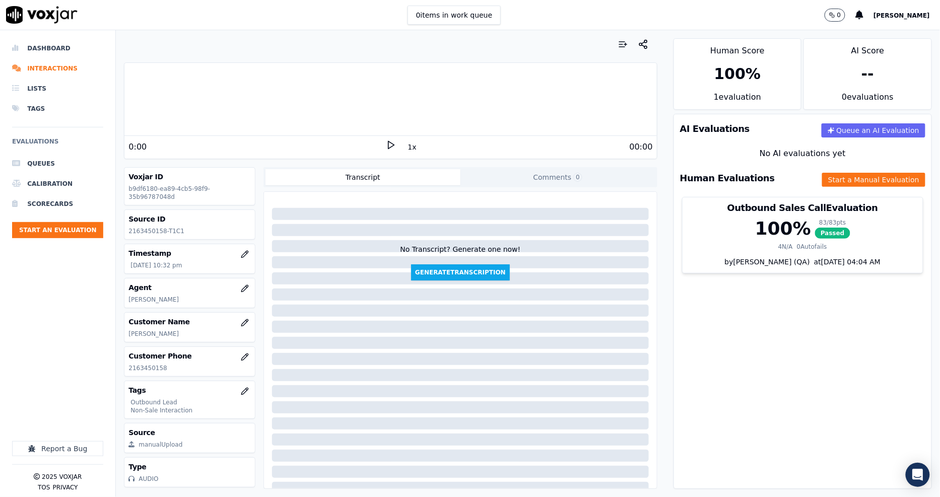
click at [386, 144] on icon at bounding box center [391, 145] width 10 height 10
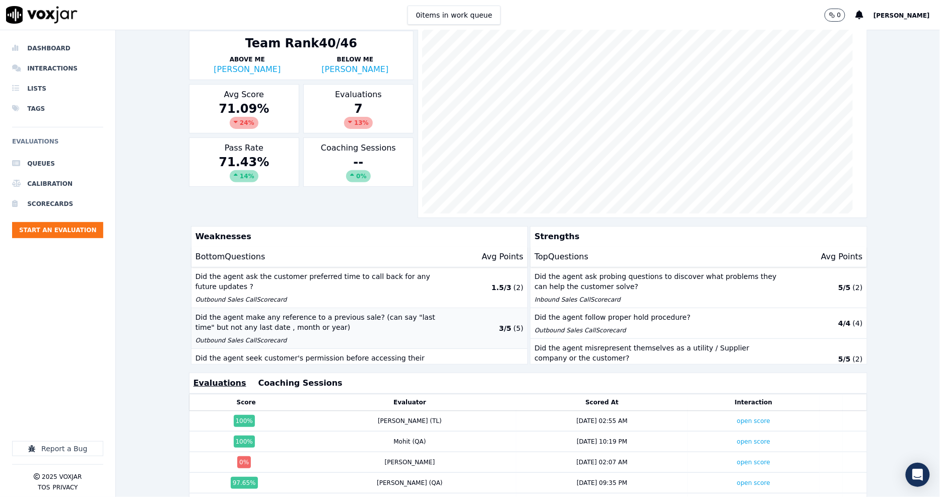
scroll to position [169, 0]
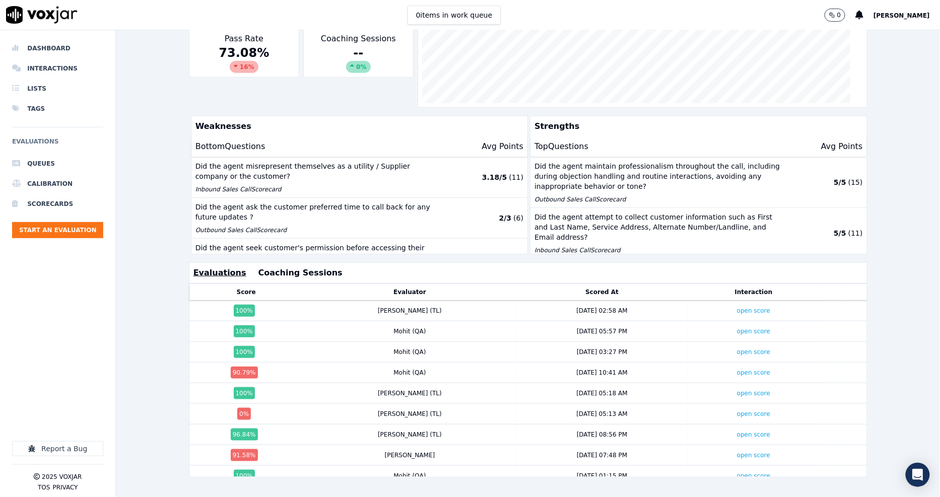
scroll to position [200, 0]
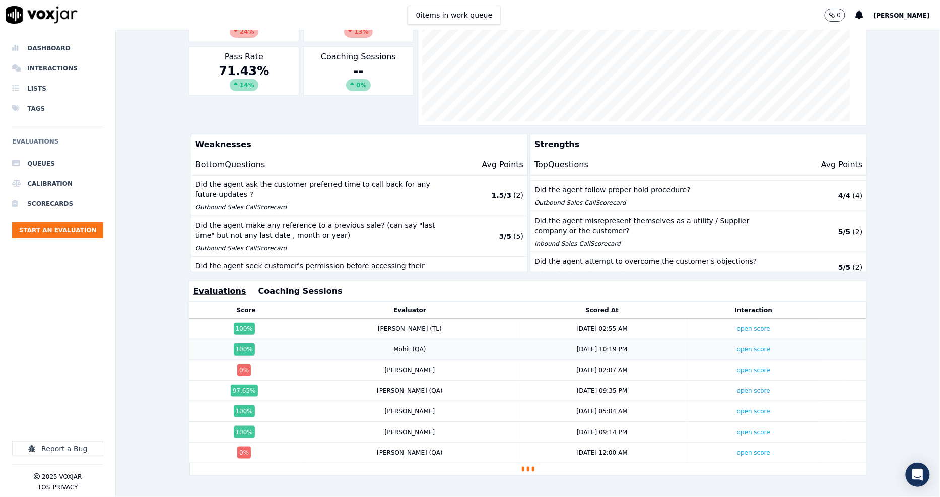
scroll to position [168, 0]
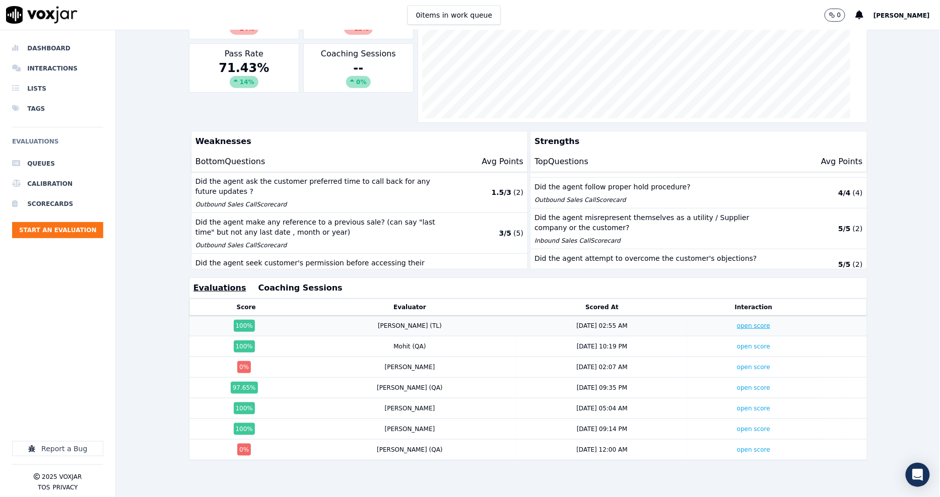
click at [737, 326] on link "open score" at bounding box center [753, 325] width 33 height 7
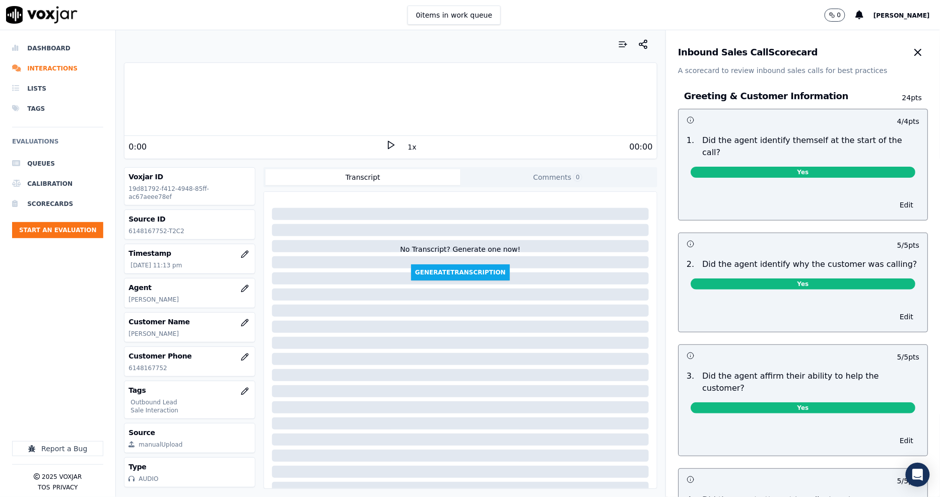
click at [135, 364] on p "6148167752" at bounding box center [189, 368] width 122 height 8
copy p "6148167752"
